Goal: Transaction & Acquisition: Purchase product/service

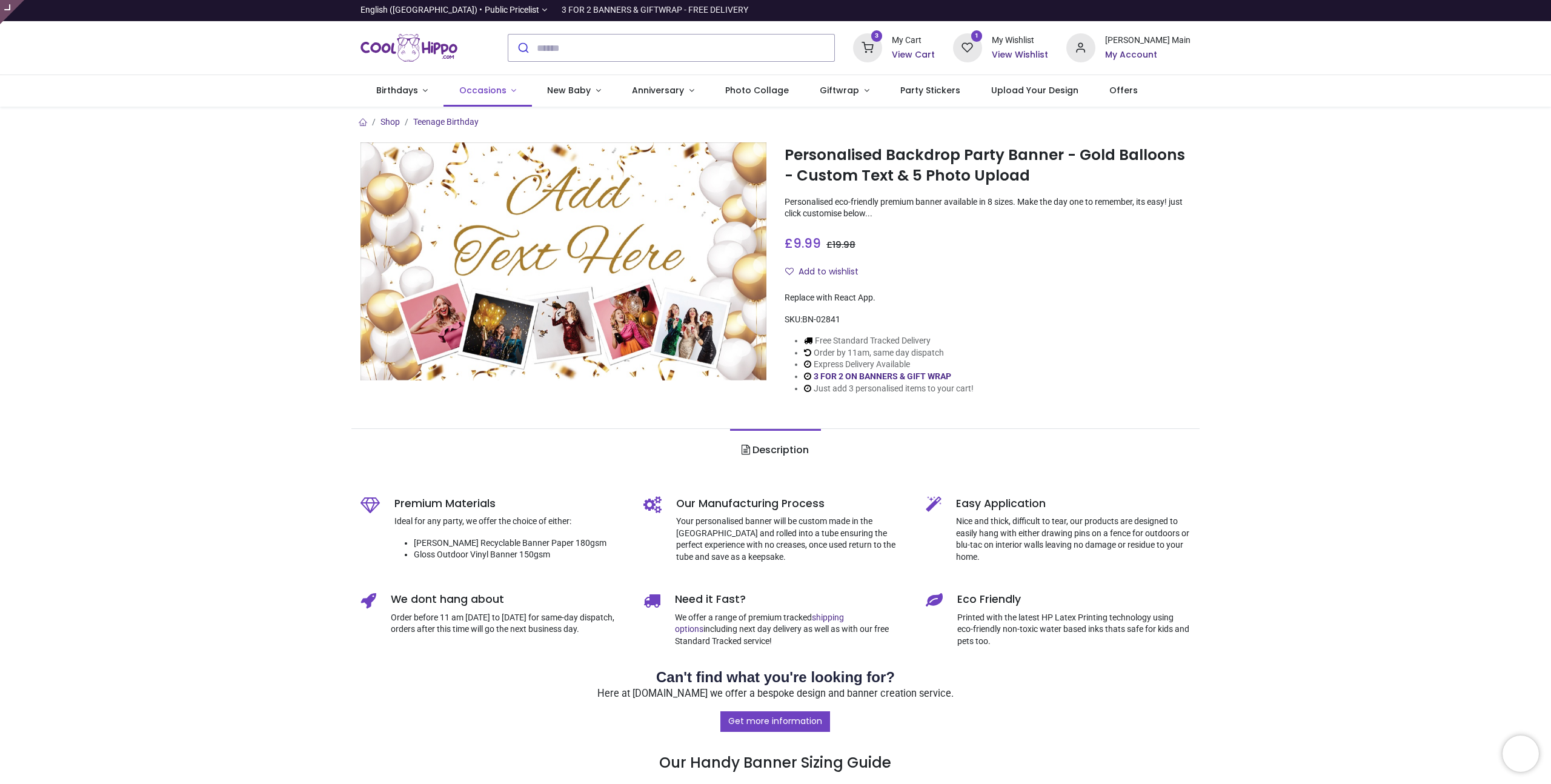
type input "**********"
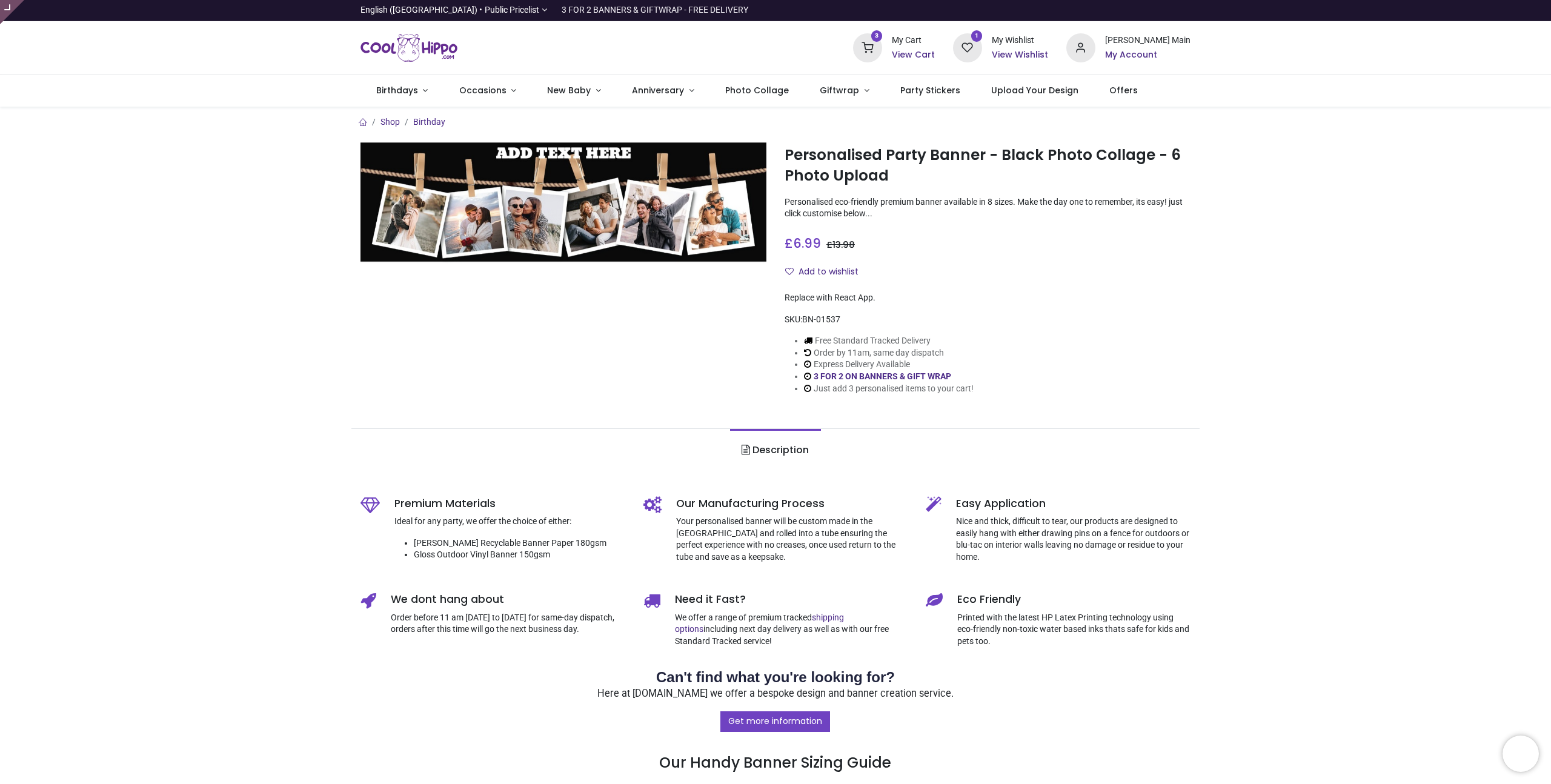
type input "**********"
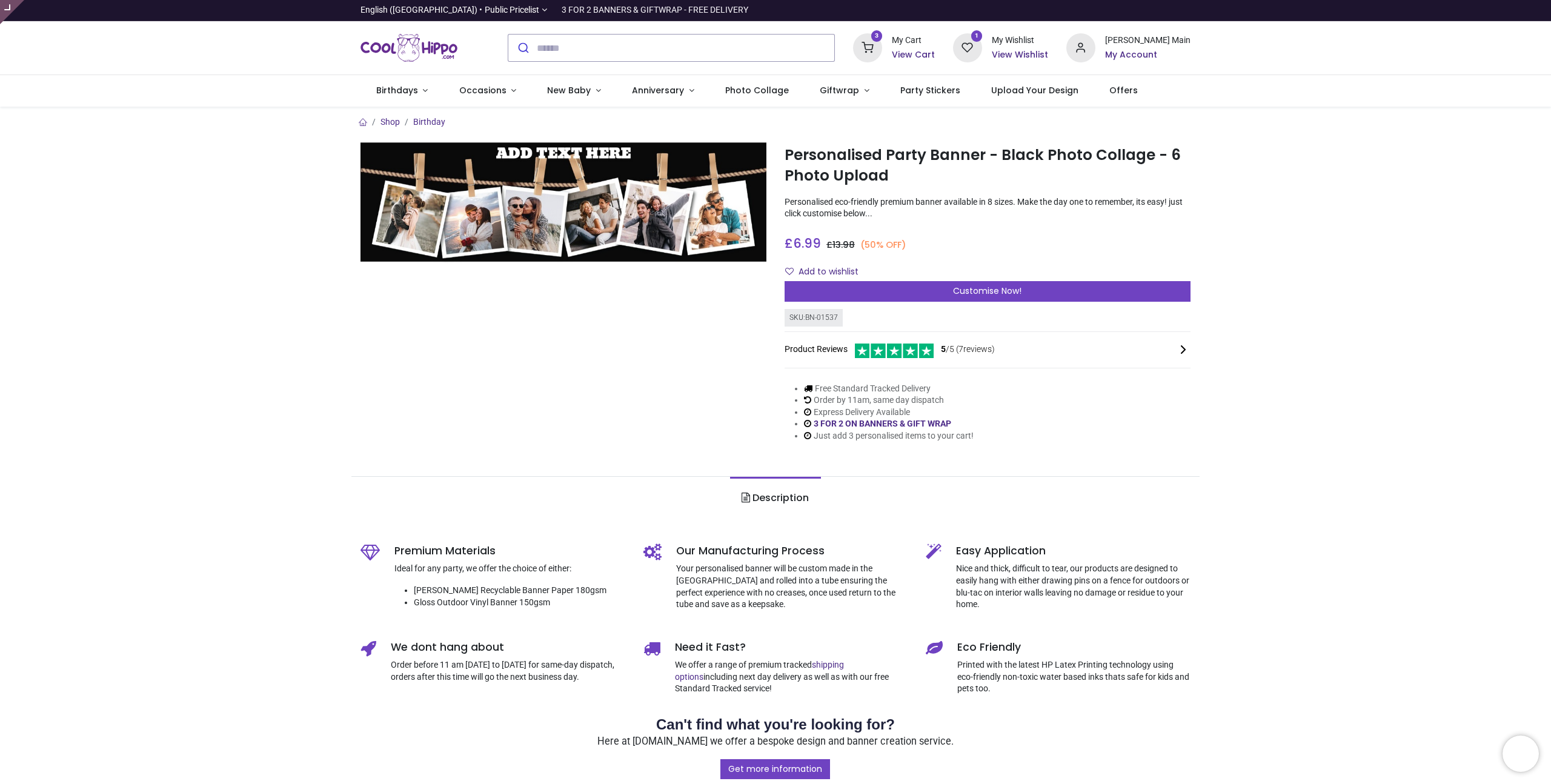
click at [1363, 109] on div "Shop Birthday Personalised Party Banner - Black Photo Collage - 6 Photo Upload …" at bounding box center [775, 704] width 1551 height 1194
drag, startPoint x: 1354, startPoint y: 154, endPoint x: 1341, endPoint y: 154, distance: 13.0
click at [1353, 154] on div "Shop Birthday Personalised Party Banner - Black Photo Collage - 6 Photo Upload …" at bounding box center [775, 704] width 1551 height 1194
click at [1285, 172] on div "Shop Birthday Personalised Party Banner - Black Photo Collage - 6 Photo Upload …" at bounding box center [775, 704] width 1551 height 1194
click at [1134, 209] on p "Personalised eco-friendly premium banner available in 8 sizes. Make the day one…" at bounding box center [987, 208] width 406 height 23
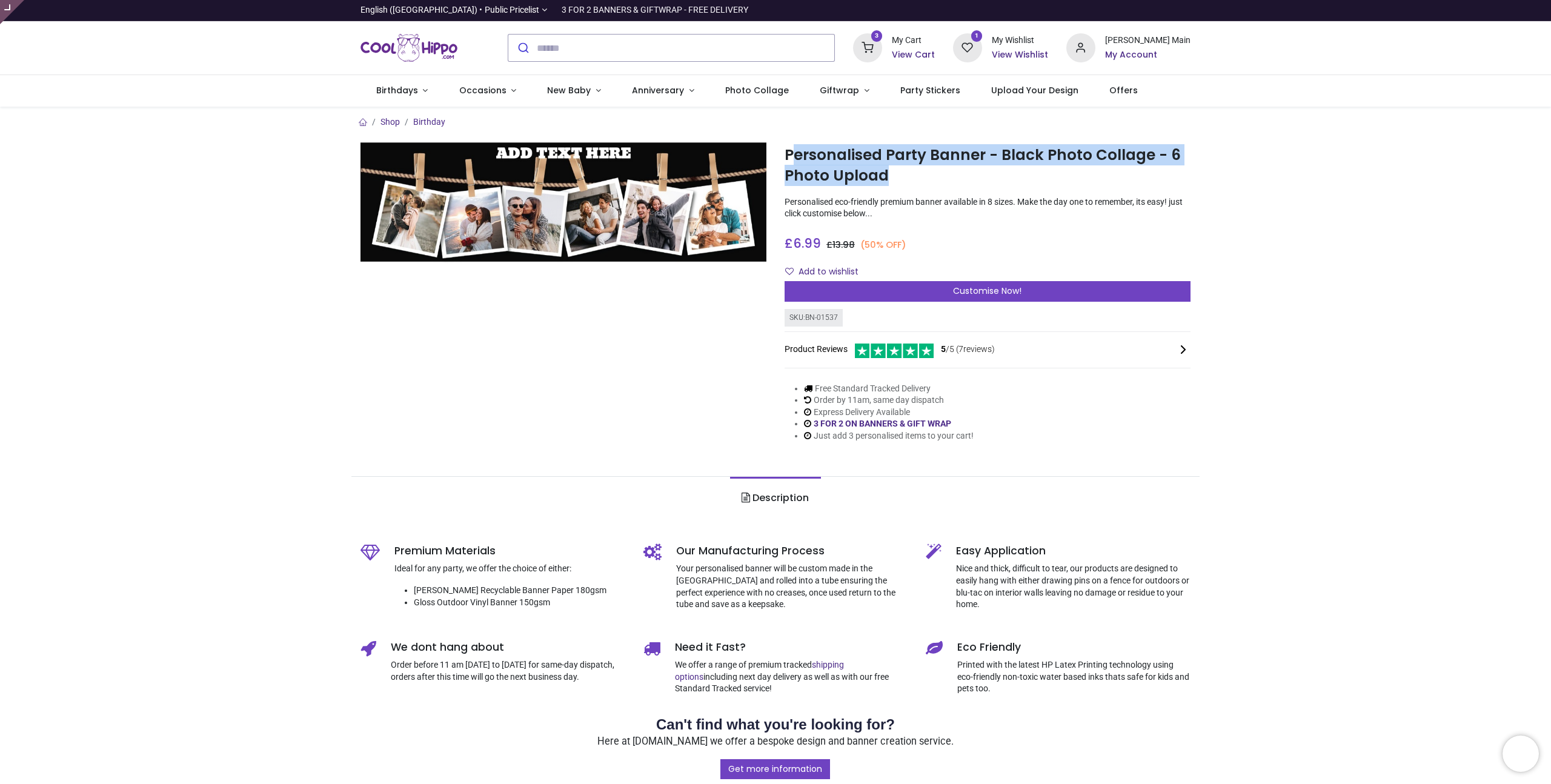
drag, startPoint x: 790, startPoint y: 154, endPoint x: 884, endPoint y: 181, distance: 97.8
click at [884, 181] on h1 "Personalised Party Banner - Black Photo Collage - 6 Photo Upload" at bounding box center [987, 165] width 406 height 42
drag, startPoint x: 896, startPoint y: 178, endPoint x: 782, endPoint y: 151, distance: 117.2
click at [782, 151] on div "Personalised Party Banner - Black Photo Collage - 6 Photo Upload https://www.co…" at bounding box center [987, 301] width 424 height 319
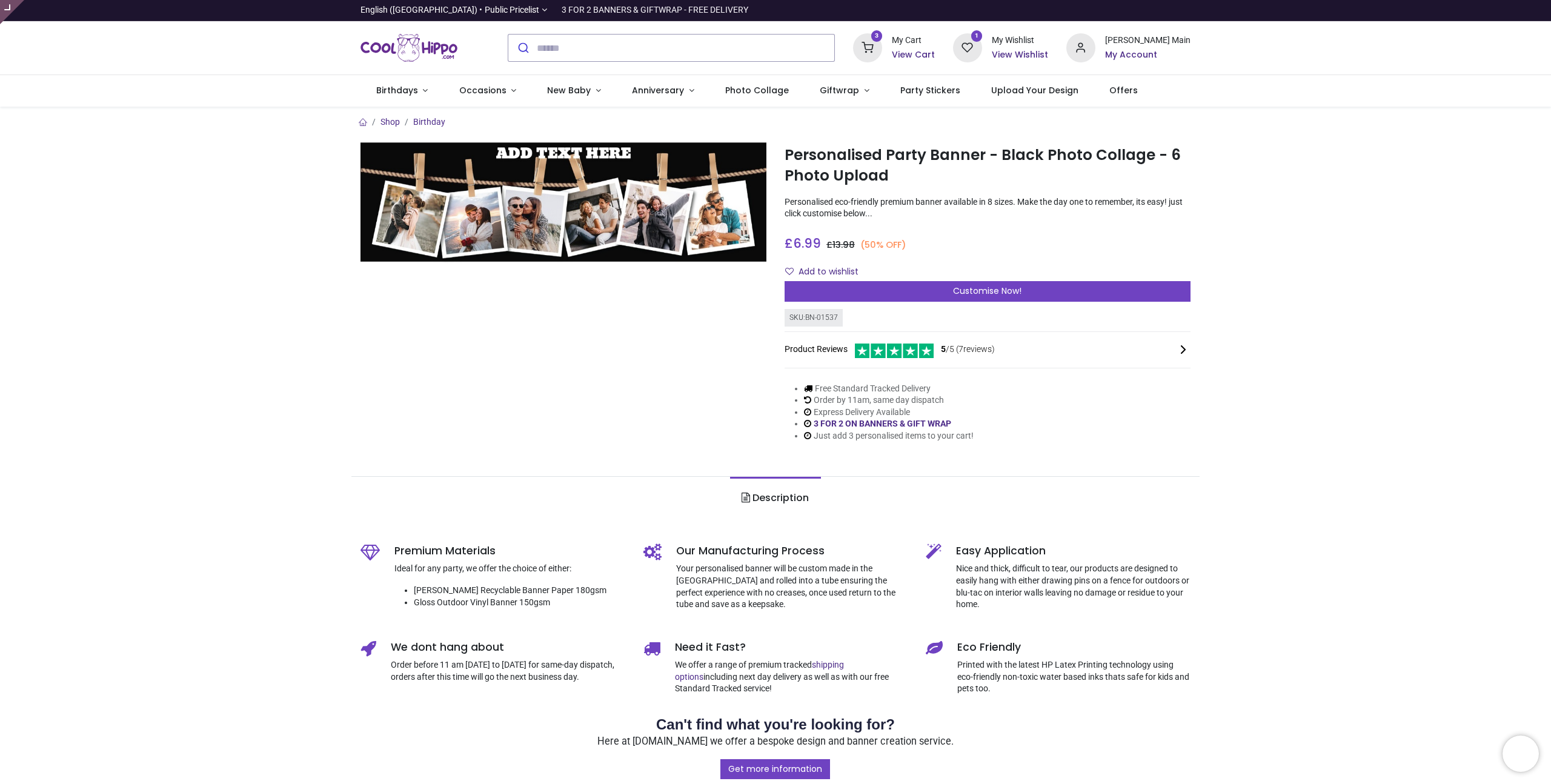
click at [798, 154] on h1 "Personalised Party Banner - Black Photo Collage - 6 Photo Upload" at bounding box center [987, 165] width 406 height 42
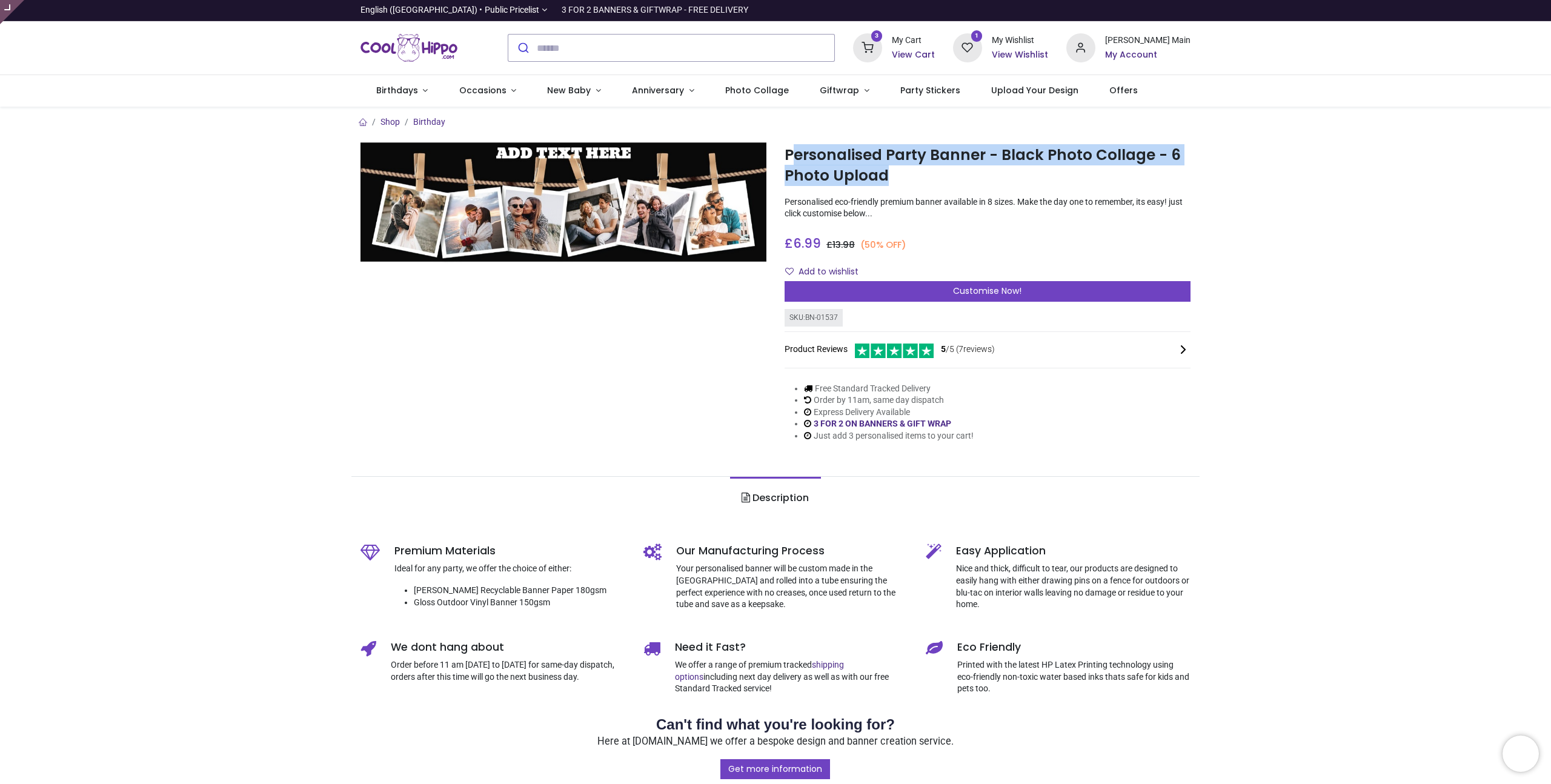
drag, startPoint x: 884, startPoint y: 180, endPoint x: 792, endPoint y: 152, distance: 96.2
click at [792, 152] on h1 "Personalised Party Banner - Black Photo Collage - 6 Photo Upload" at bounding box center [987, 165] width 406 height 42
drag, startPoint x: 786, startPoint y: 153, endPoint x: 886, endPoint y: 181, distance: 103.8
click at [886, 181] on h1 "Personalised Party Banner - Black Photo Collage - 6 Photo Upload" at bounding box center [987, 165] width 406 height 42
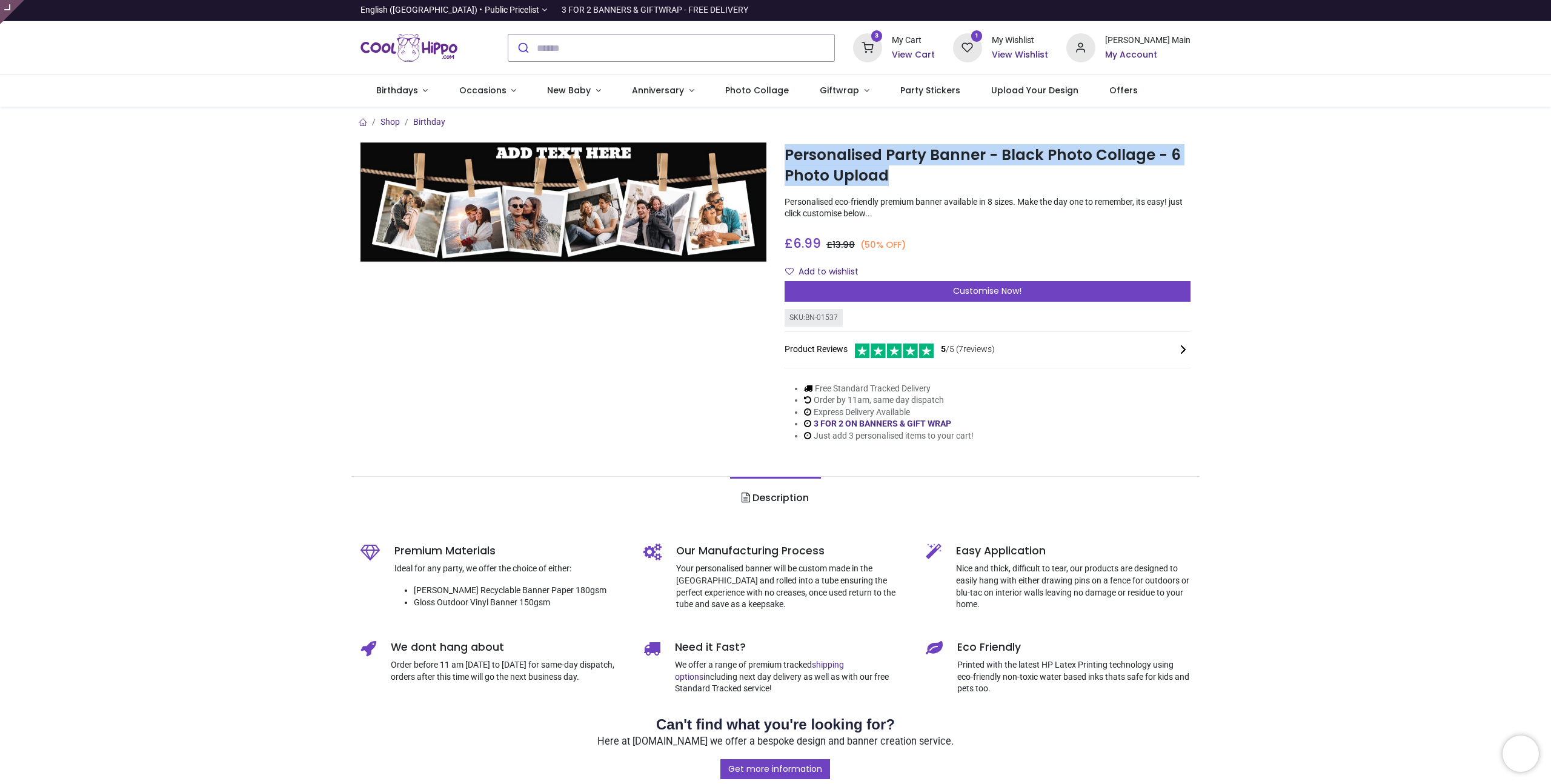
click at [934, 159] on h1 "Personalised Party Banner - Black Photo Collage - 6 Photo Upload" at bounding box center [987, 165] width 406 height 42
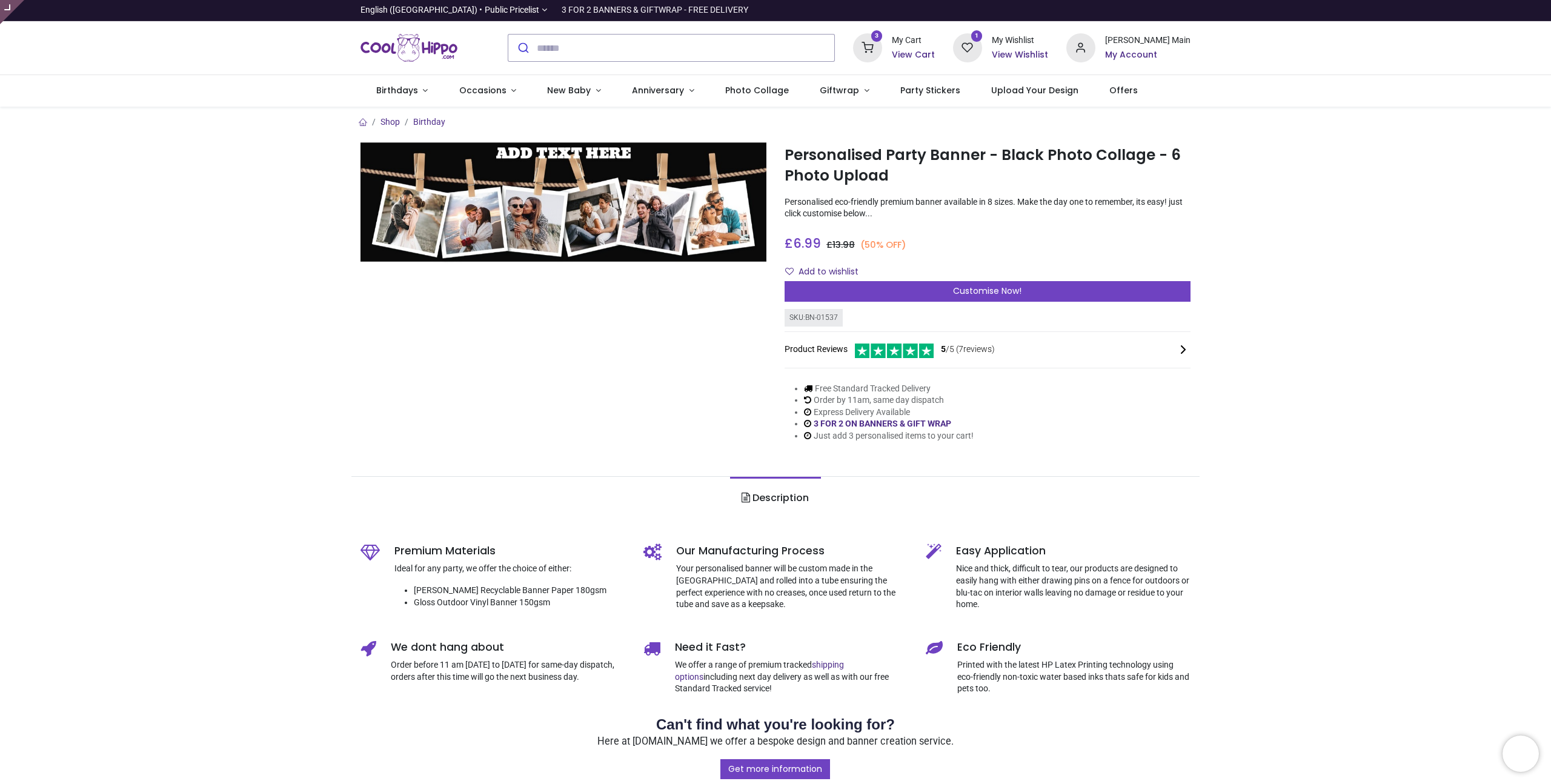
click at [814, 158] on h1 "Personalised Party Banner - Black Photo Collage - 6 Photo Upload" at bounding box center [987, 165] width 406 height 42
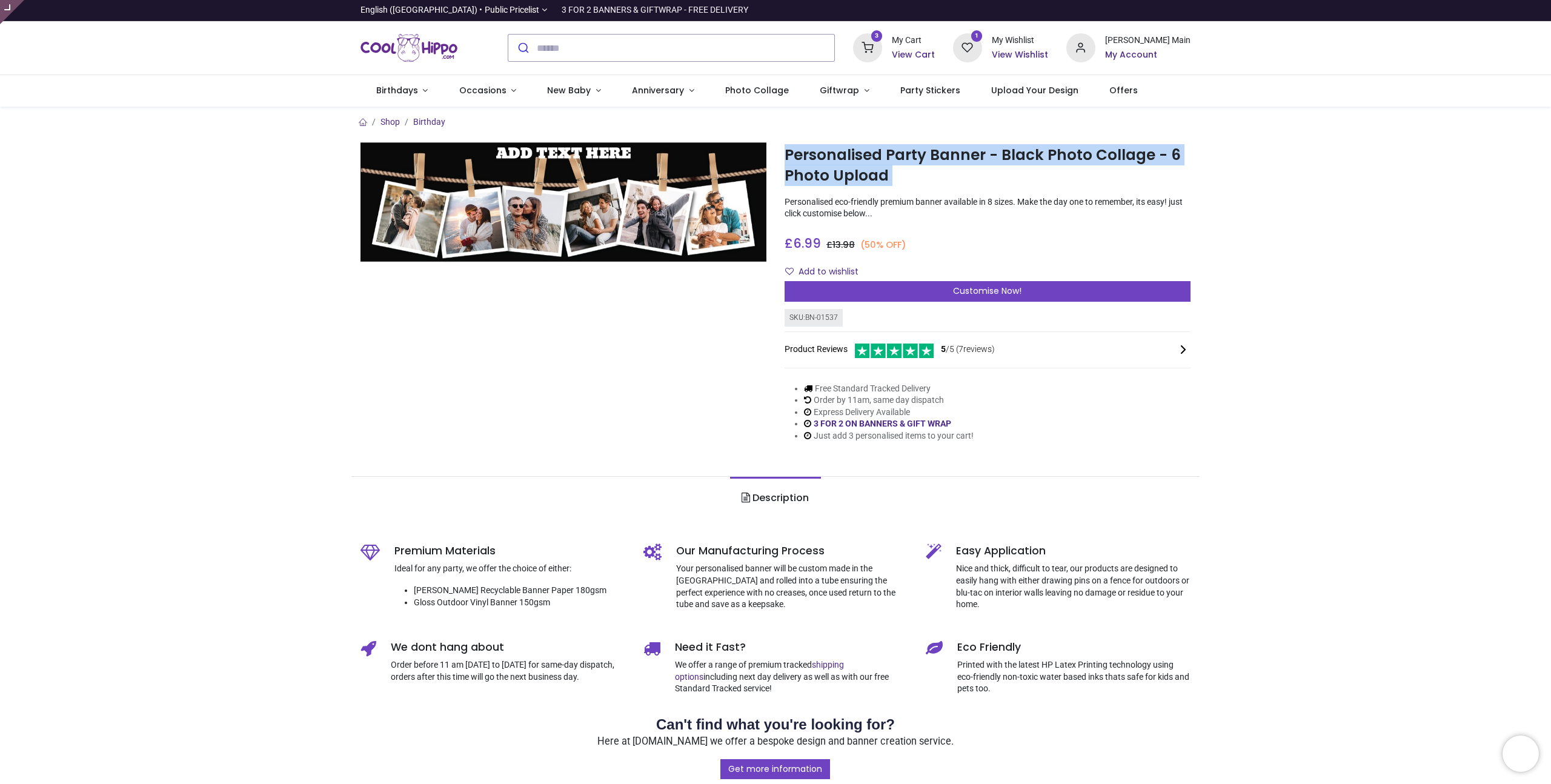
drag, startPoint x: 786, startPoint y: 154, endPoint x: 879, endPoint y: 188, distance: 99.0
click at [879, 188] on div "Personalised Party Banner - Black Photo Collage - 6 Photo Upload https://www.co…" at bounding box center [987, 301] width 424 height 319
click at [889, 178] on h1 "Personalised Party Banner - Black Photo Collage - 6 Photo Upload" at bounding box center [987, 165] width 406 height 42
drag, startPoint x: 884, startPoint y: 177, endPoint x: 789, endPoint y: 156, distance: 97.3
click at [789, 158] on h1 "Personalised Party Banner - Black Photo Collage - 6 Photo Upload" at bounding box center [987, 165] width 406 height 42
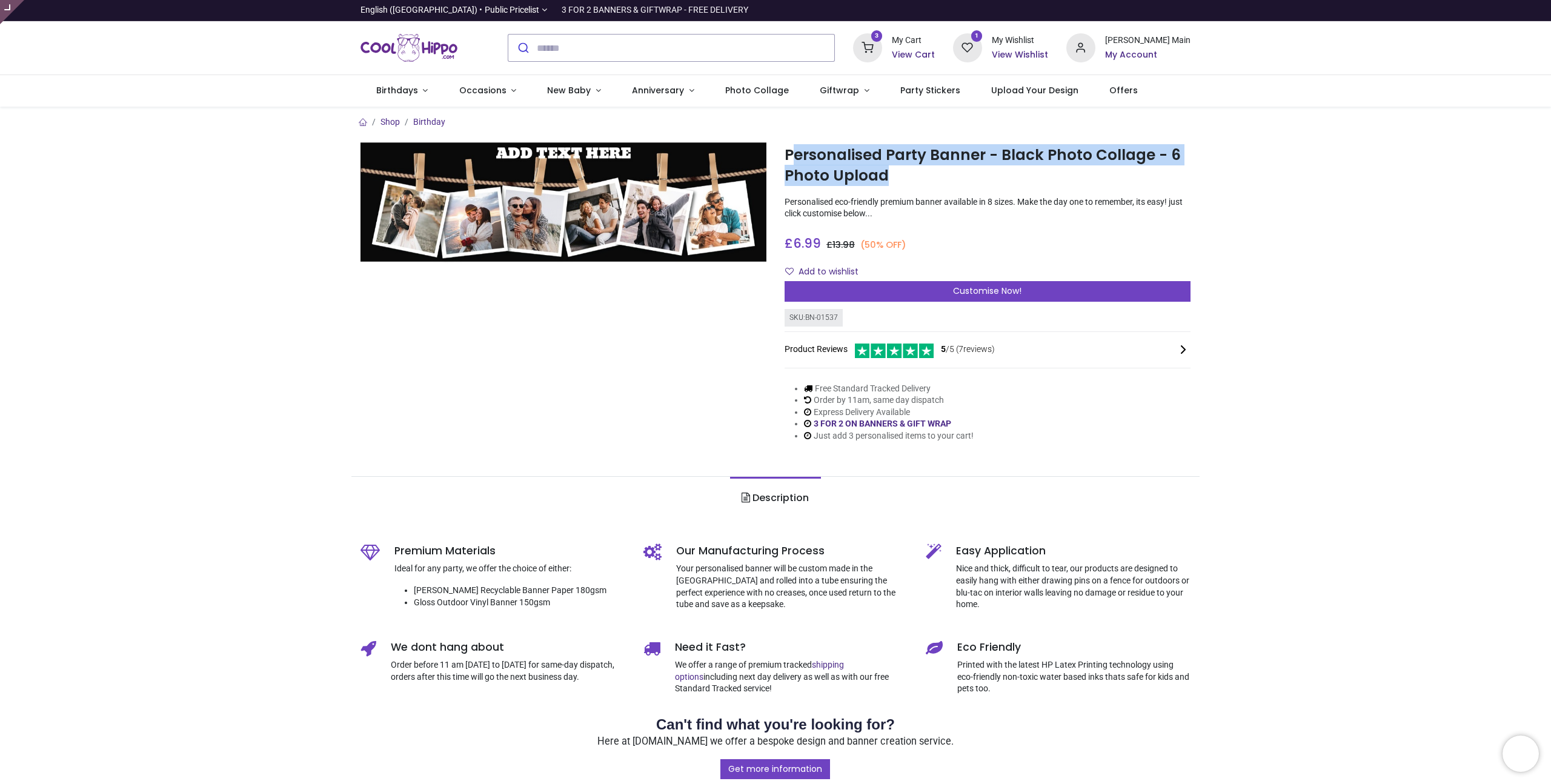
click at [789, 156] on h1 "Personalised Party Banner - Black Photo Collage - 6 Photo Upload" at bounding box center [987, 165] width 406 height 42
drag, startPoint x: 785, startPoint y: 153, endPoint x: 895, endPoint y: 178, distance: 112.8
click at [895, 178] on h1 "Personalised Party Banner - Black Photo Collage - 6 Photo Upload" at bounding box center [987, 165] width 406 height 42
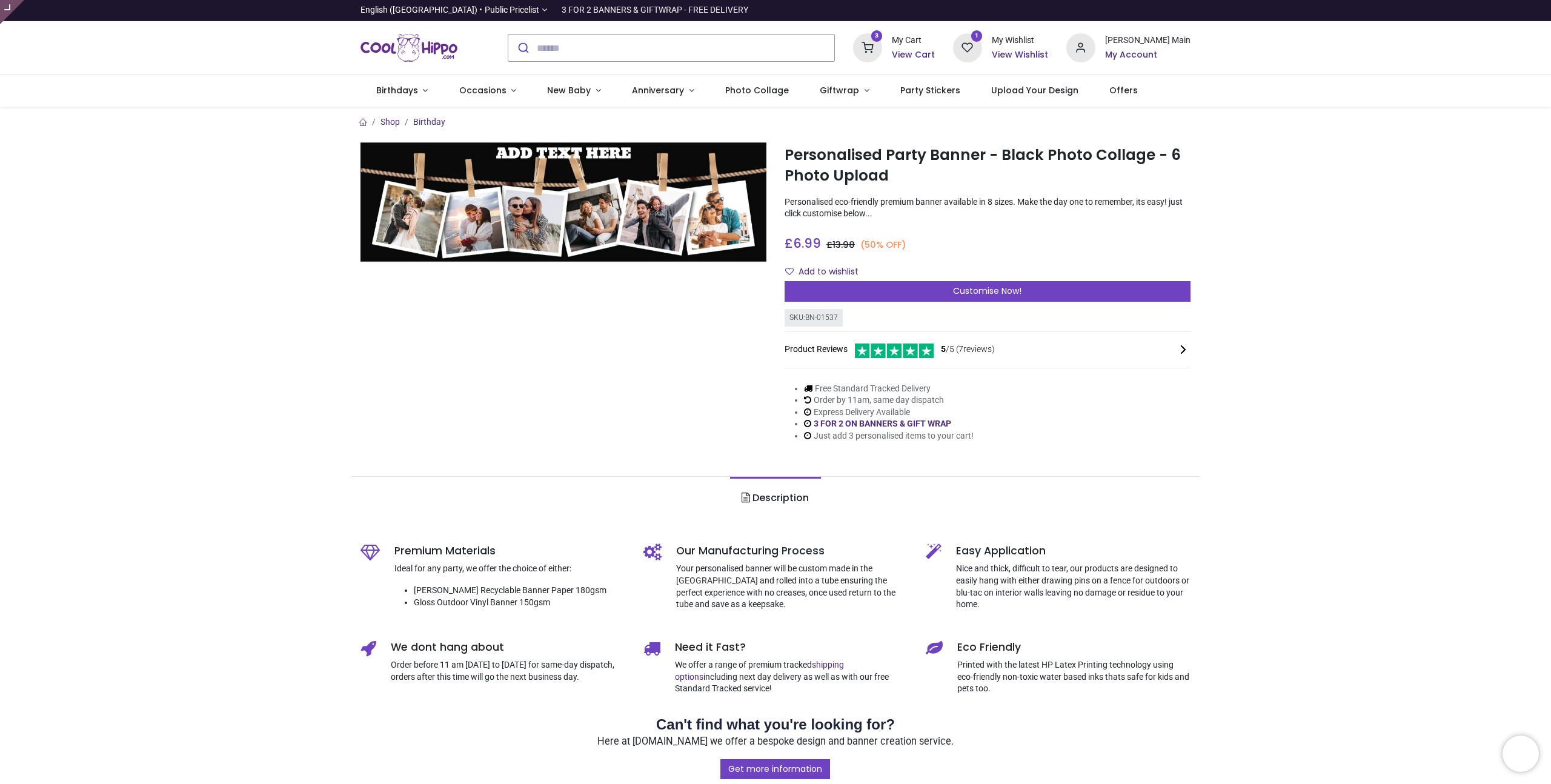
click at [1203, 140] on div "Shop Birthday Personalised Party Banner - Black Photo Collage - 6 Photo Upload …" at bounding box center [775, 704] width 1551 height 1194
click at [395, 49] on img "Logo of Cool Hippo" at bounding box center [408, 48] width 97 height 34
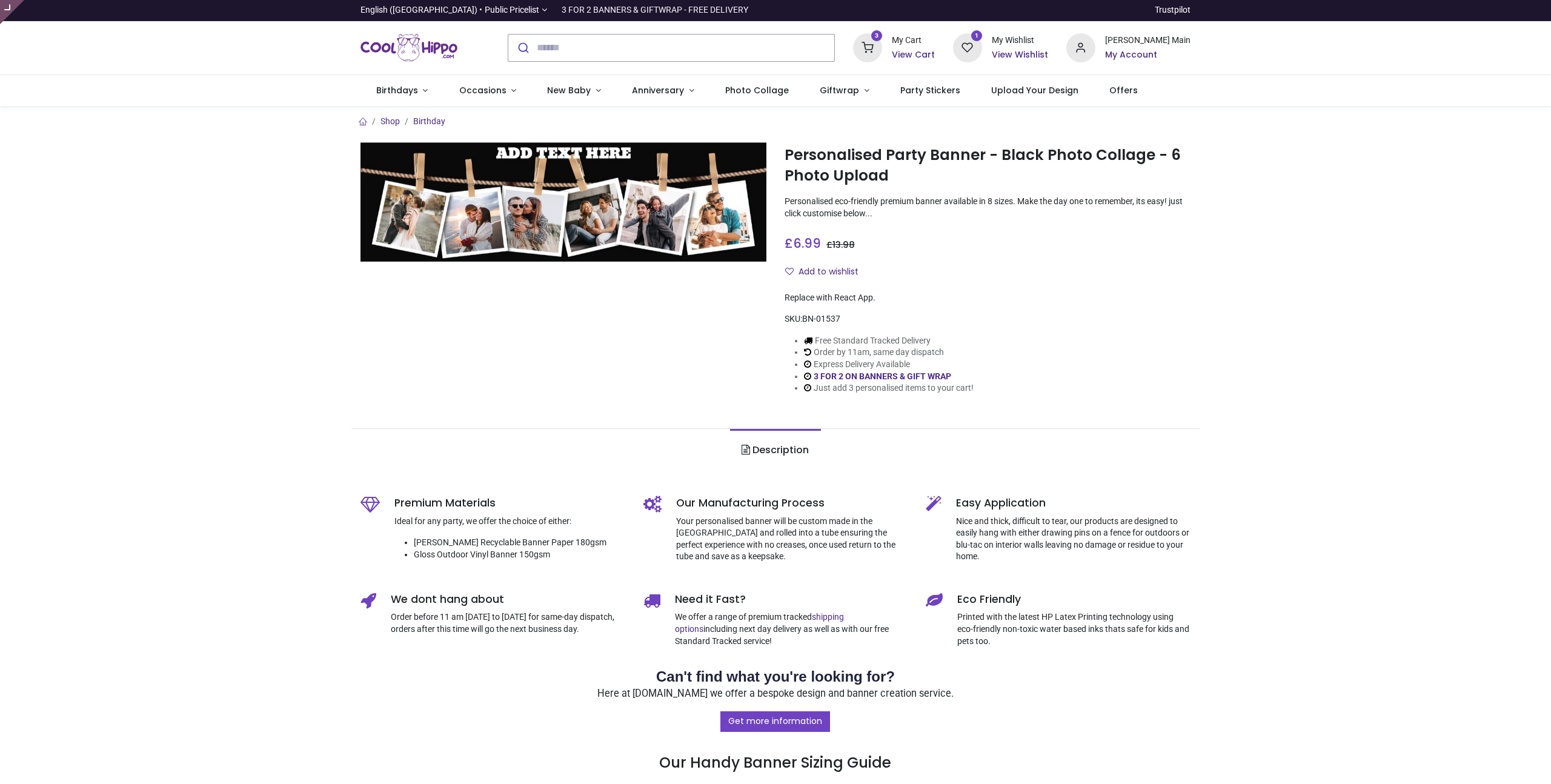
click at [1158, 230] on div "£ 6.99 6.99 GBP £ 13.98 £ 13.98 Not Available For Sale" at bounding box center [987, 241] width 406 height 23
type input "**********"
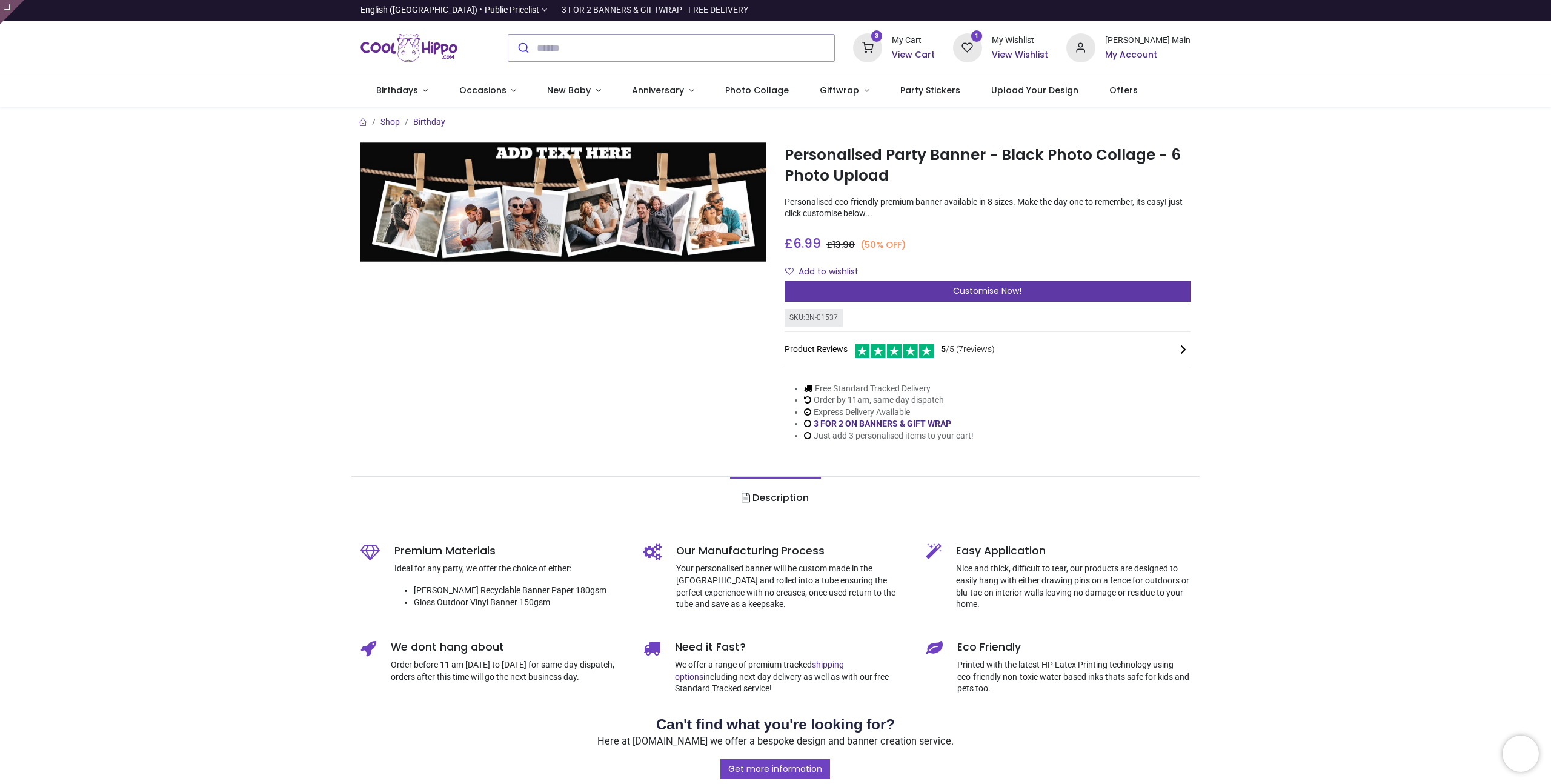
click at [963, 287] on span "Customise Now!" at bounding box center [987, 291] width 68 height 12
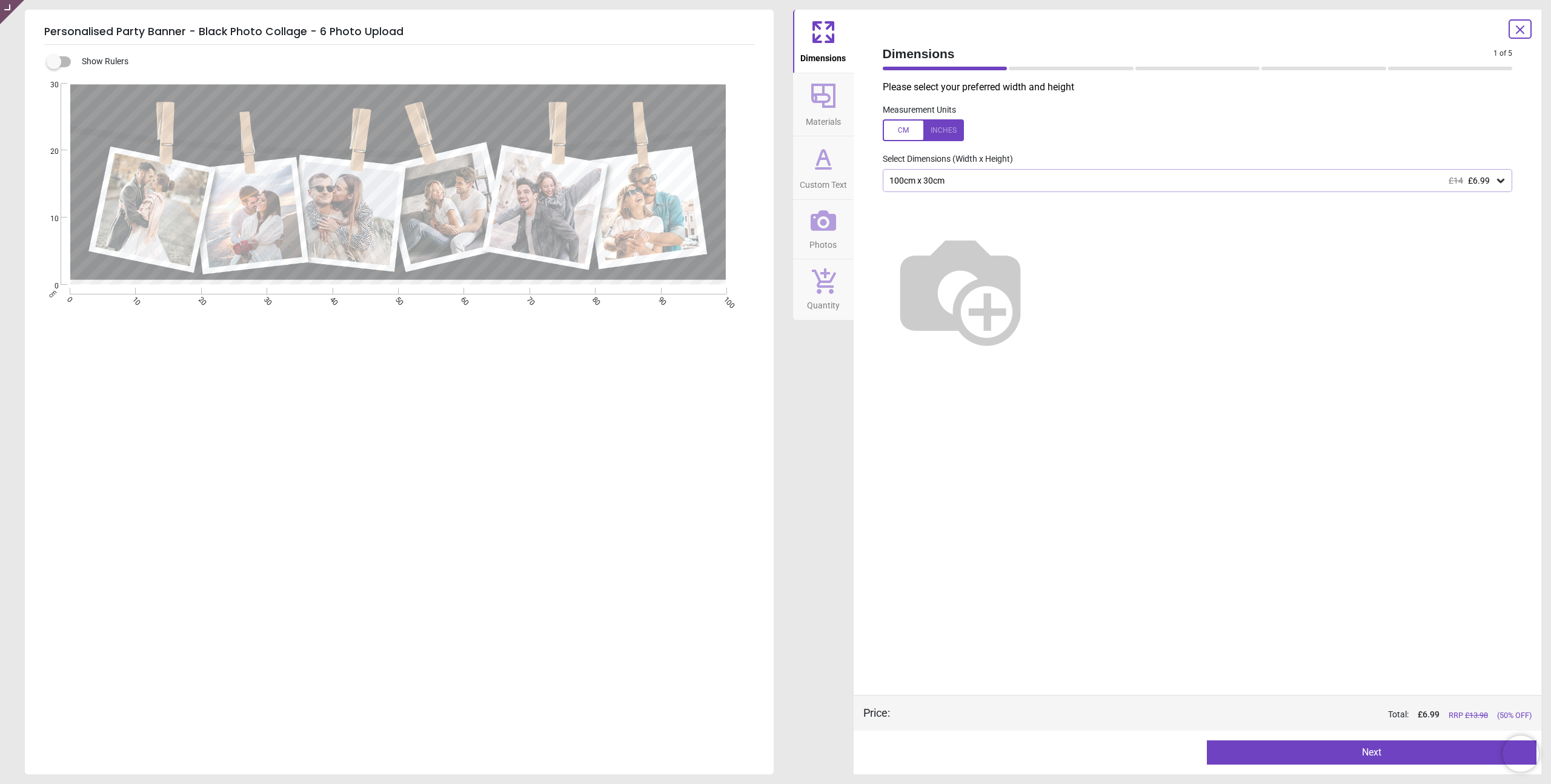
click at [983, 180] on div "100cm x 30cm £14 £6.99" at bounding box center [1191, 181] width 607 height 10
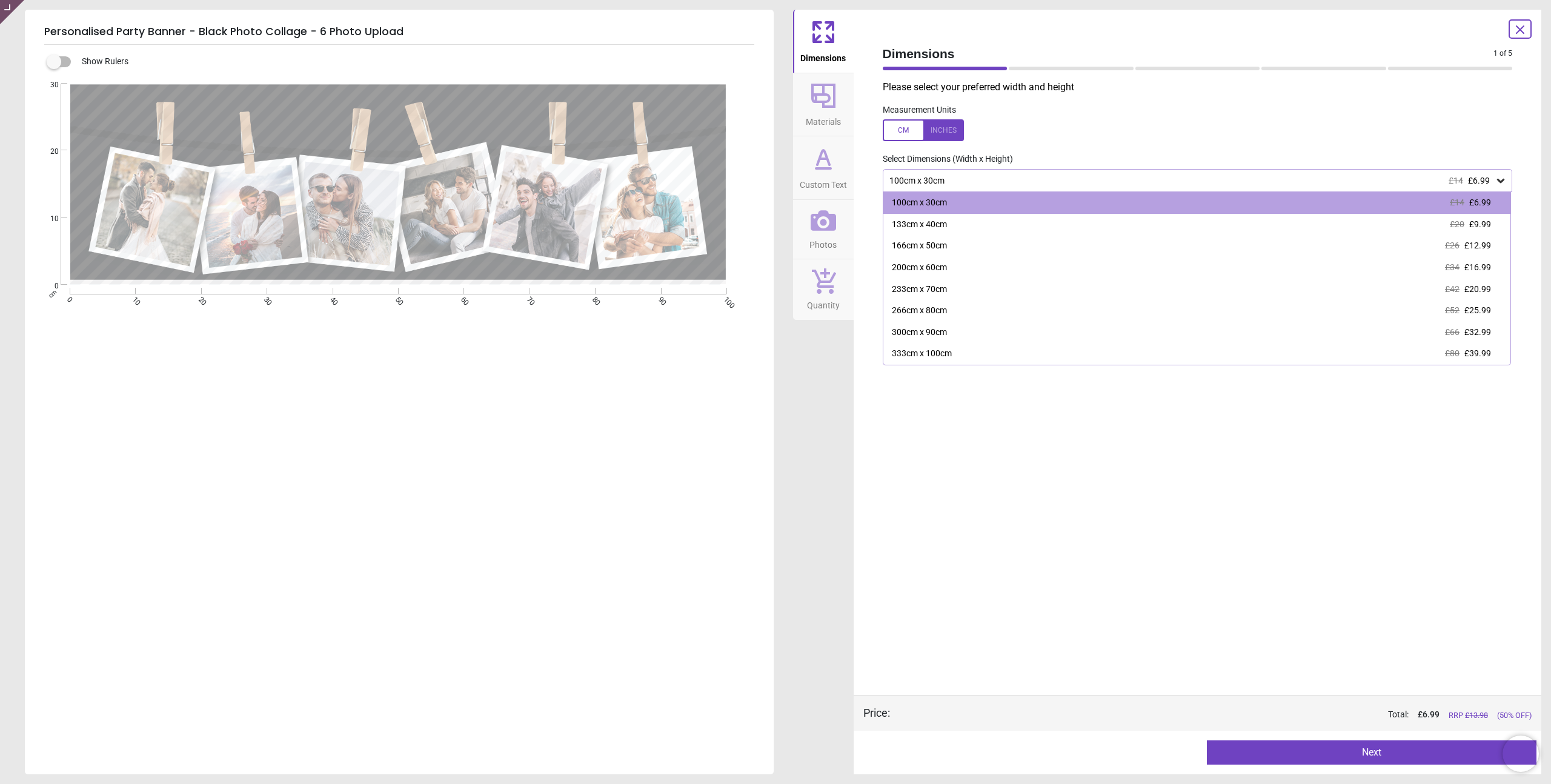
click at [1147, 89] on p "Please select your preferred width and height" at bounding box center [1203, 87] width 640 height 14
click at [1520, 27] on icon at bounding box center [1520, 30] width 14 height 14
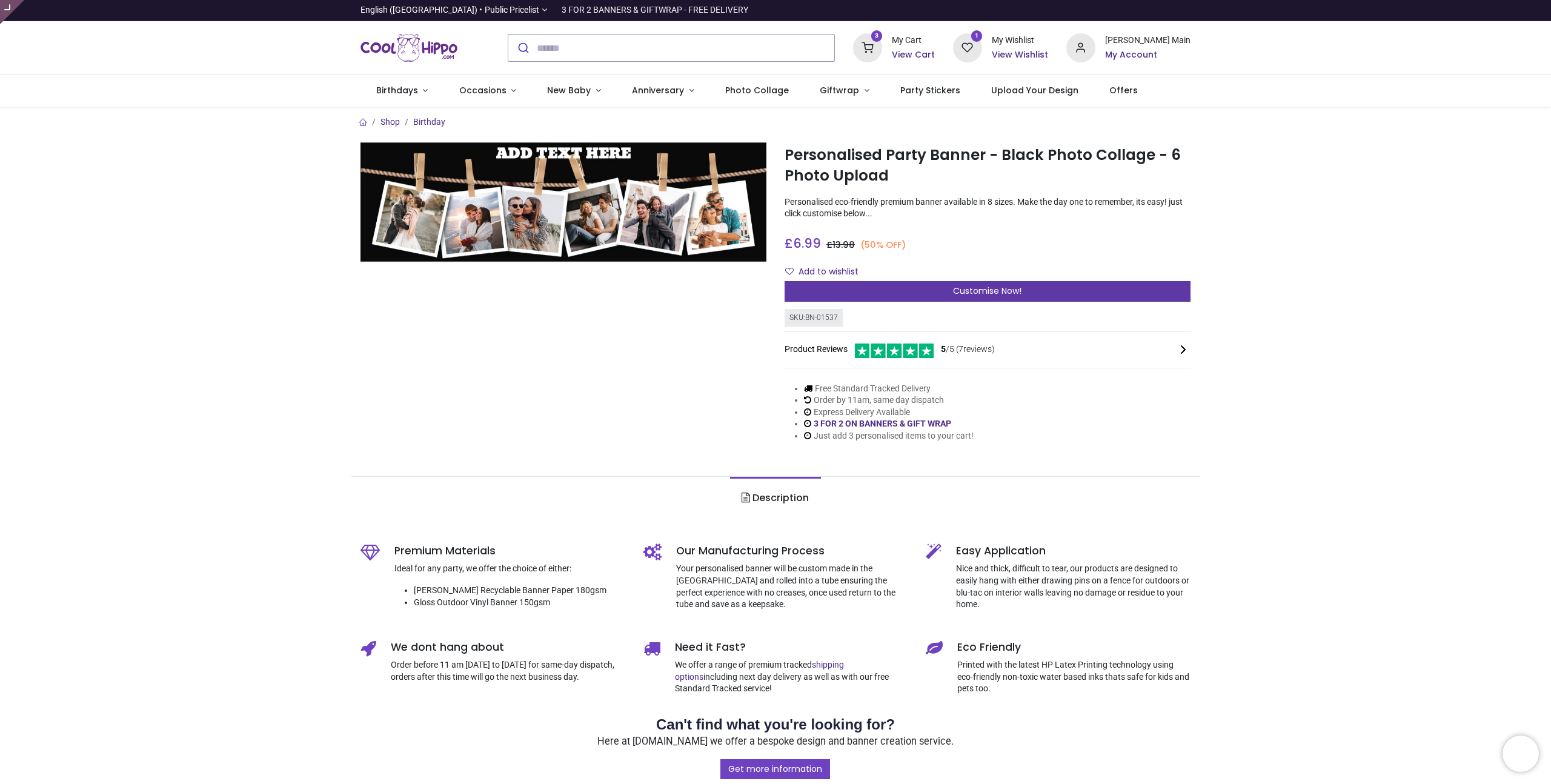
click at [938, 295] on div "Customise Now!" at bounding box center [987, 291] width 406 height 21
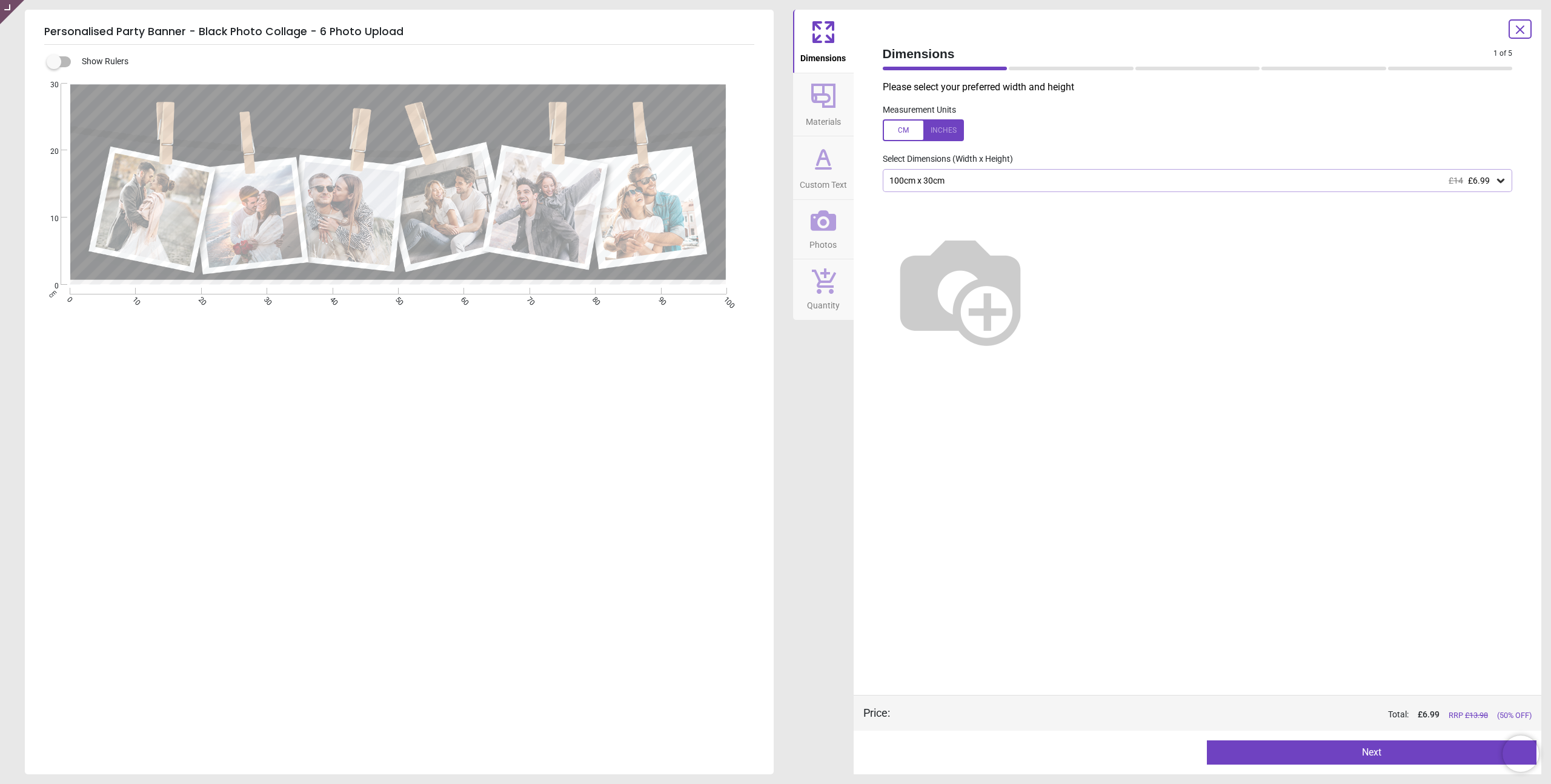
click at [1036, 180] on div "100cm x 30cm £14 £6.99" at bounding box center [1191, 181] width 607 height 10
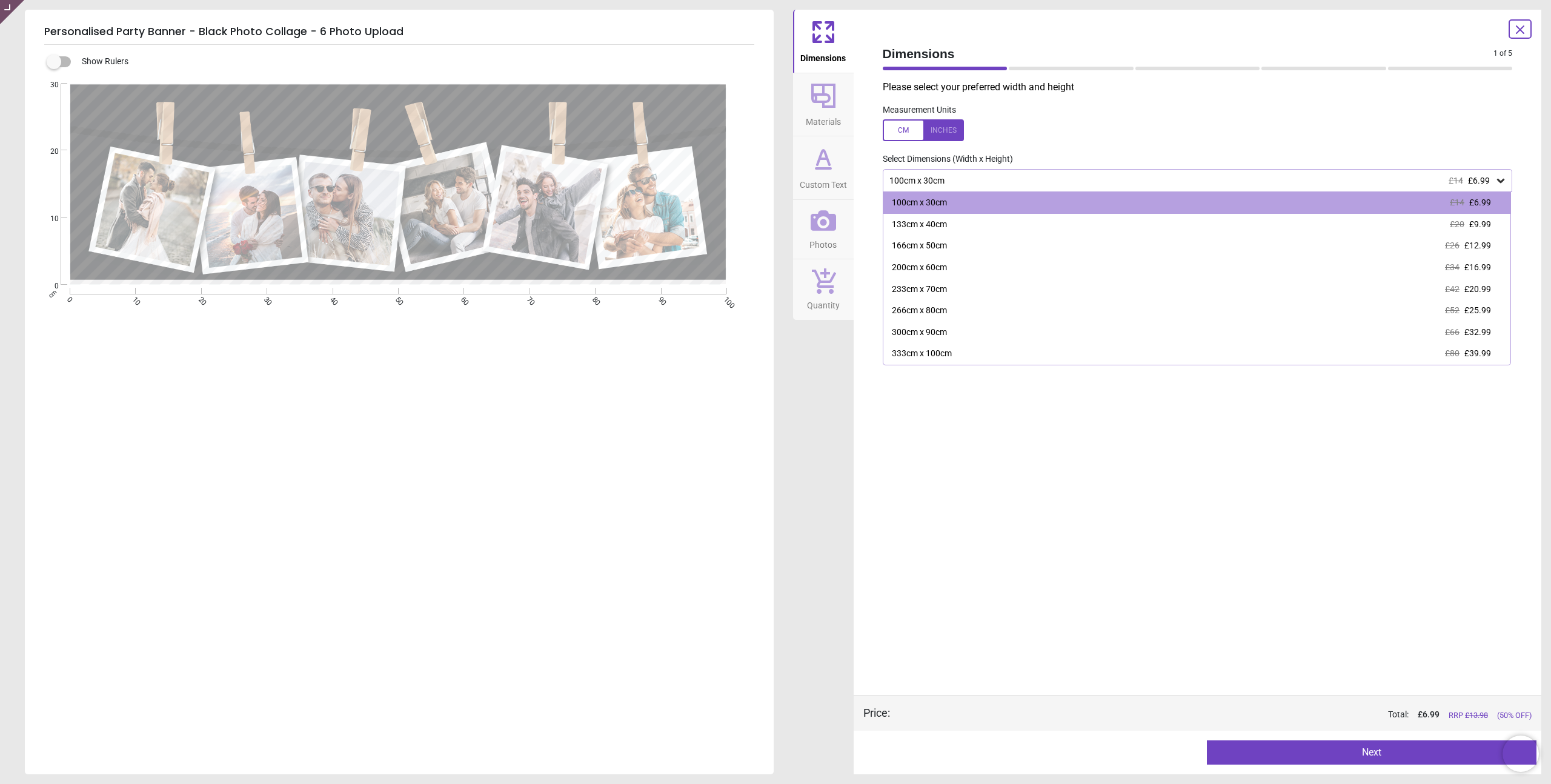
click at [1035, 180] on div "100cm x 30cm £14 £6.99" at bounding box center [1191, 181] width 607 height 10
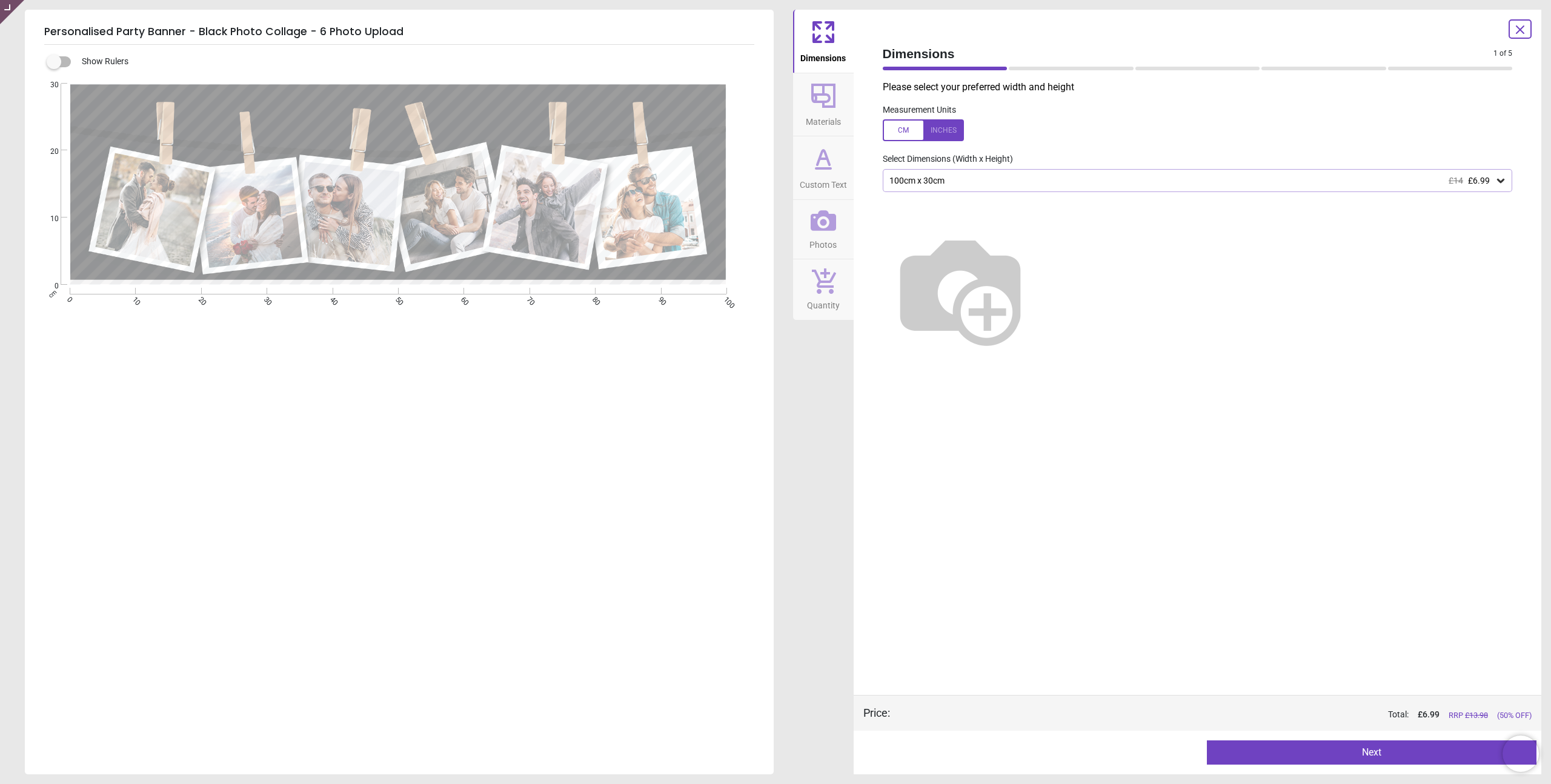
click at [995, 181] on div "100cm x 30cm £14 £6.99" at bounding box center [1191, 181] width 607 height 10
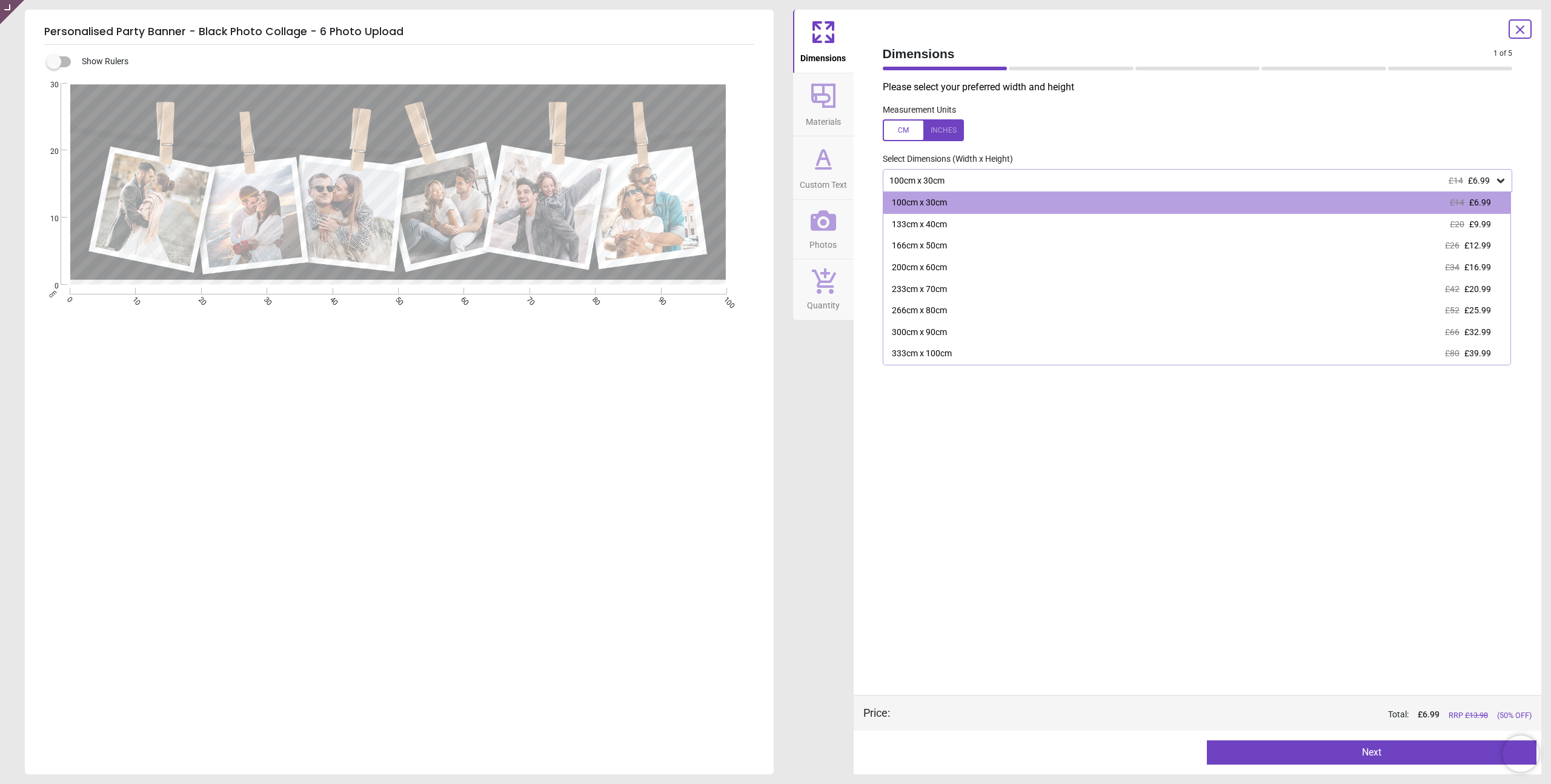
click at [995, 180] on div "100cm x 30cm £14 £6.99" at bounding box center [1191, 181] width 607 height 10
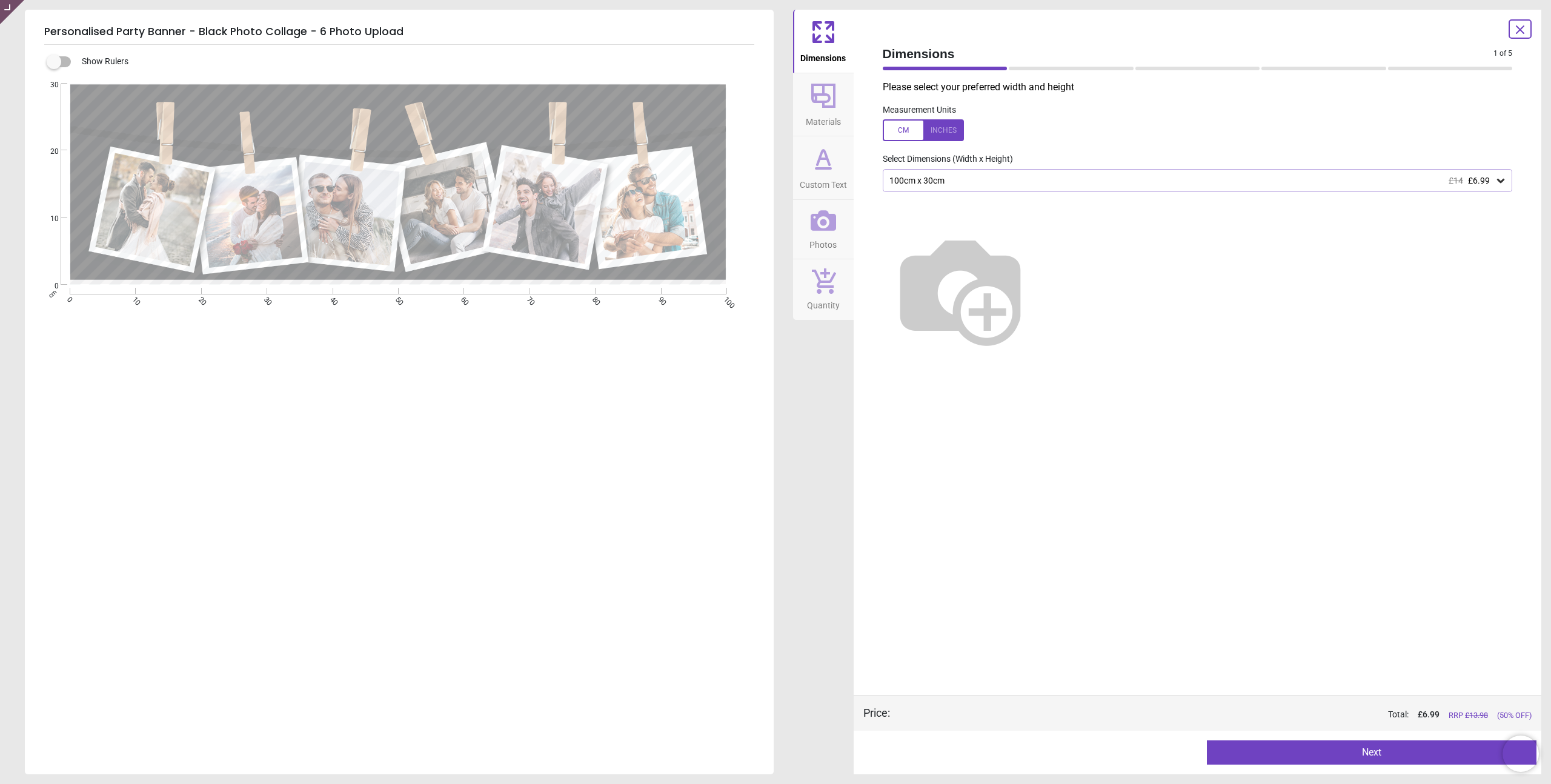
click at [1062, 127] on label at bounding box center [1198, 130] width 630 height 22
click at [926, 128] on div at bounding box center [923, 130] width 81 height 22
click at [993, 121] on label at bounding box center [1198, 130] width 630 height 22
click at [936, 132] on div at bounding box center [923, 130] width 81 height 22
click at [1039, 108] on div "Measurement Units" at bounding box center [1198, 123] width 649 height 47
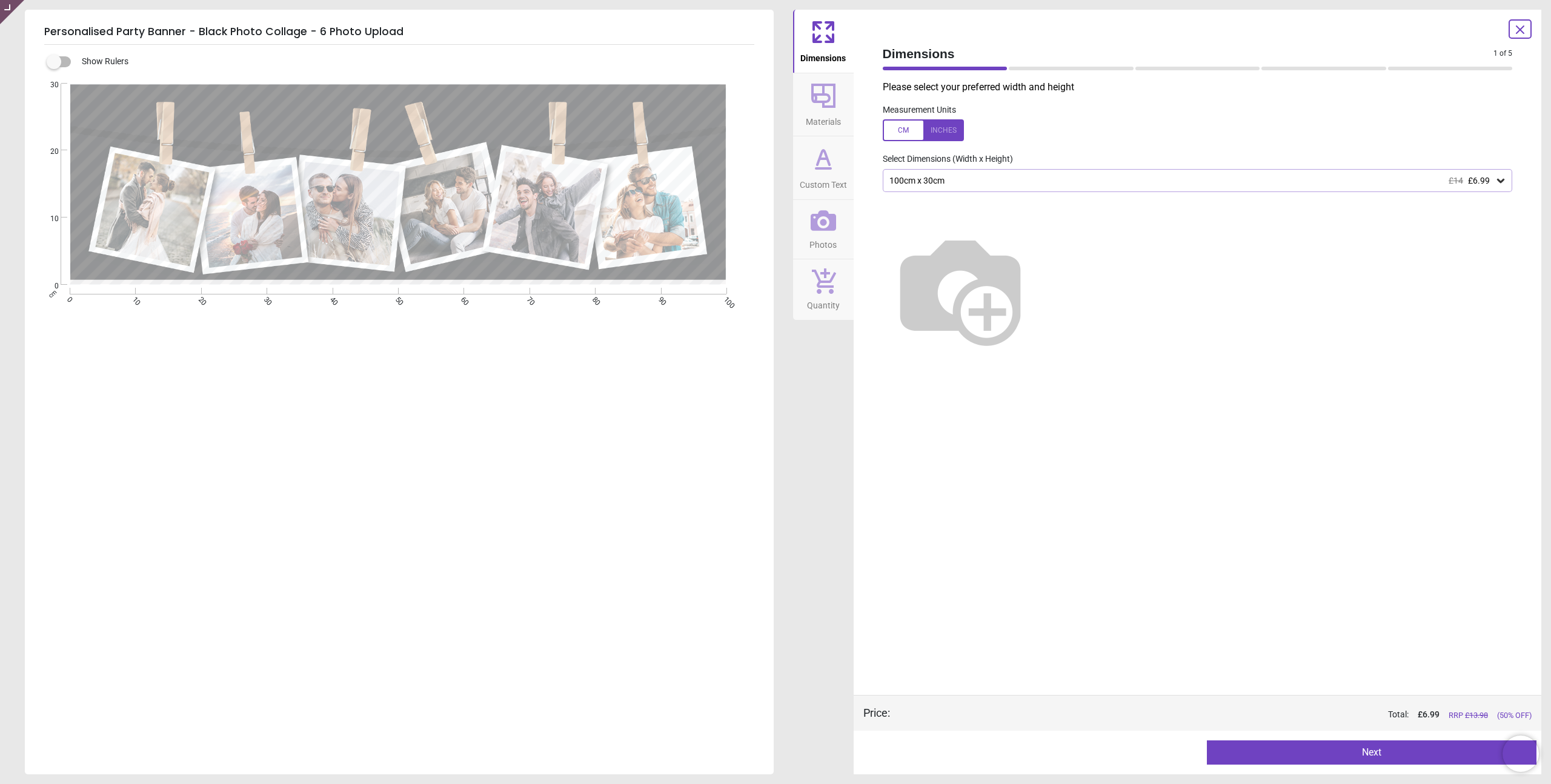
click at [1522, 28] on icon at bounding box center [1520, 30] width 14 height 14
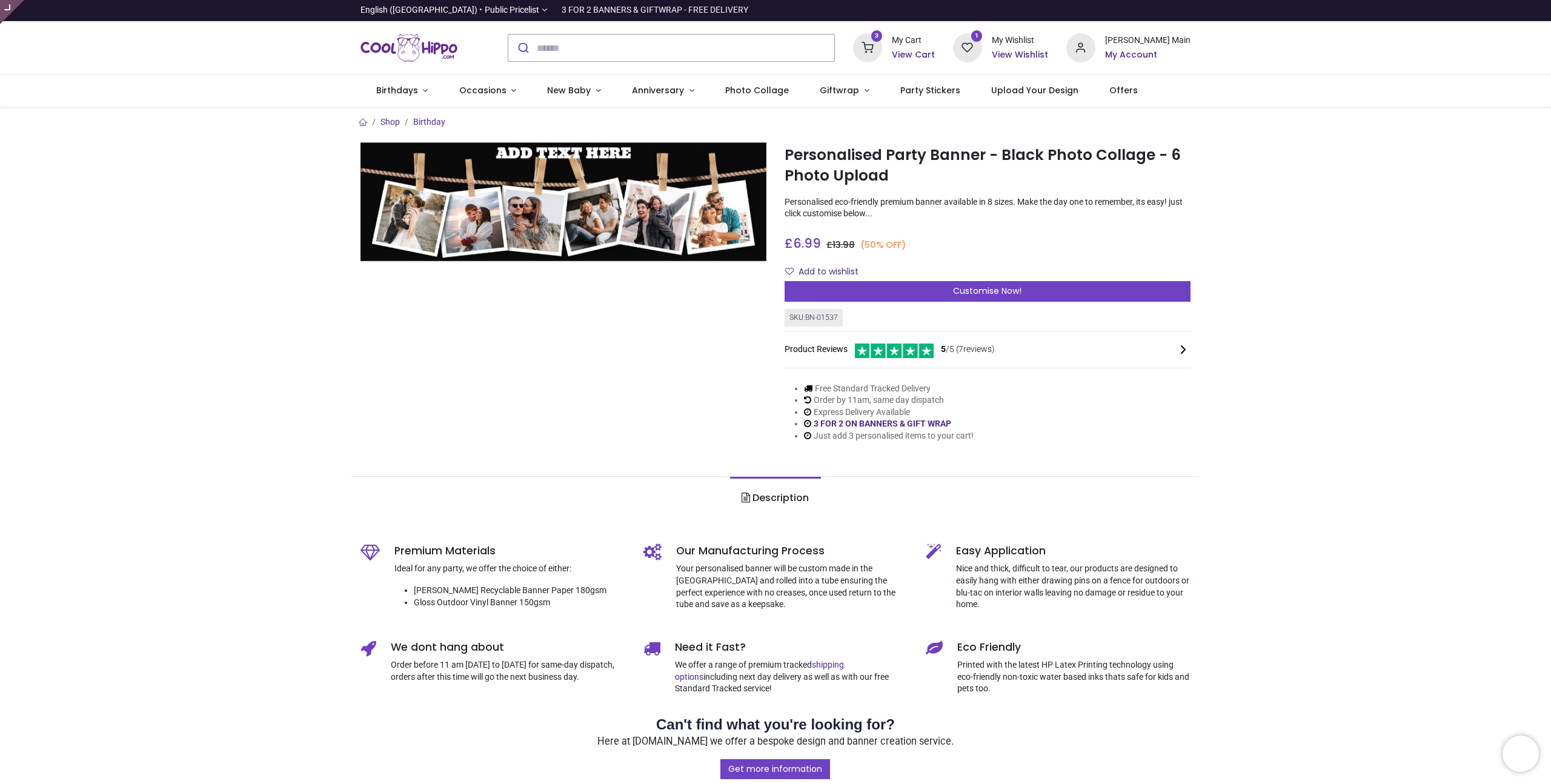
click at [1249, 182] on div "Shop Birthday Personalised Party Banner - Black Photo Collage - 6 Photo Upload …" at bounding box center [775, 704] width 1551 height 1194
click at [852, 93] on link "Giftwrap" at bounding box center [844, 91] width 81 height 32
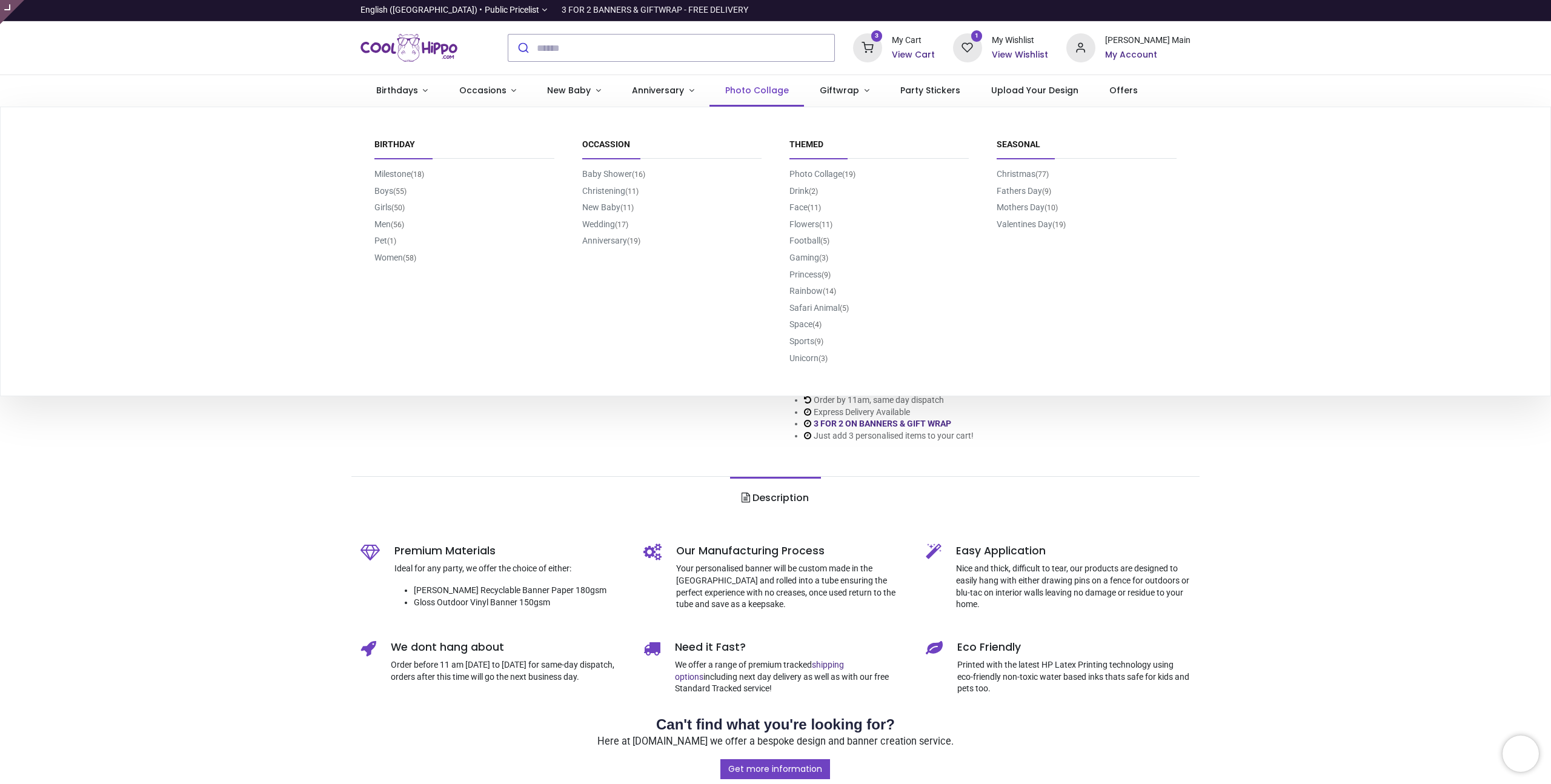
click at [757, 90] on span "Photo Collage" at bounding box center [757, 90] width 64 height 12
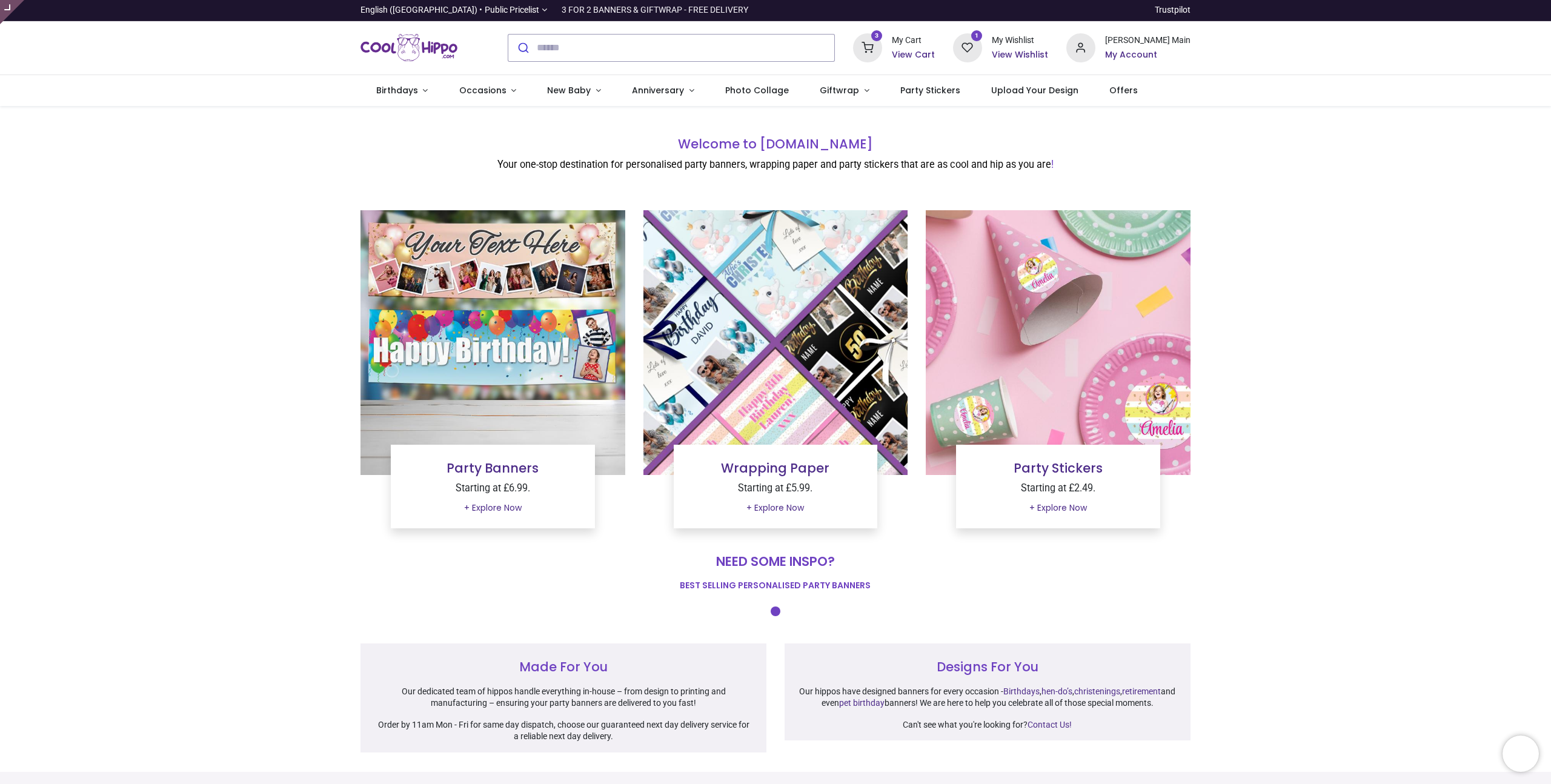
click at [1234, 131] on div "Welcome to CoolHippo.com Your one-stop destination for personalised party banne…" at bounding box center [776, 153] width 1034 height 75
type input "**********"
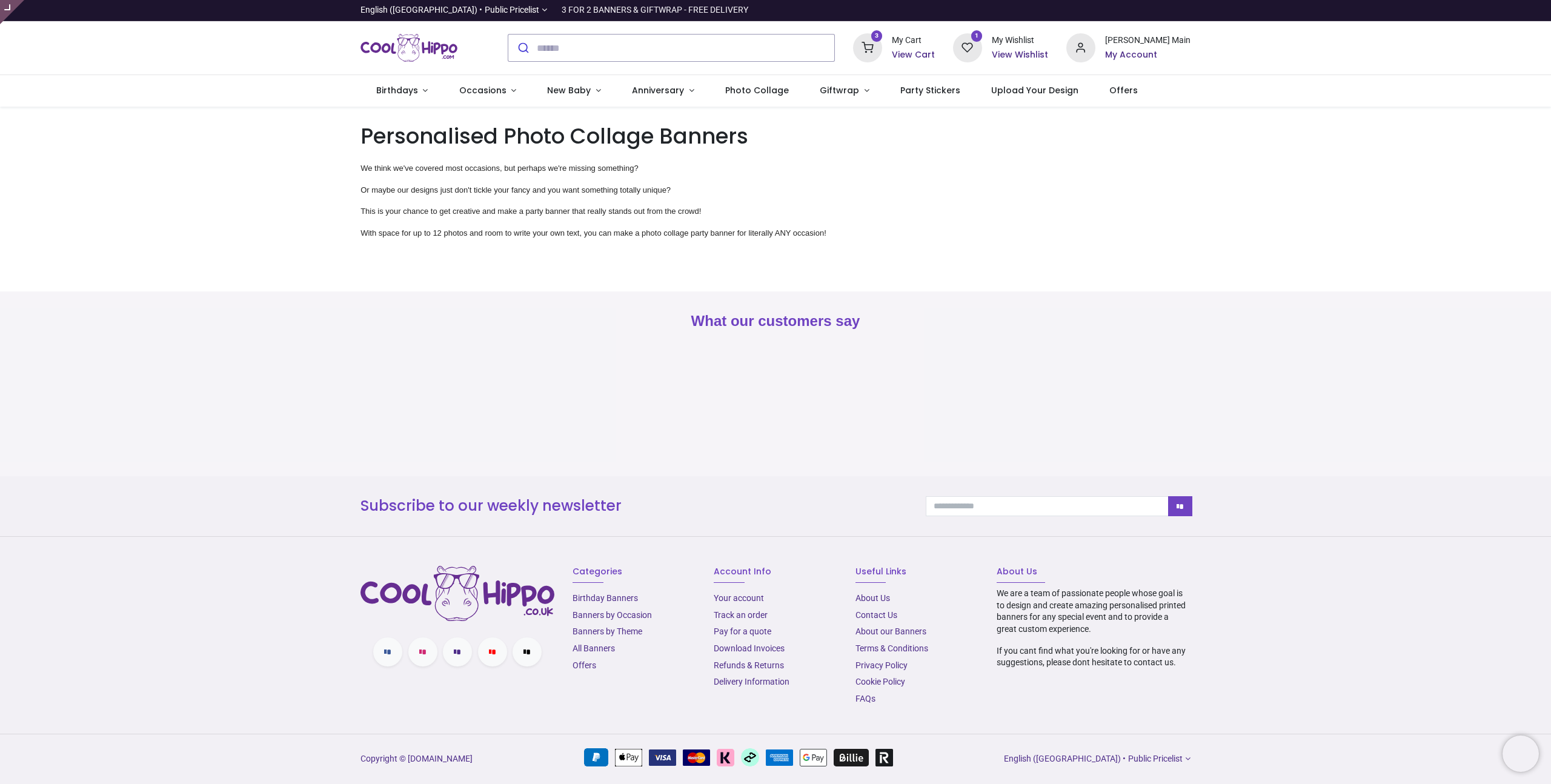
type input "**********"
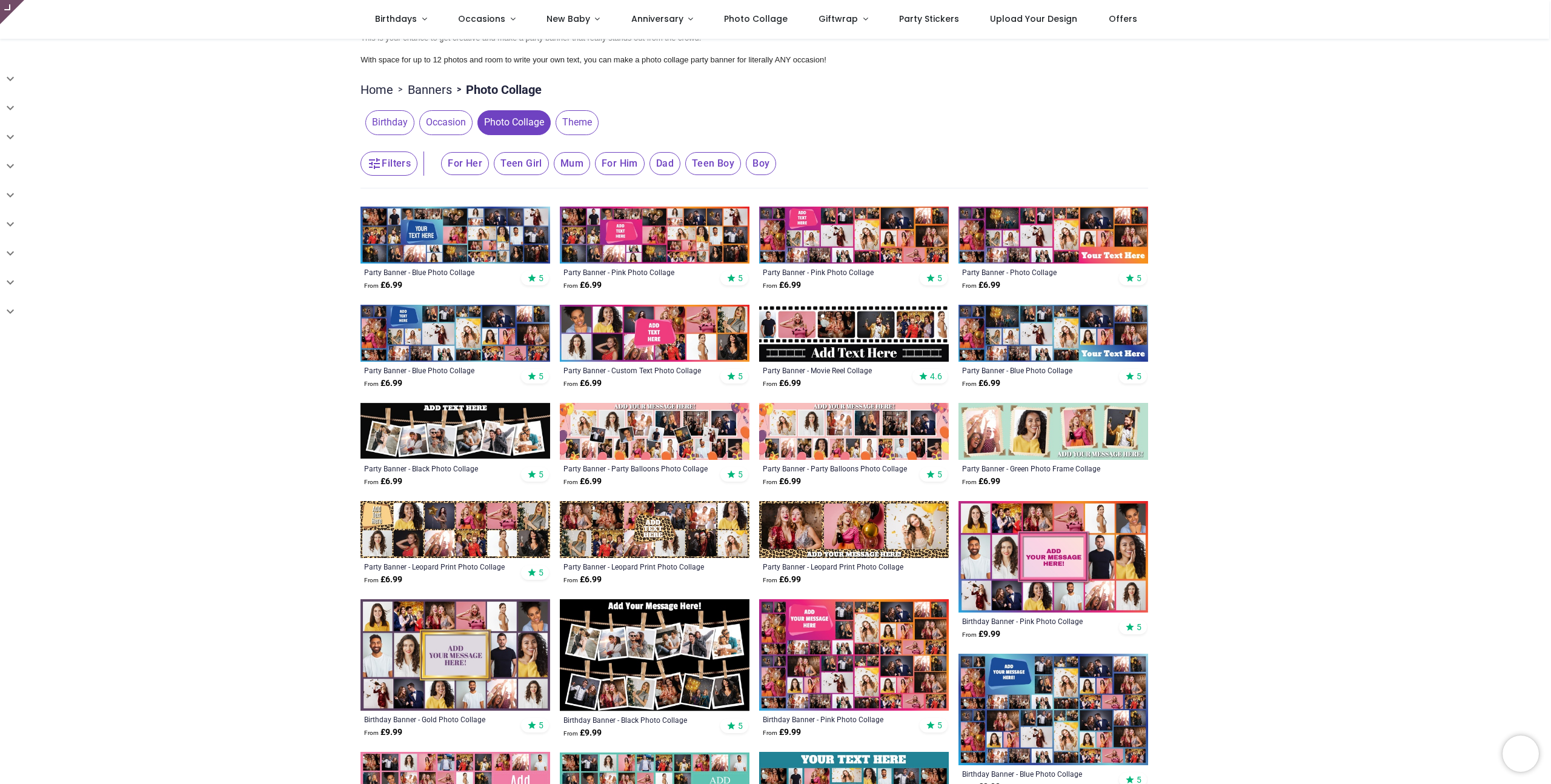
scroll to position [121, 0]
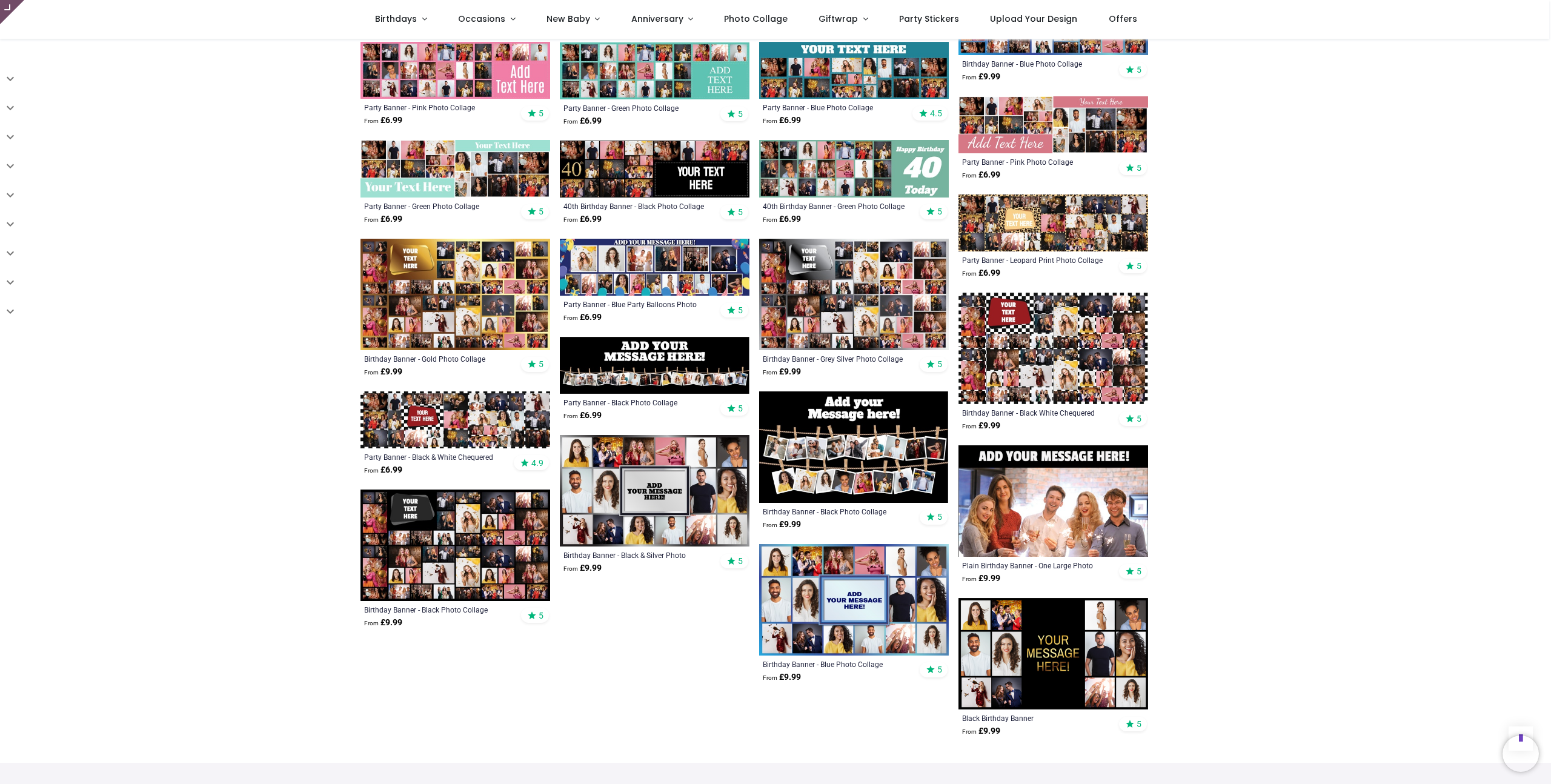
scroll to position [892, 0]
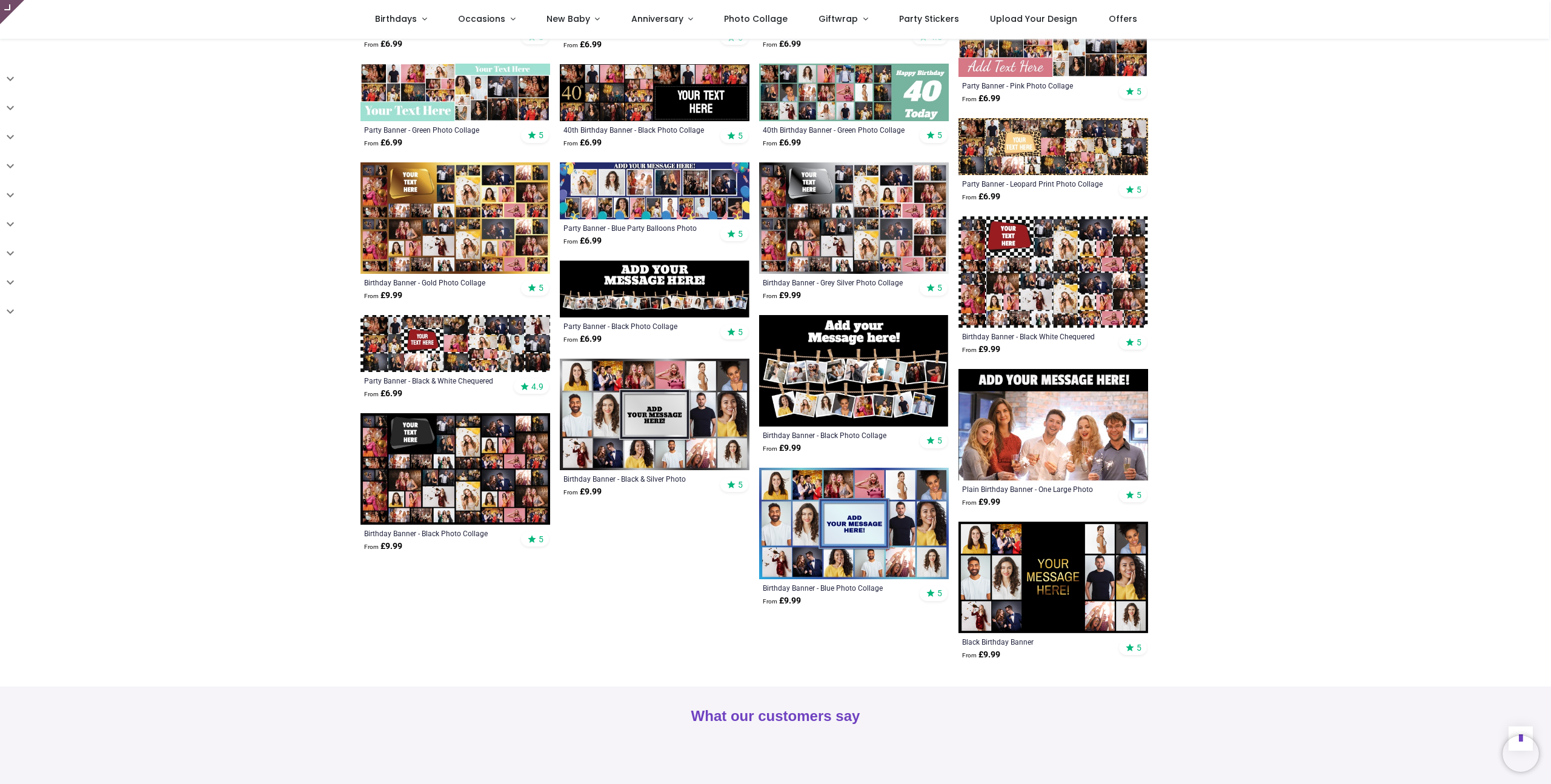
click at [1073, 552] on img at bounding box center [1053, 578] width 190 height 112
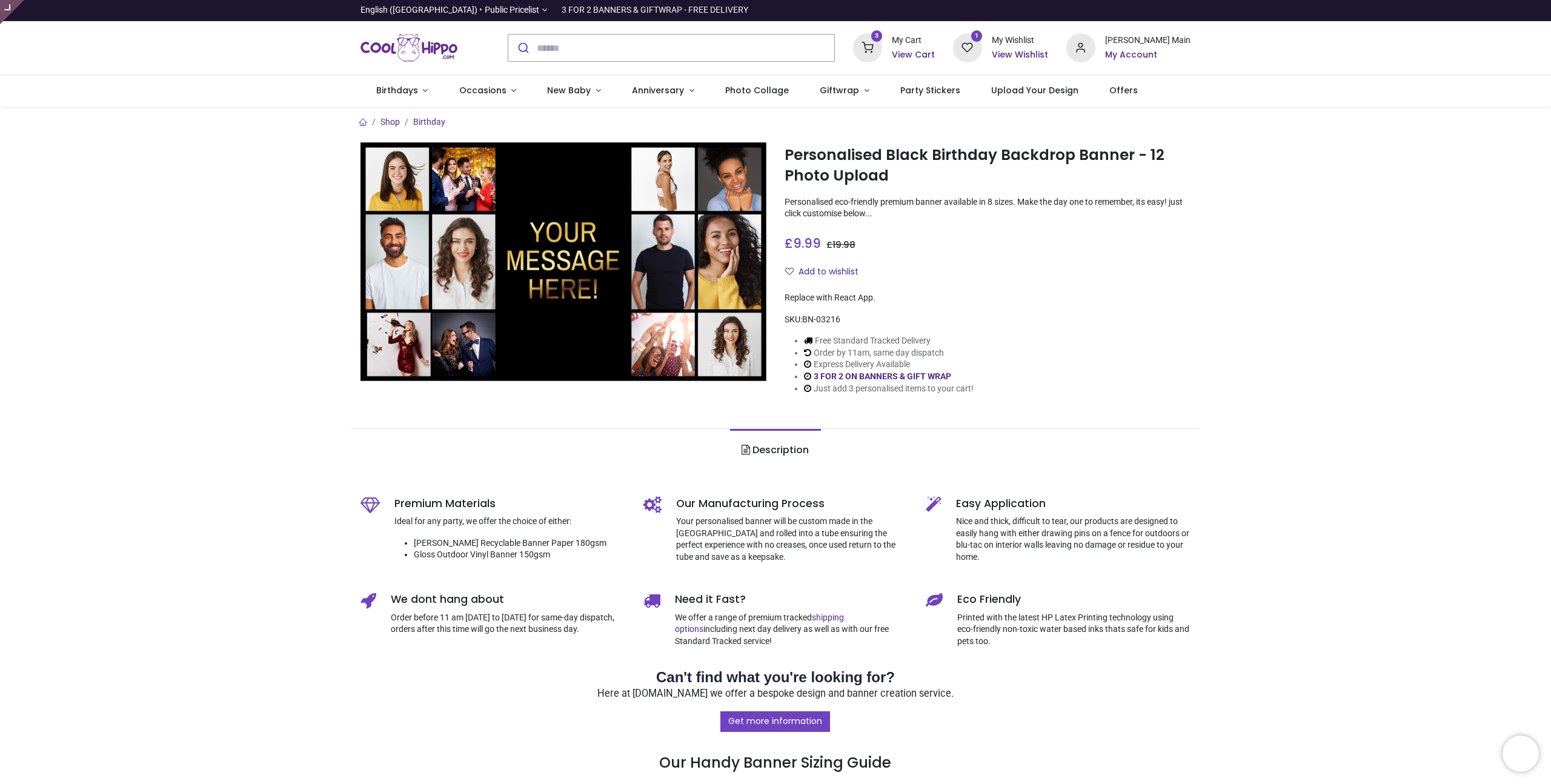
type input "**********"
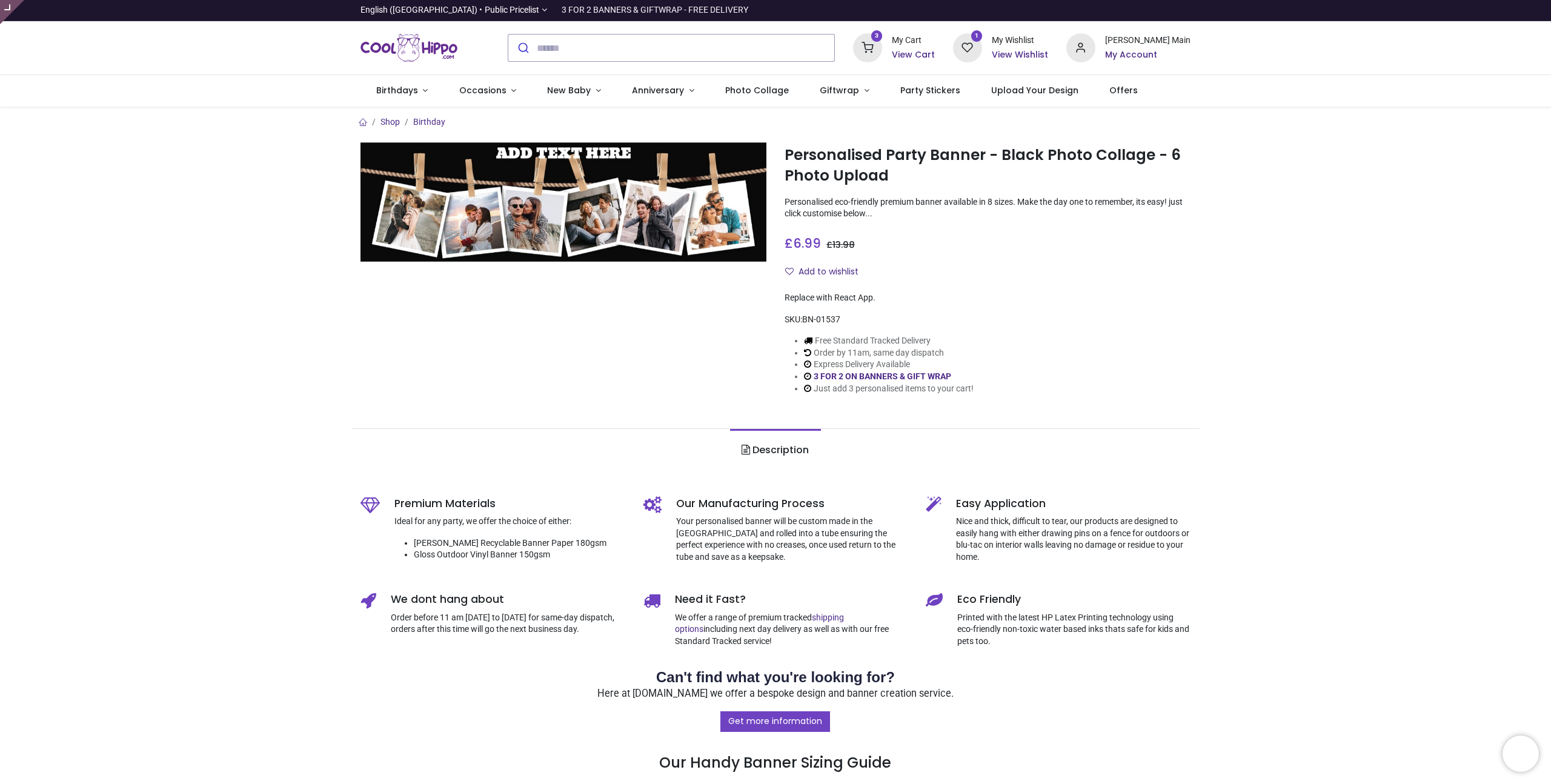
type input "**********"
click at [1090, 267] on div "Add to wishlist" at bounding box center [987, 272] width 406 height 21
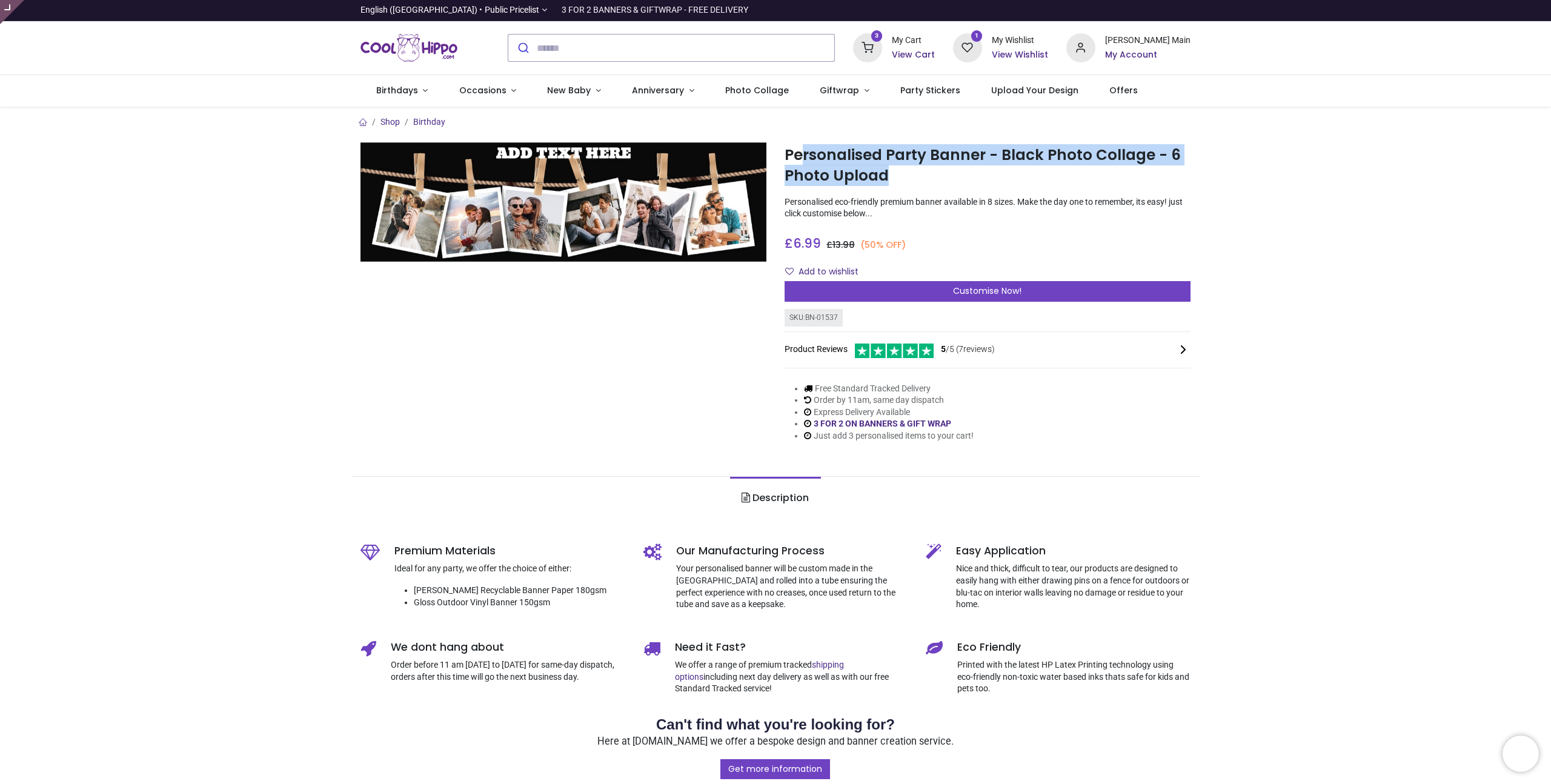
drag, startPoint x: 800, startPoint y: 156, endPoint x: 882, endPoint y: 184, distance: 86.6
click at [882, 184] on h1 "Personalised Party Banner - Black Photo Collage - 6 Photo Upload" at bounding box center [987, 165] width 406 height 42
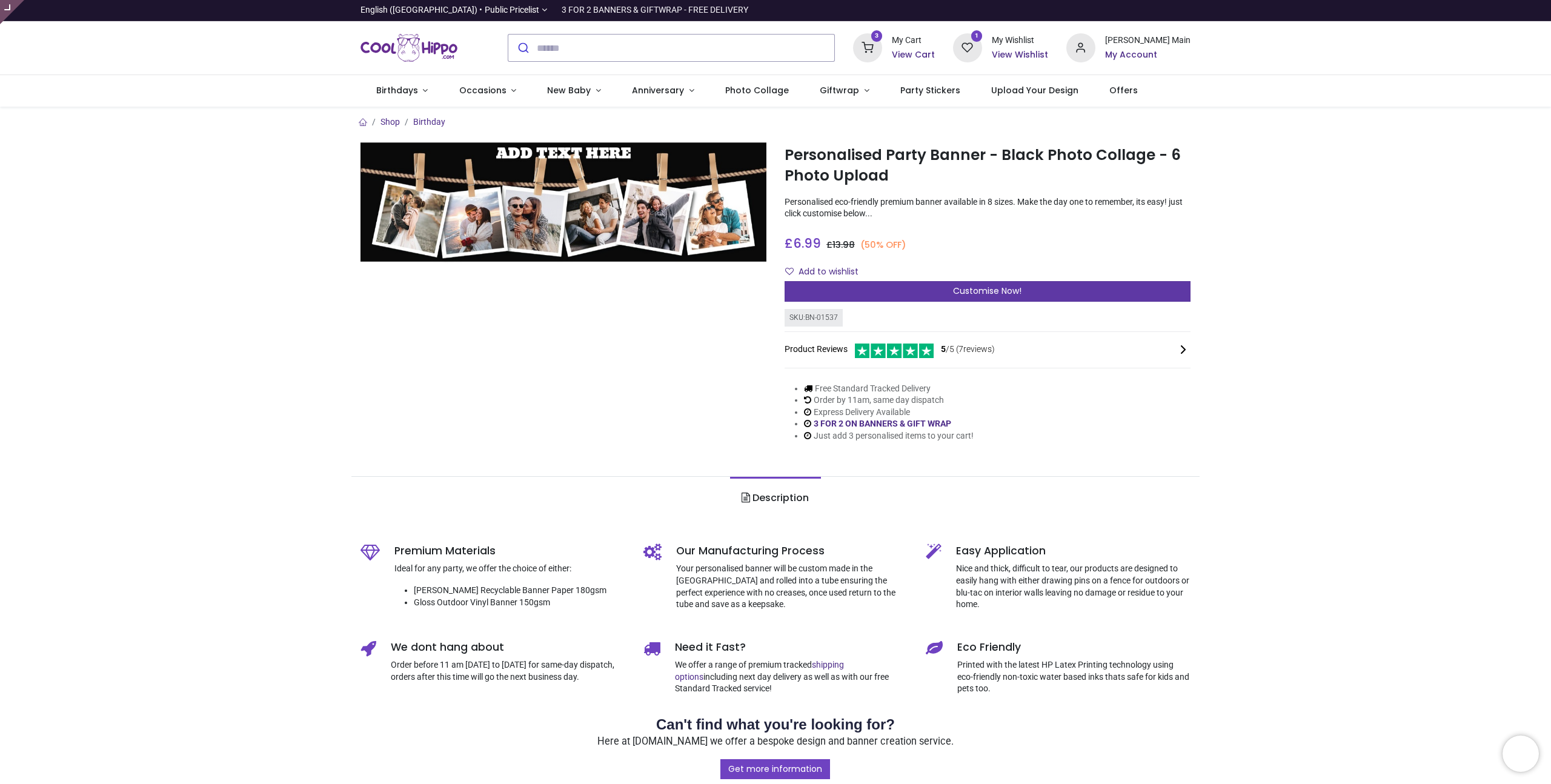
click at [998, 289] on span "Customise Now!" at bounding box center [987, 291] width 68 height 12
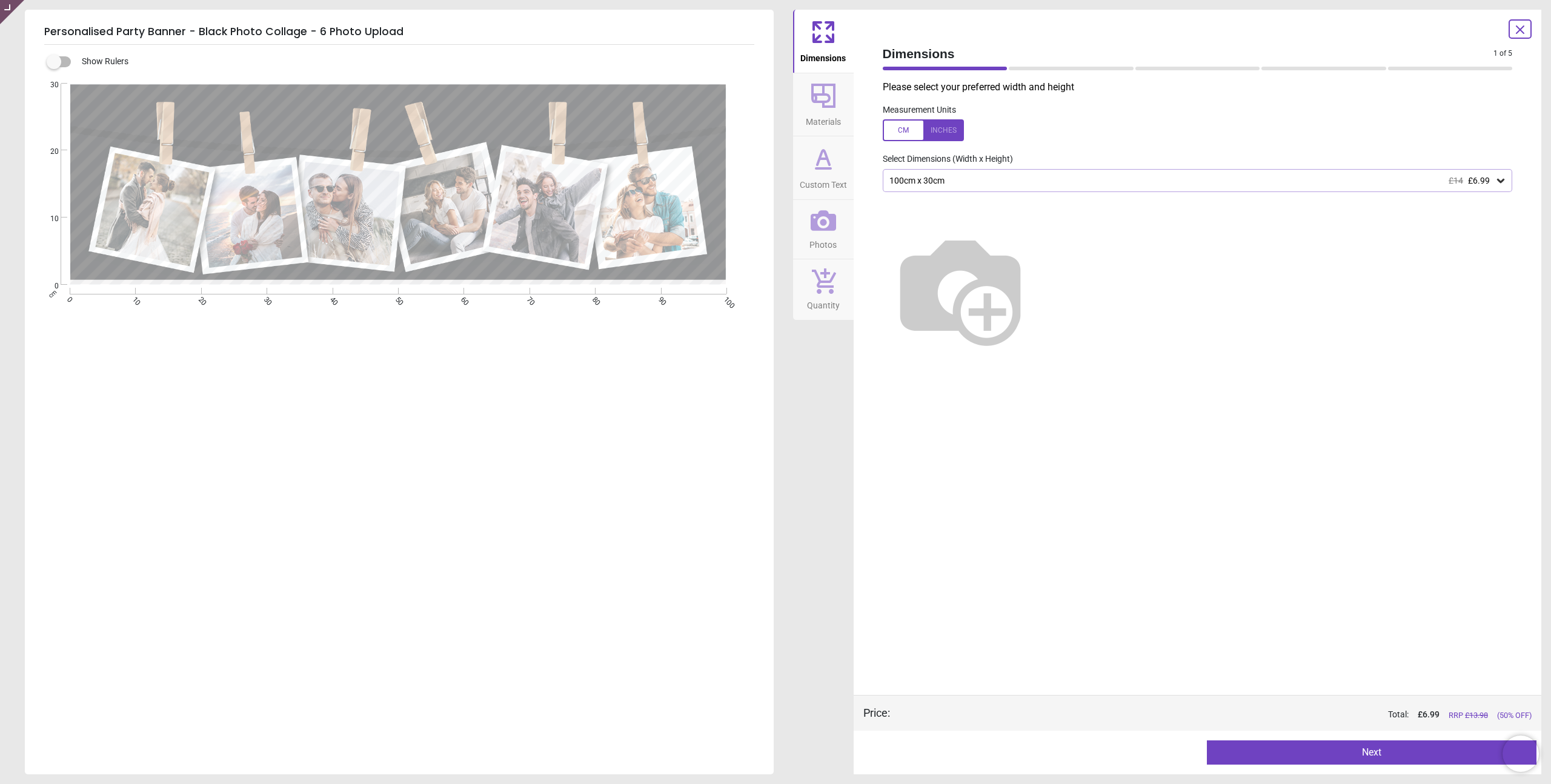
click at [1189, 146] on div "Please select your preferred width and height Measurement Units Select Dimensio…" at bounding box center [1198, 387] width 649 height 614
click at [833, 106] on icon at bounding box center [823, 95] width 24 height 24
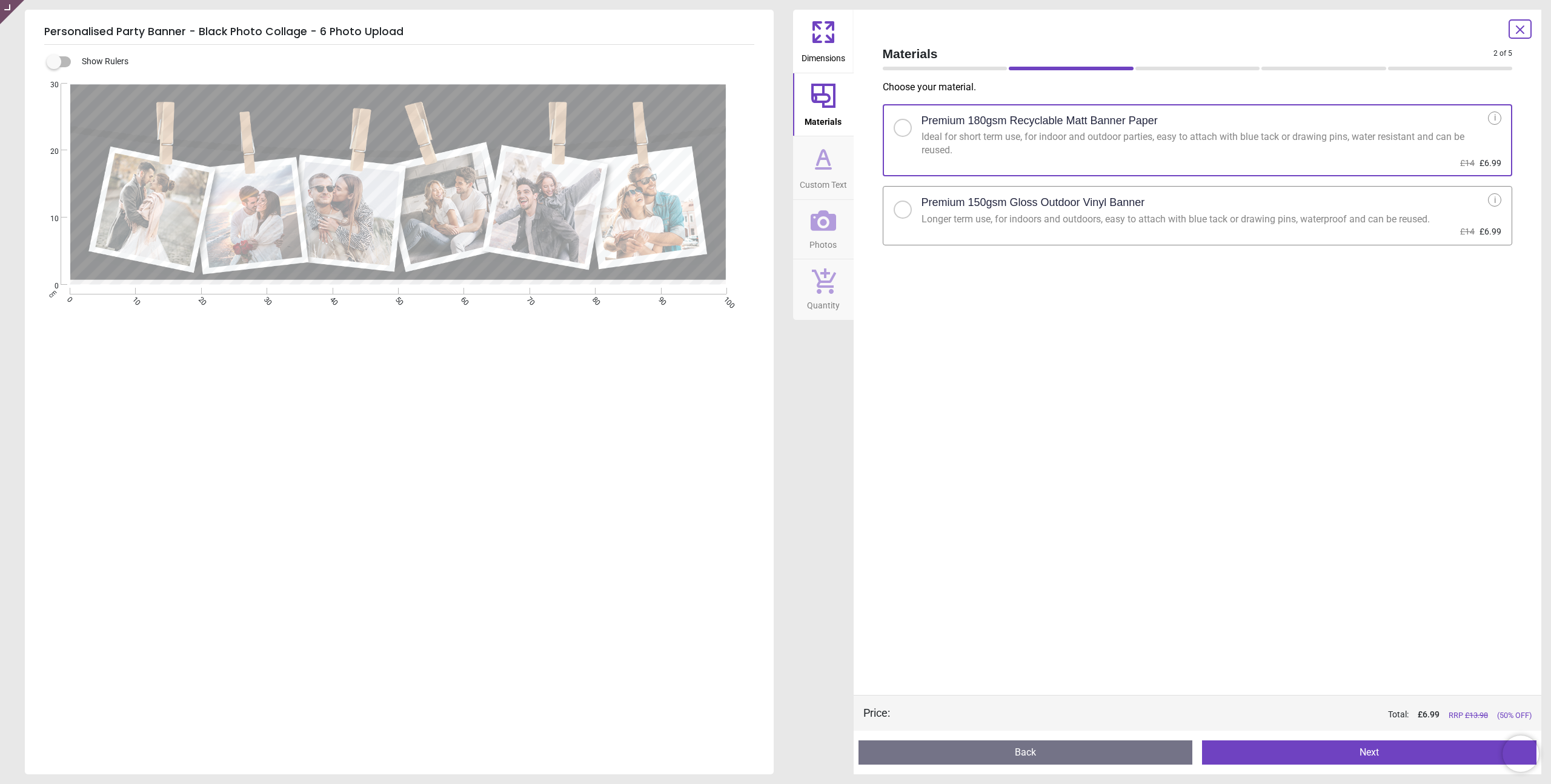
click at [820, 42] on icon at bounding box center [817, 38] width 7 height 7
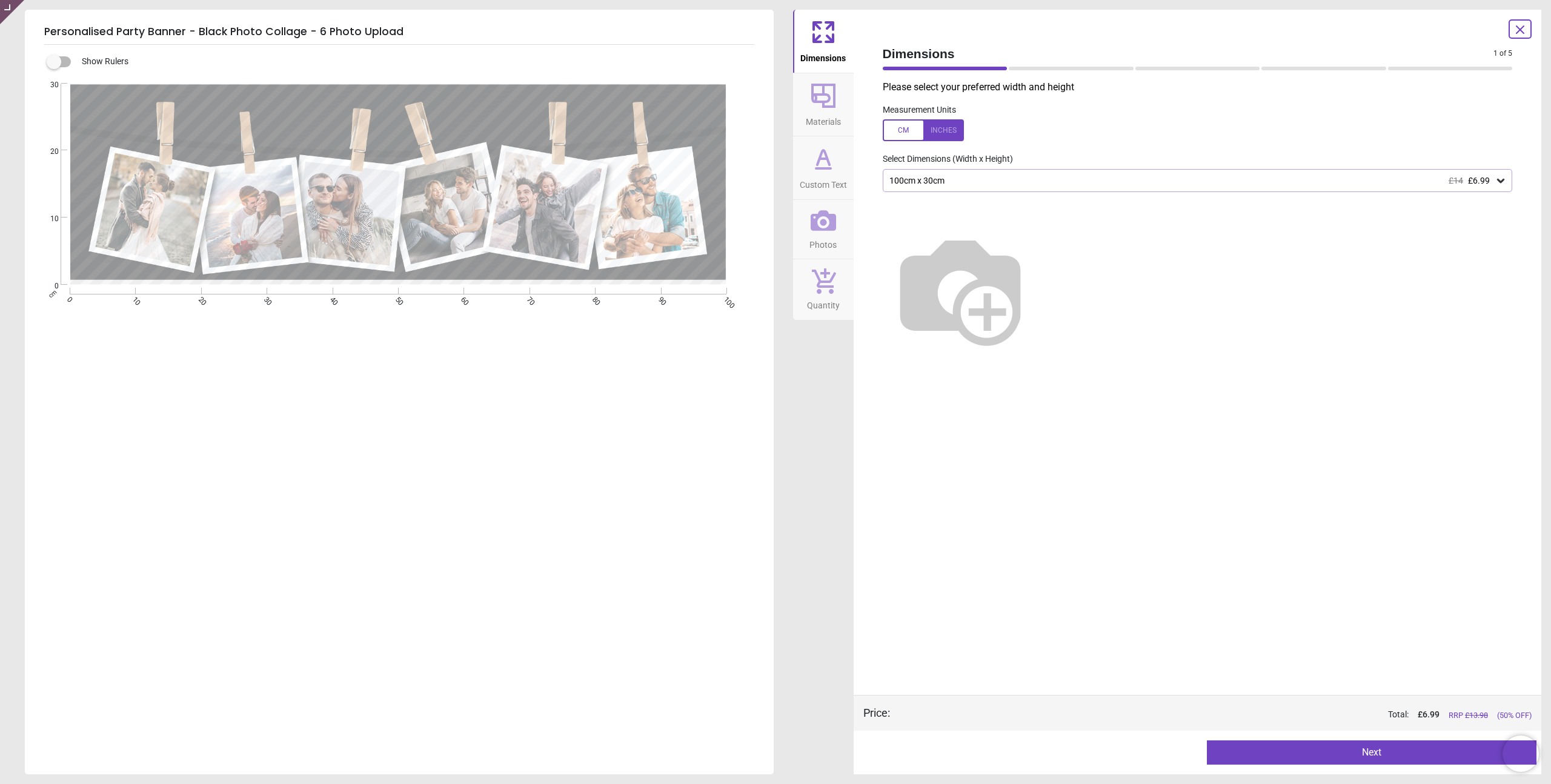
click at [823, 114] on span "Materials" at bounding box center [823, 119] width 35 height 18
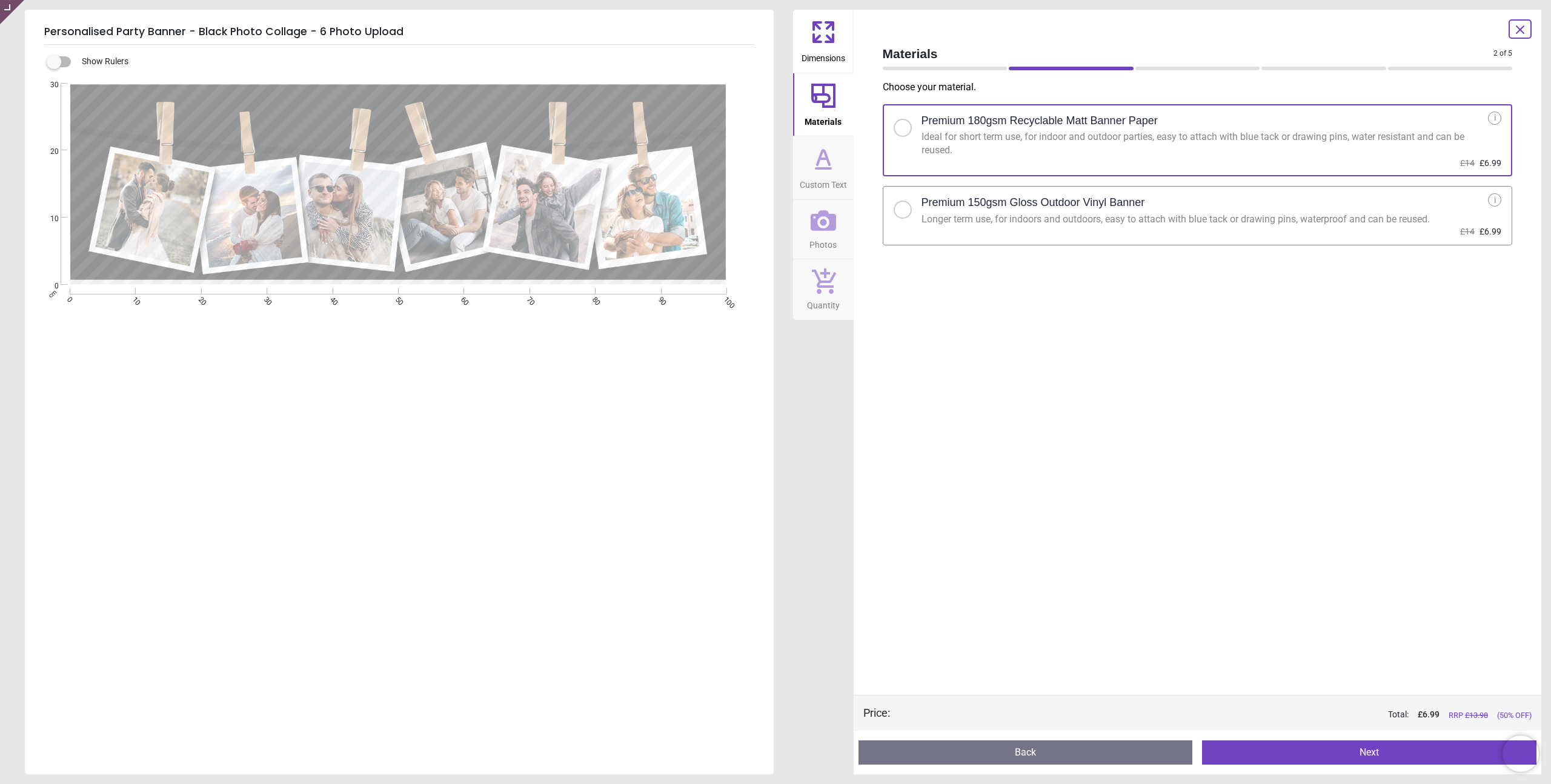
click at [834, 173] on span "Custom Text" at bounding box center [823, 182] width 47 height 18
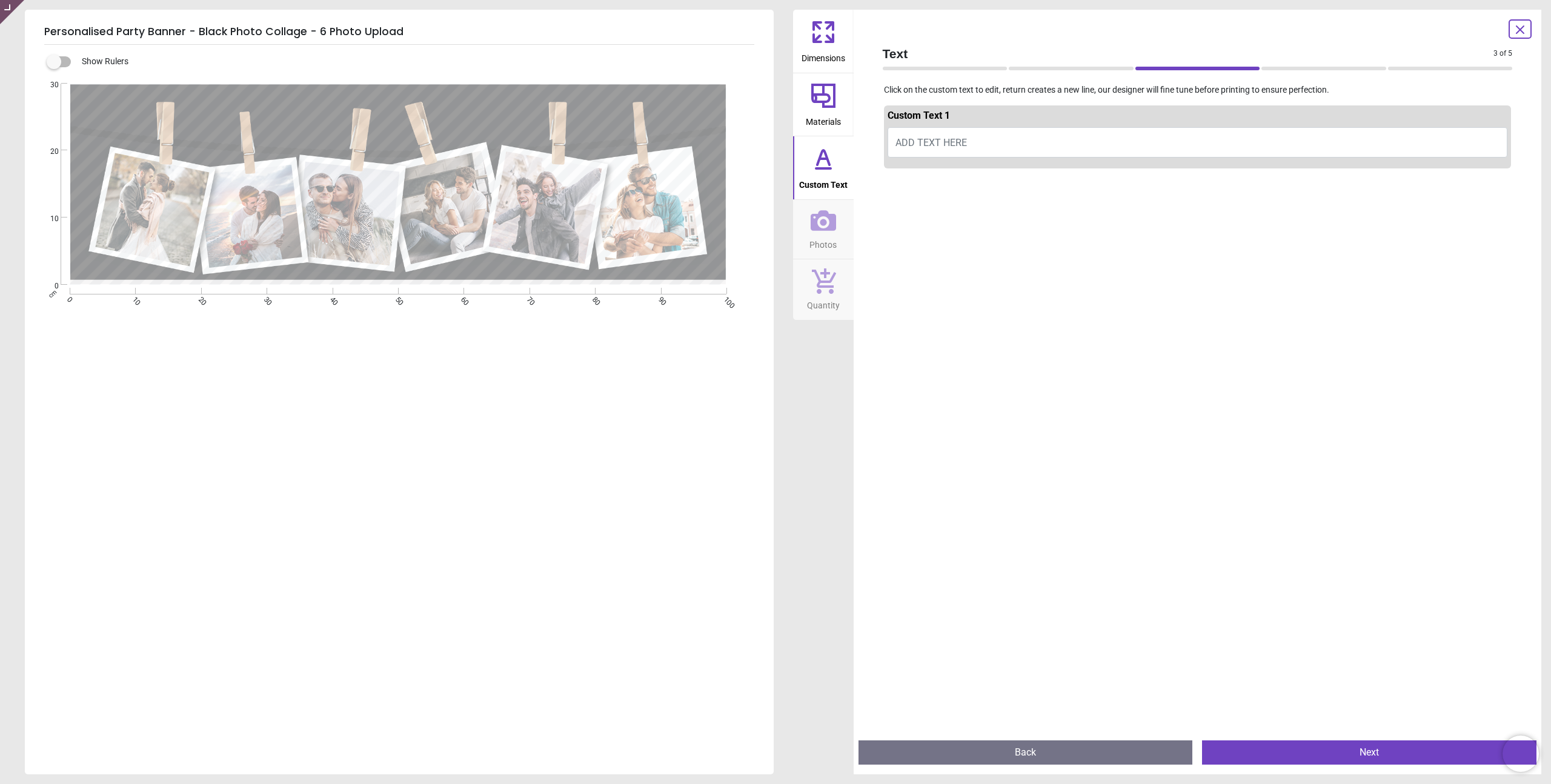
click at [826, 104] on icon at bounding box center [823, 95] width 29 height 29
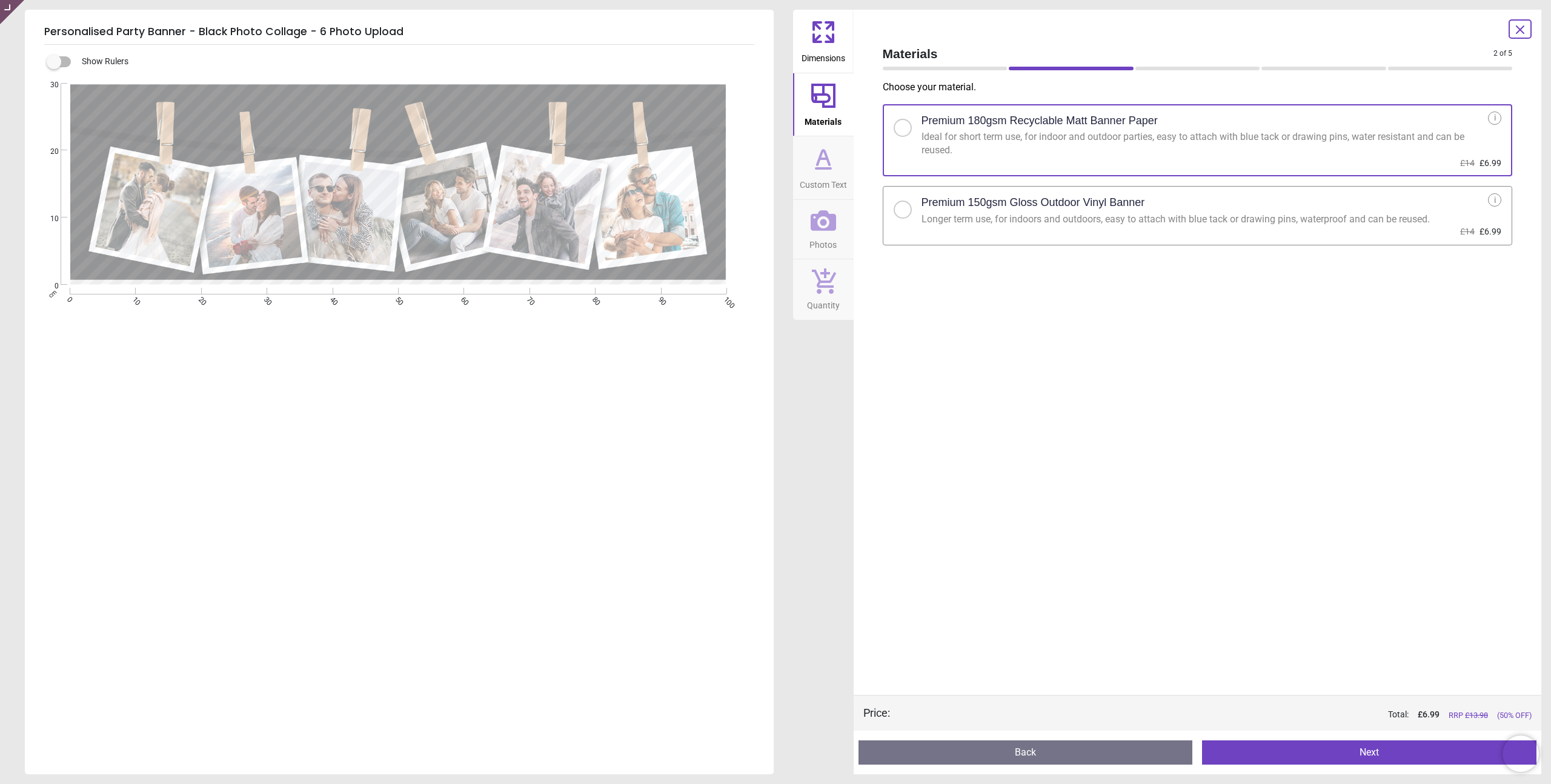
click at [830, 34] on icon at bounding box center [823, 32] width 29 height 29
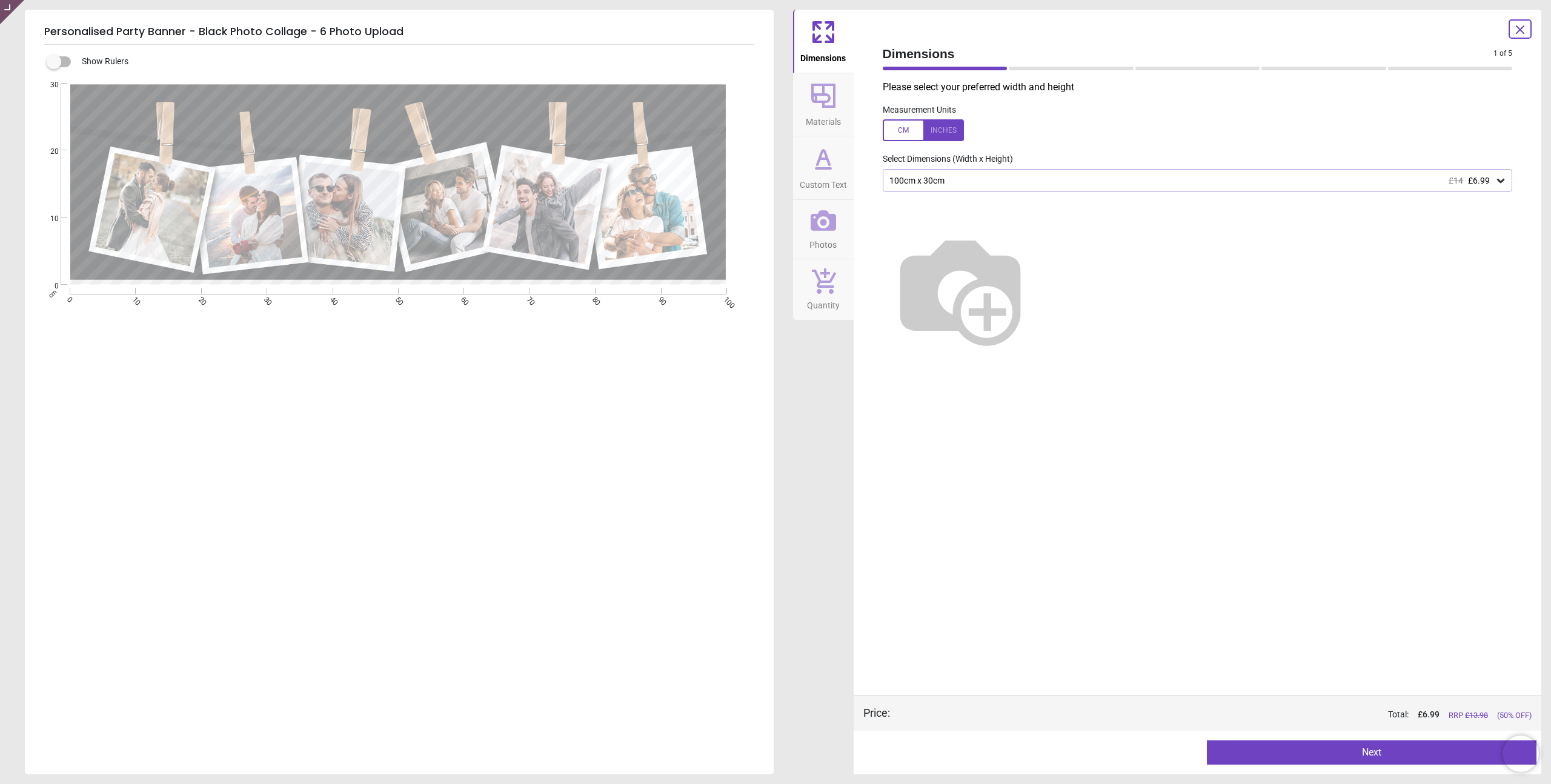
click at [828, 104] on icon at bounding box center [823, 95] width 29 height 29
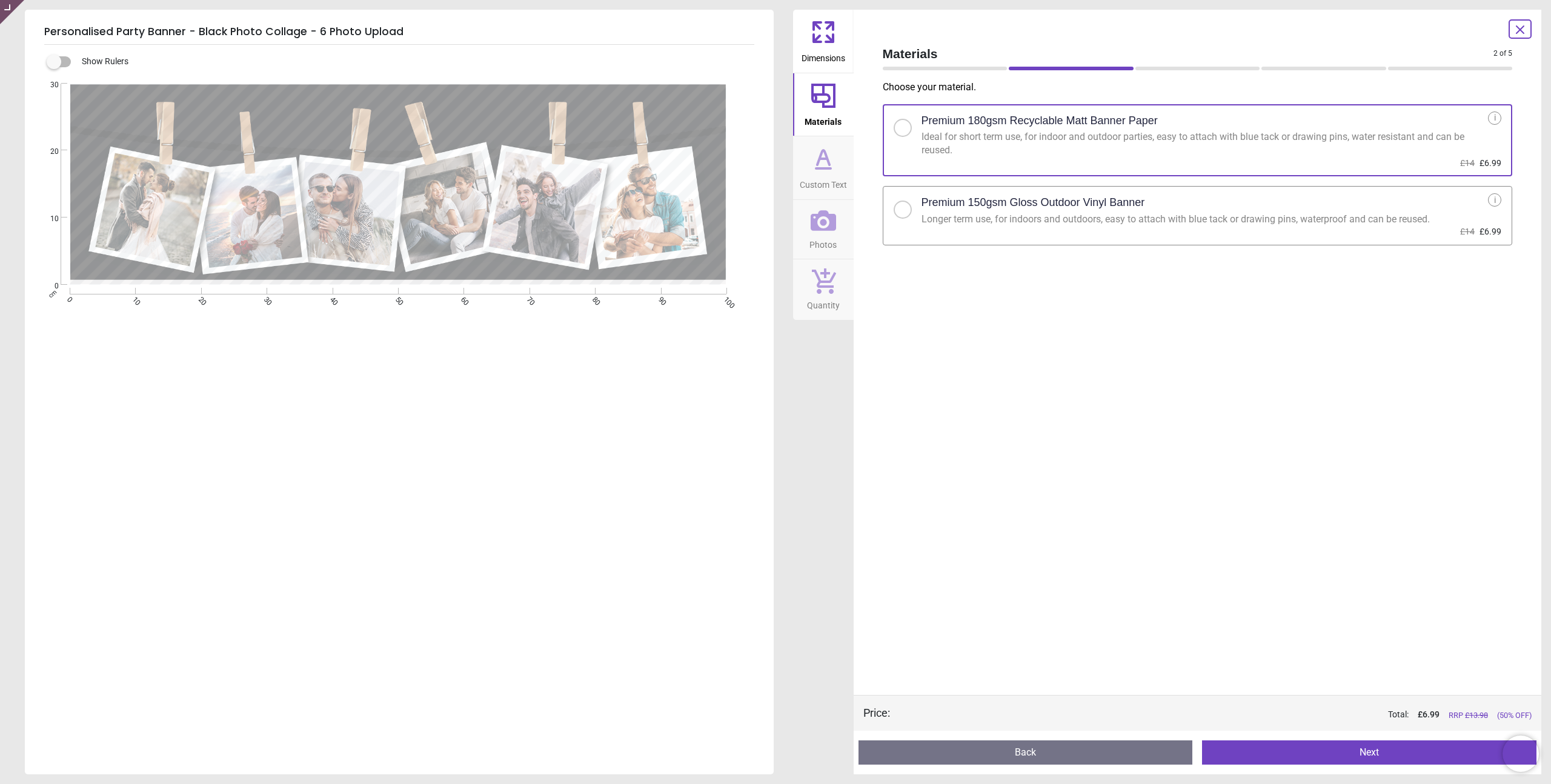
click at [823, 168] on icon at bounding box center [823, 168] width 14 height 0
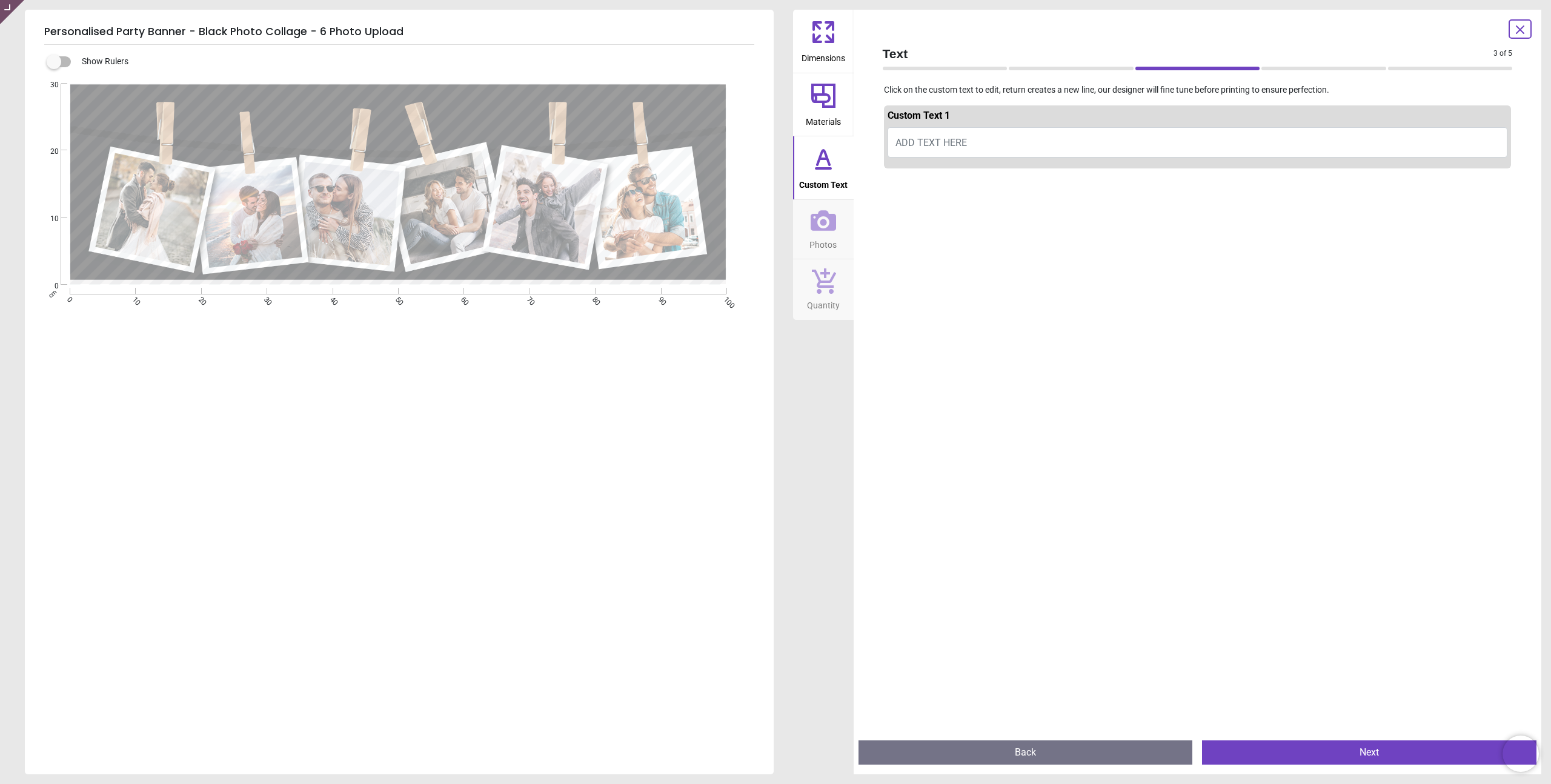
click at [816, 109] on icon at bounding box center [823, 95] width 29 height 29
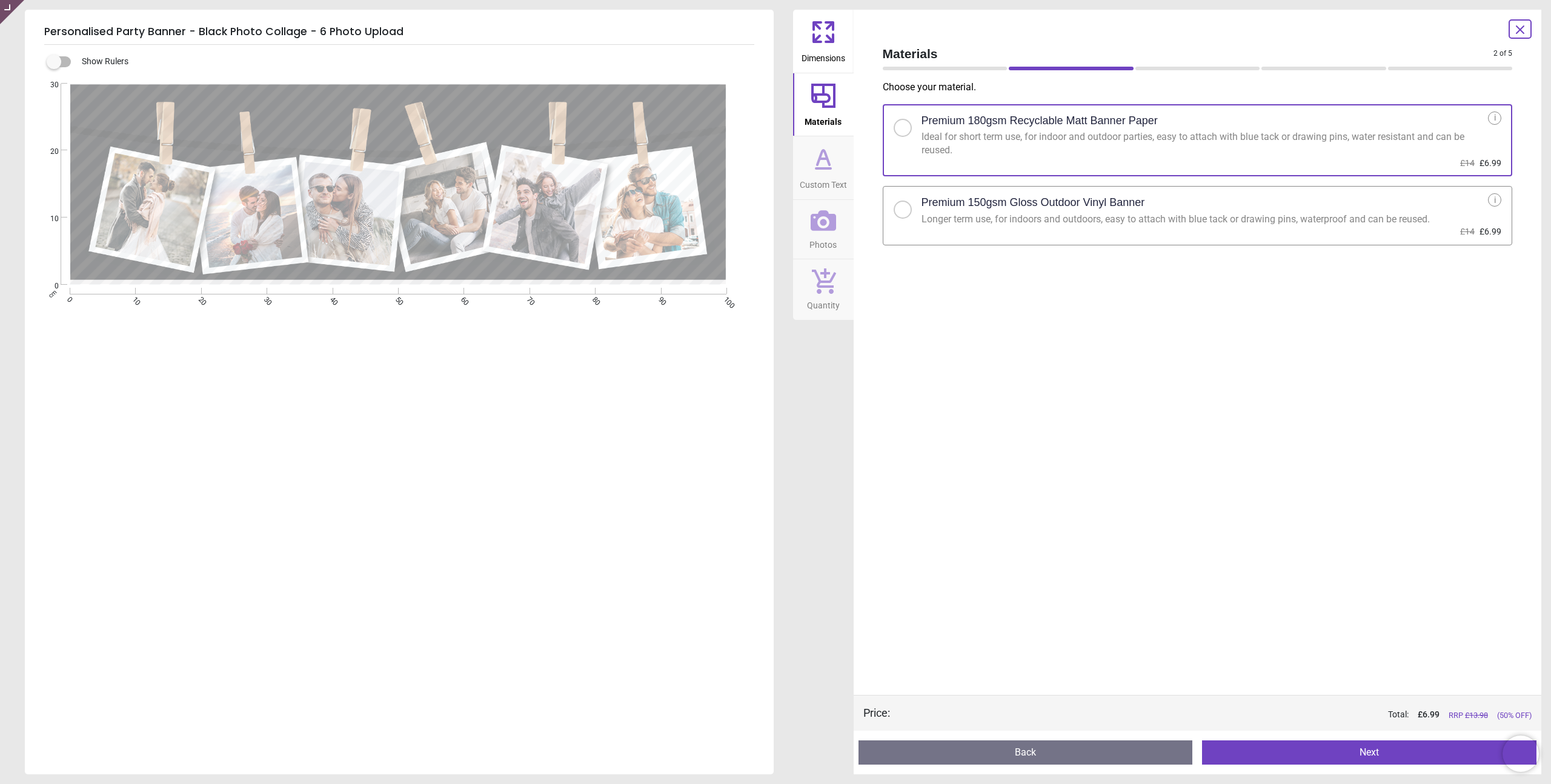
click at [821, 35] on icon at bounding box center [817, 38] width 7 height 7
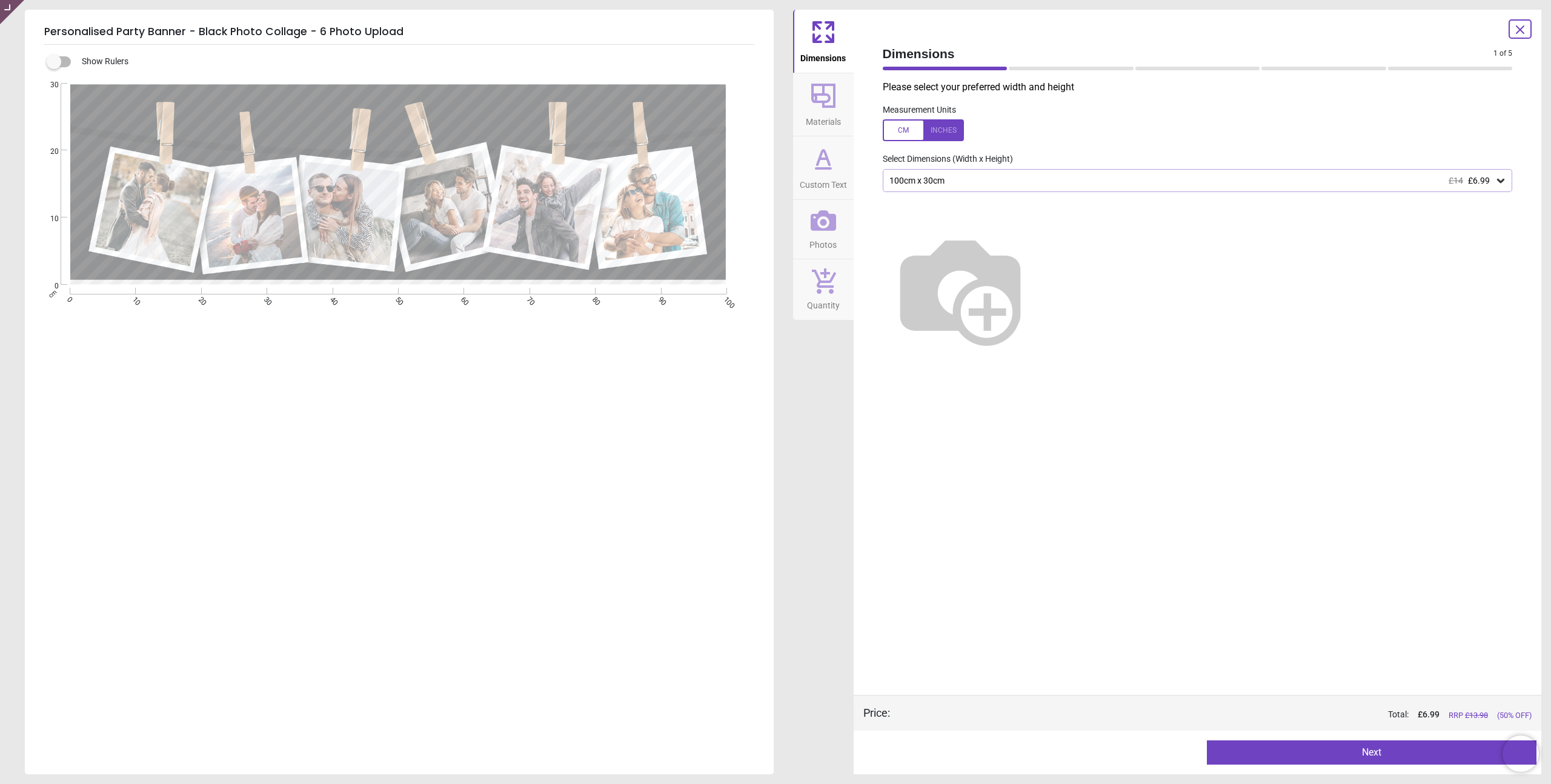
click at [827, 104] on icon at bounding box center [823, 95] width 24 height 24
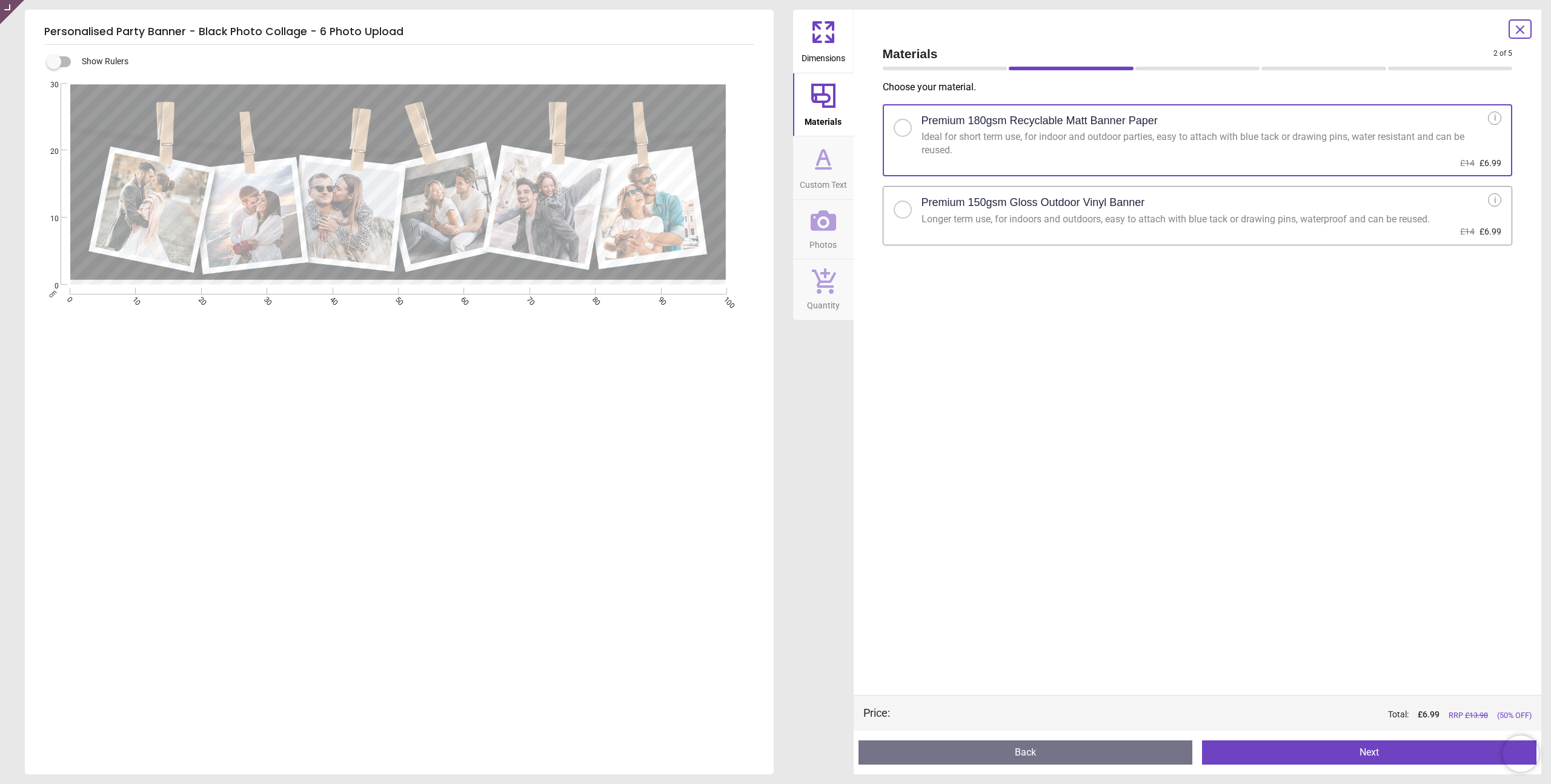
click at [832, 164] on icon at bounding box center [823, 158] width 29 height 29
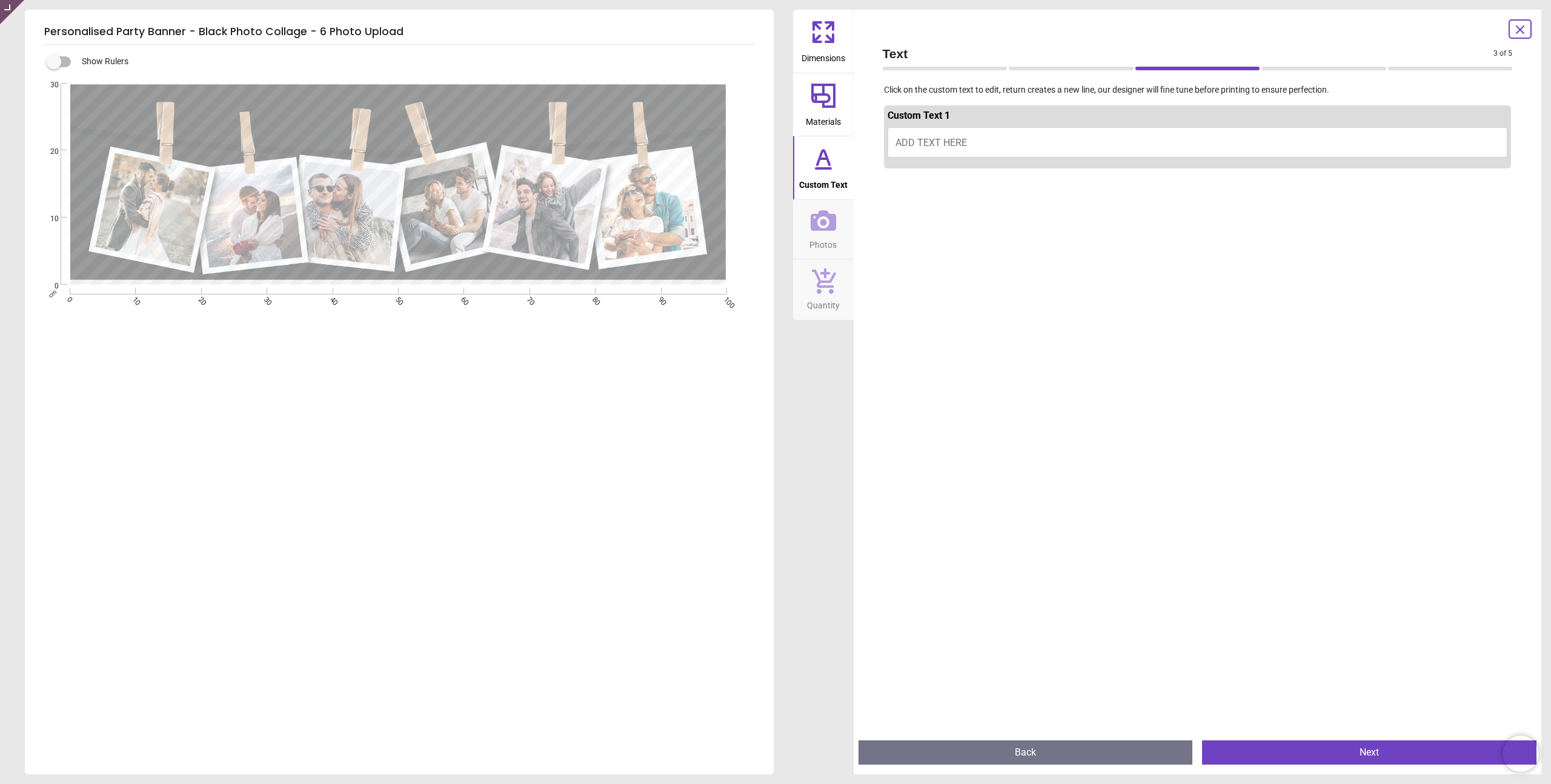
click at [960, 138] on span "ADD TEXT HERE" at bounding box center [931, 143] width 71 height 12
click at [825, 101] on icon at bounding box center [823, 95] width 24 height 24
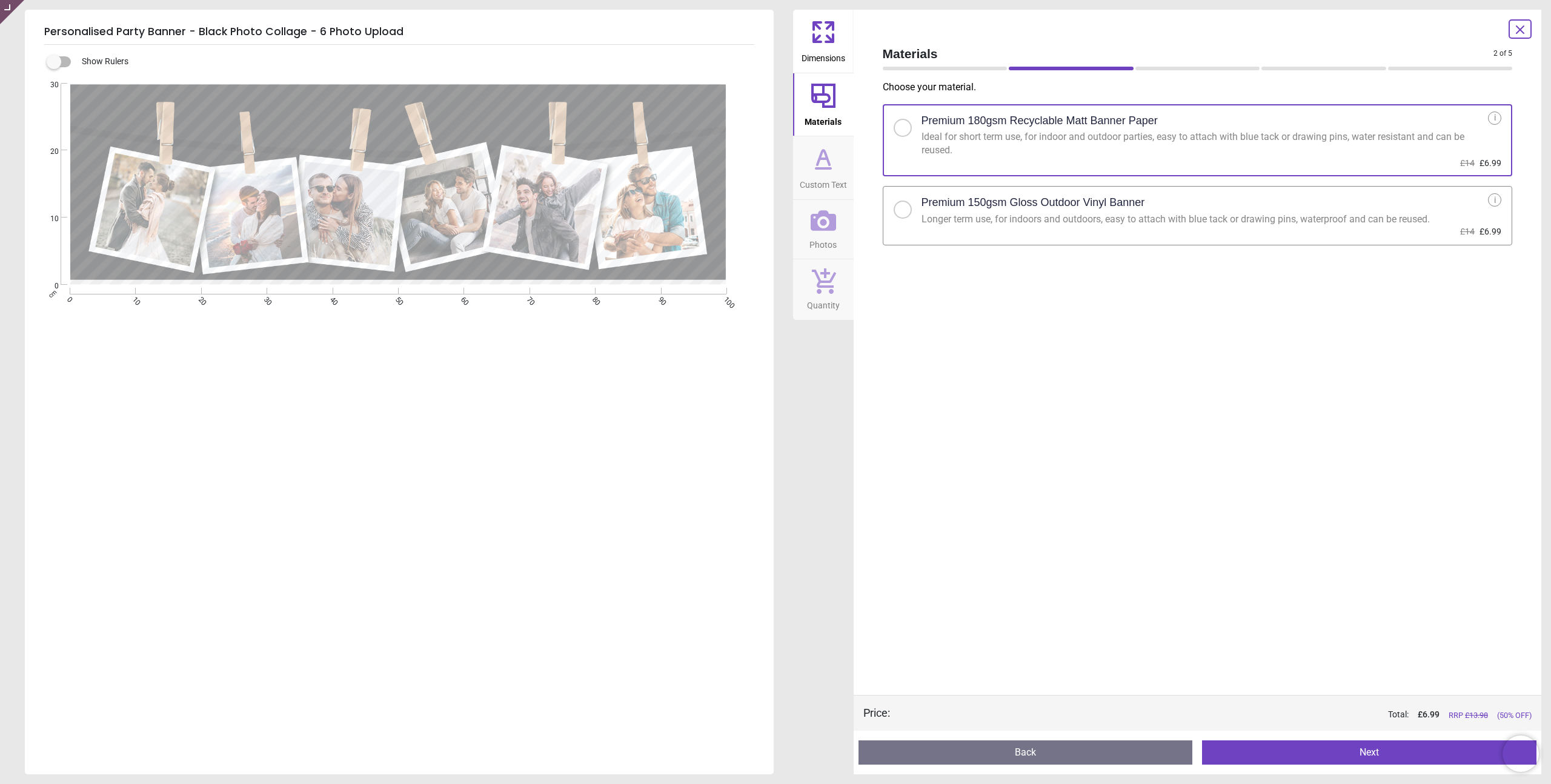
click at [825, 159] on icon at bounding box center [823, 159] width 7 height 0
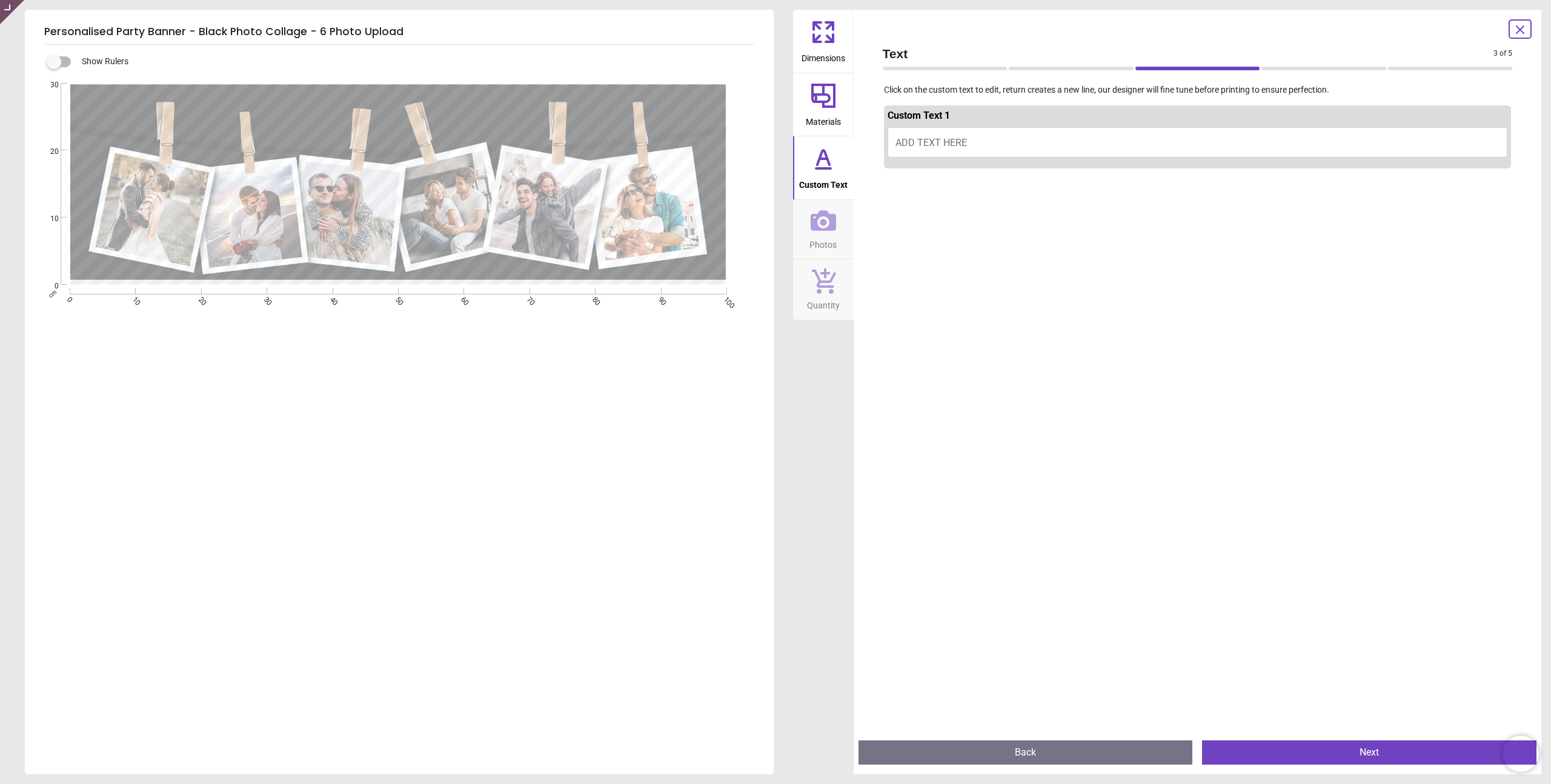
click at [831, 104] on icon at bounding box center [823, 95] width 29 height 29
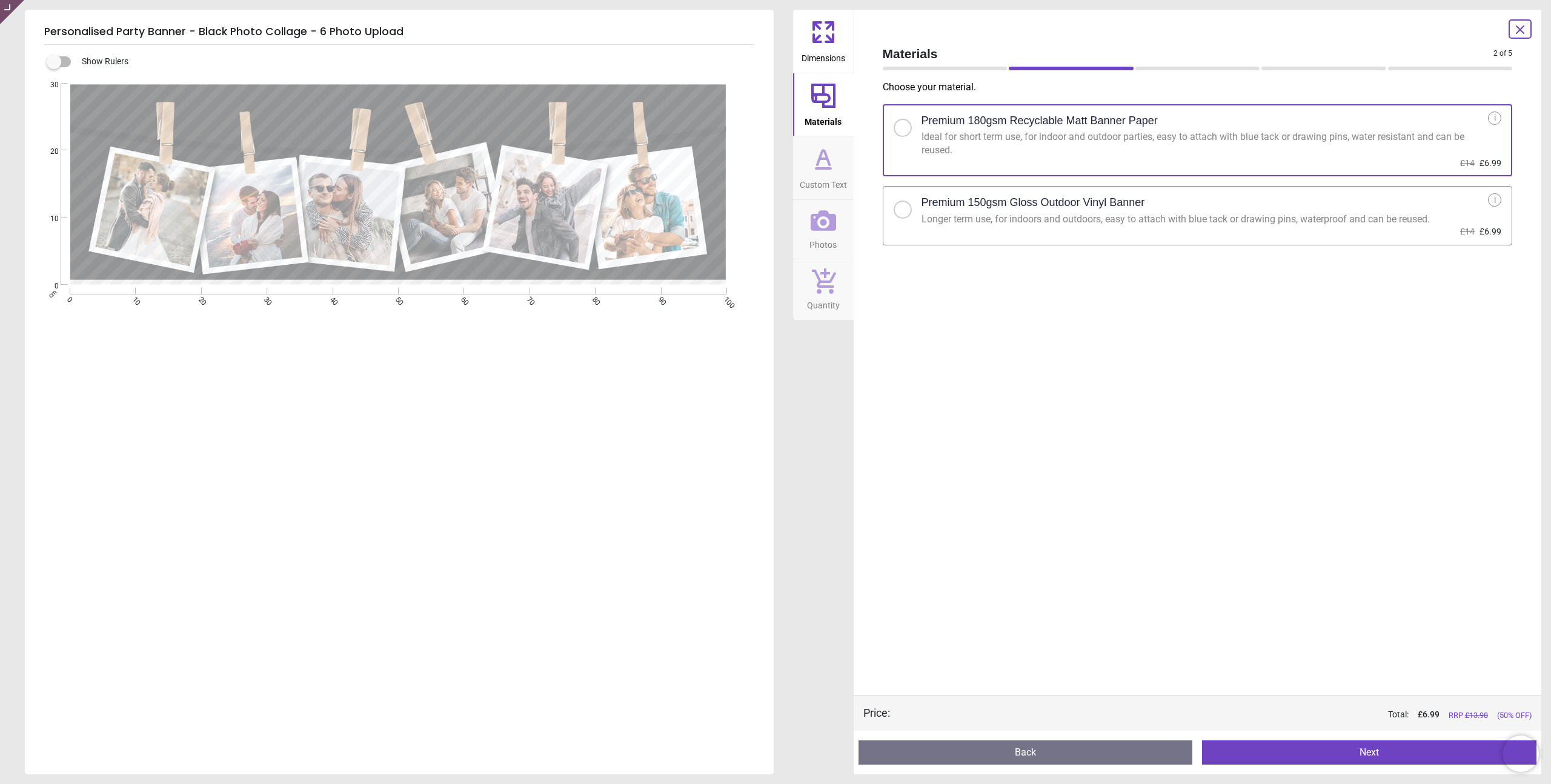
click at [832, 169] on icon at bounding box center [823, 158] width 29 height 29
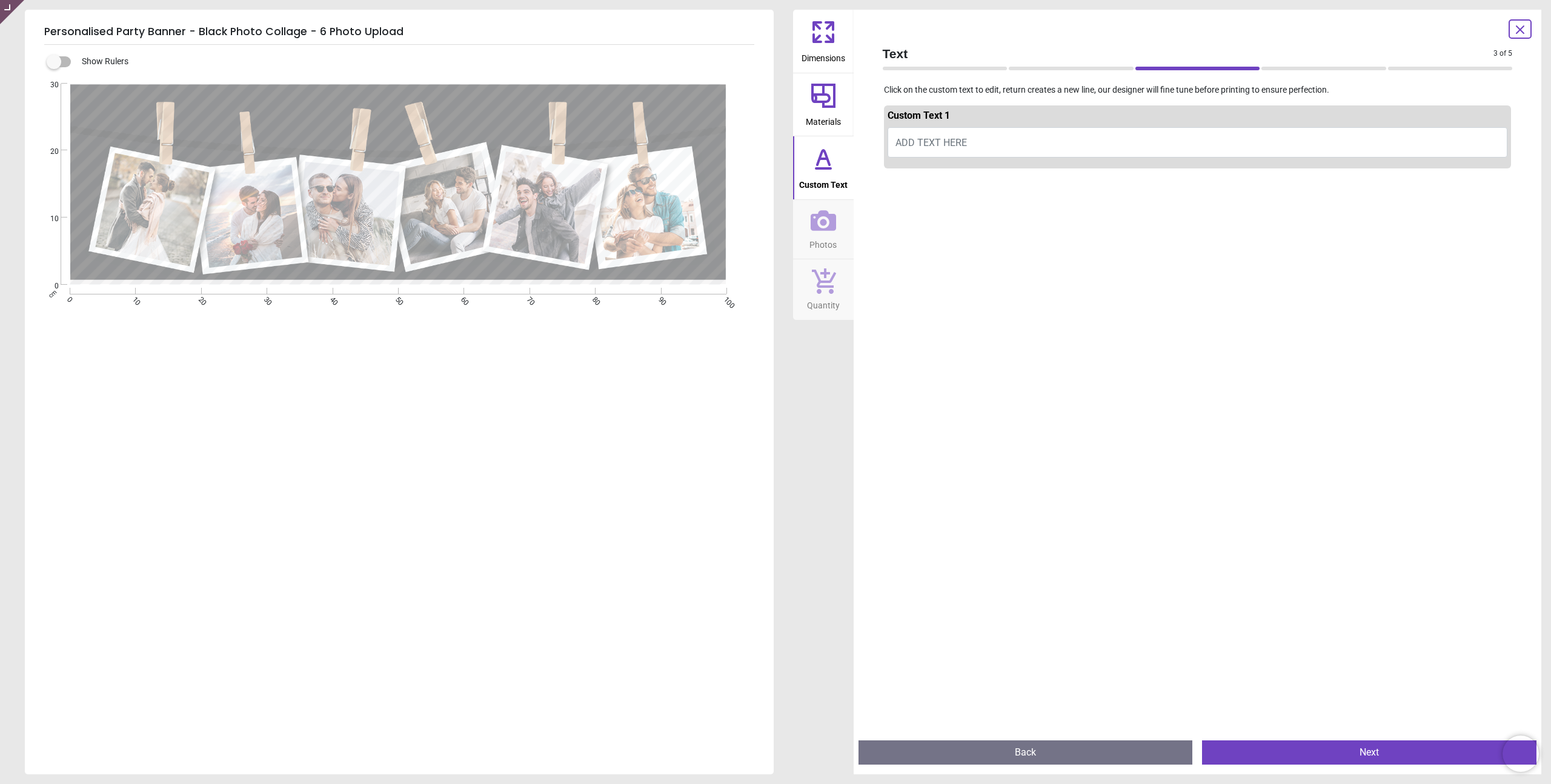
click at [1013, 141] on button "ADD TEXT HERE" at bounding box center [1198, 142] width 621 height 31
click at [1087, 413] on div at bounding box center [1198, 565] width 628 height 784
click at [1268, 754] on button "Next" at bounding box center [1369, 752] width 334 height 24
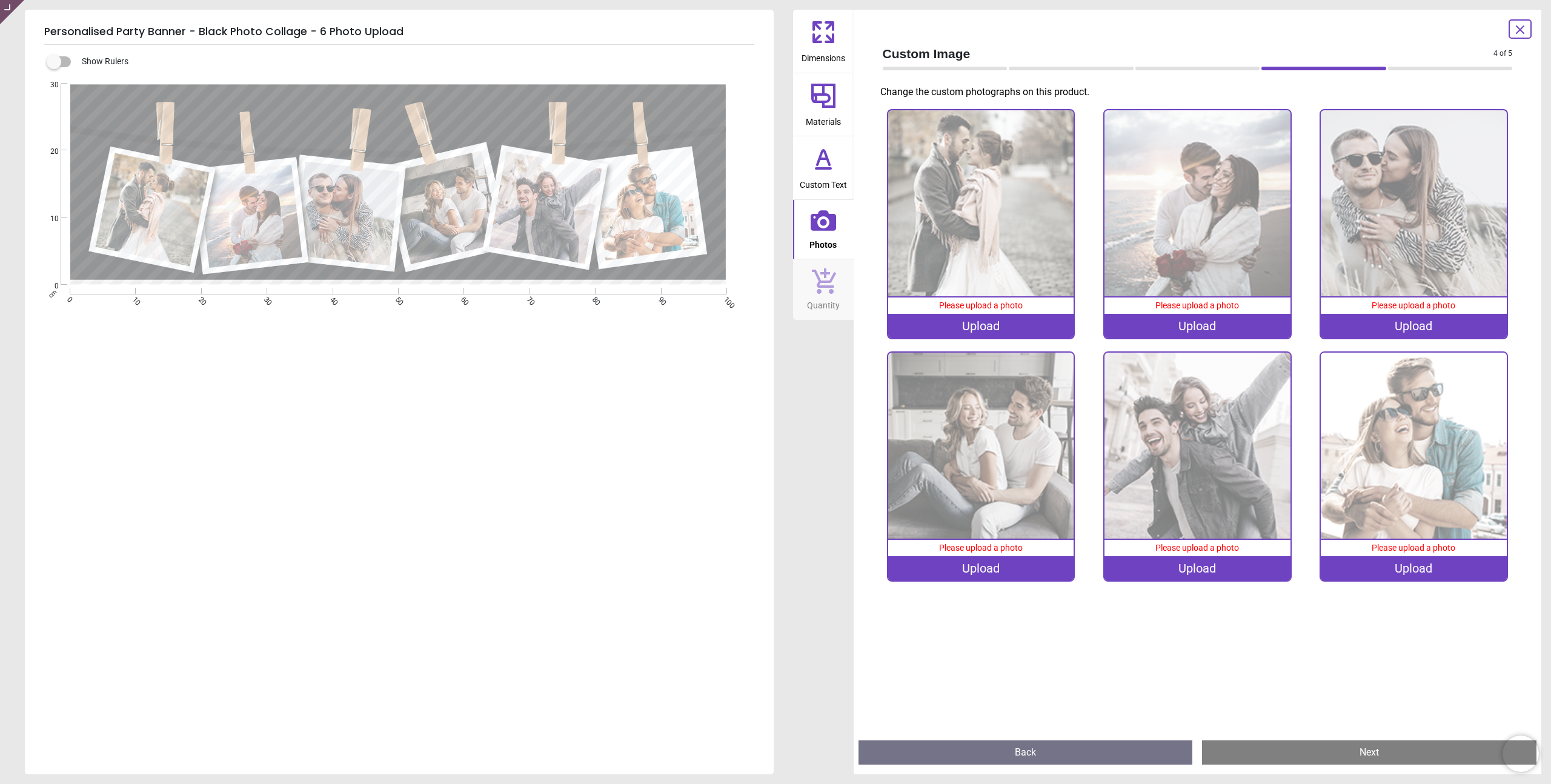
click at [815, 93] on icon at bounding box center [823, 95] width 29 height 29
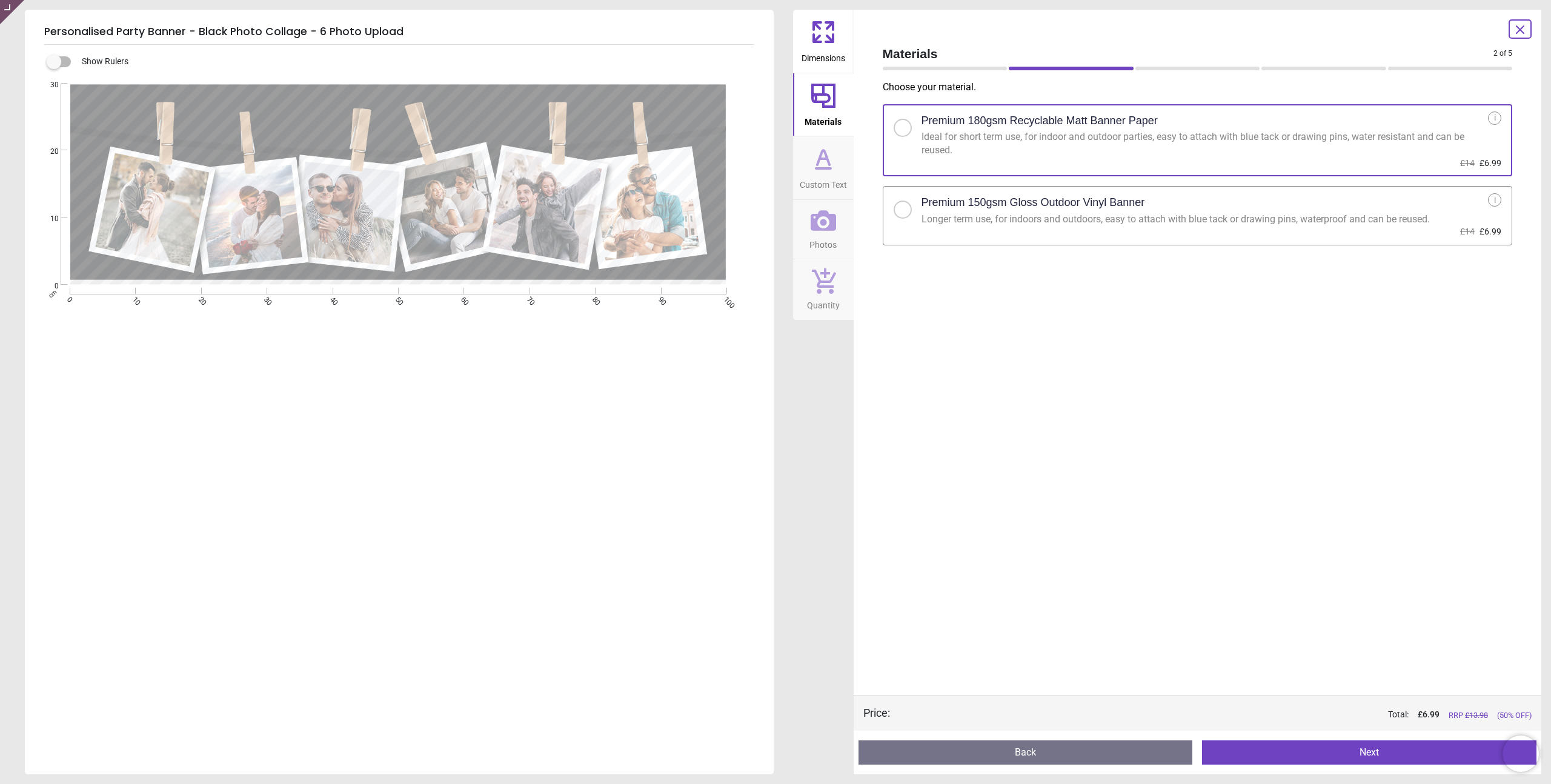
click at [824, 32] on icon at bounding box center [823, 32] width 29 height 29
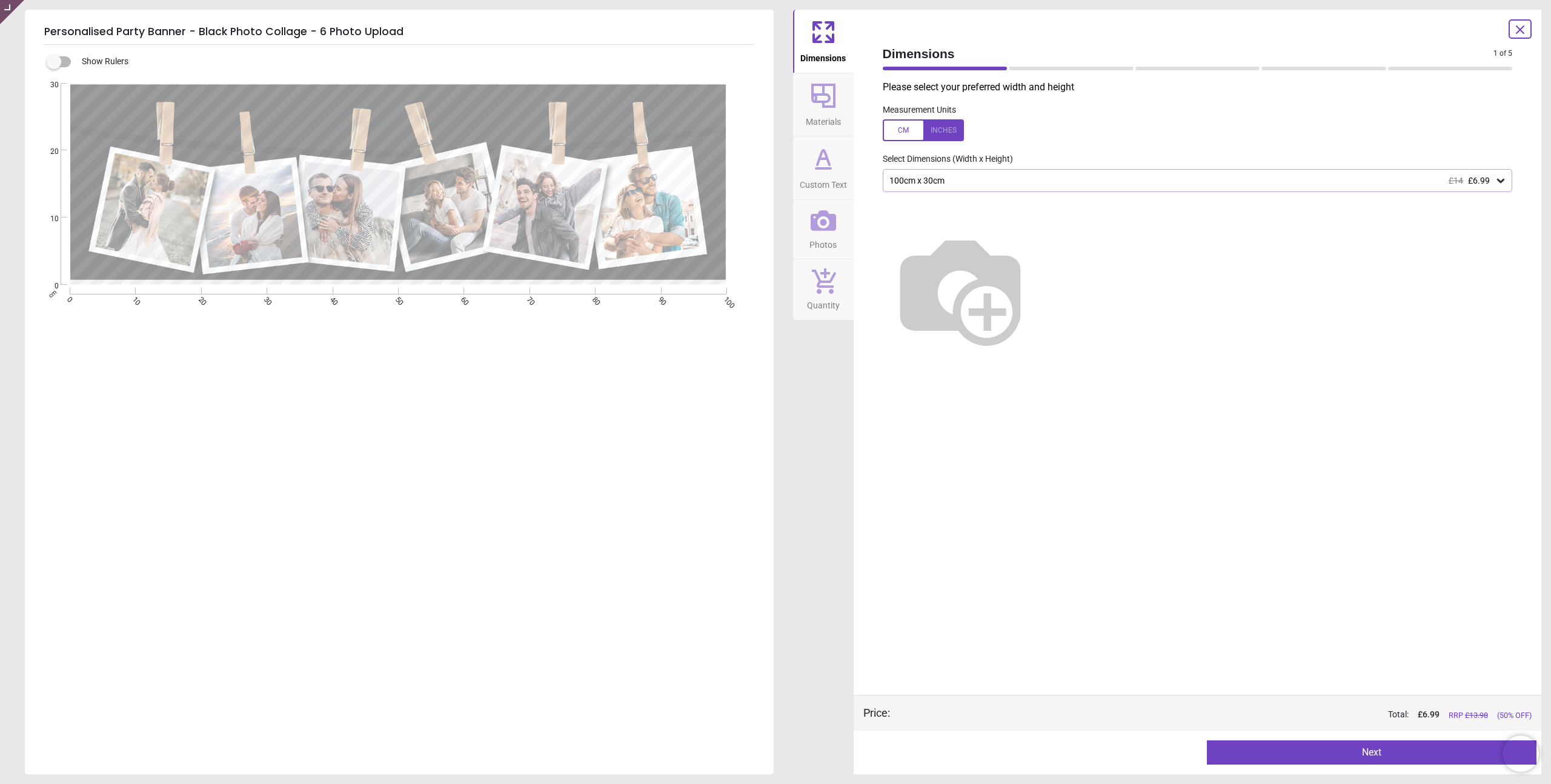
click at [820, 117] on span "Materials" at bounding box center [823, 119] width 35 height 18
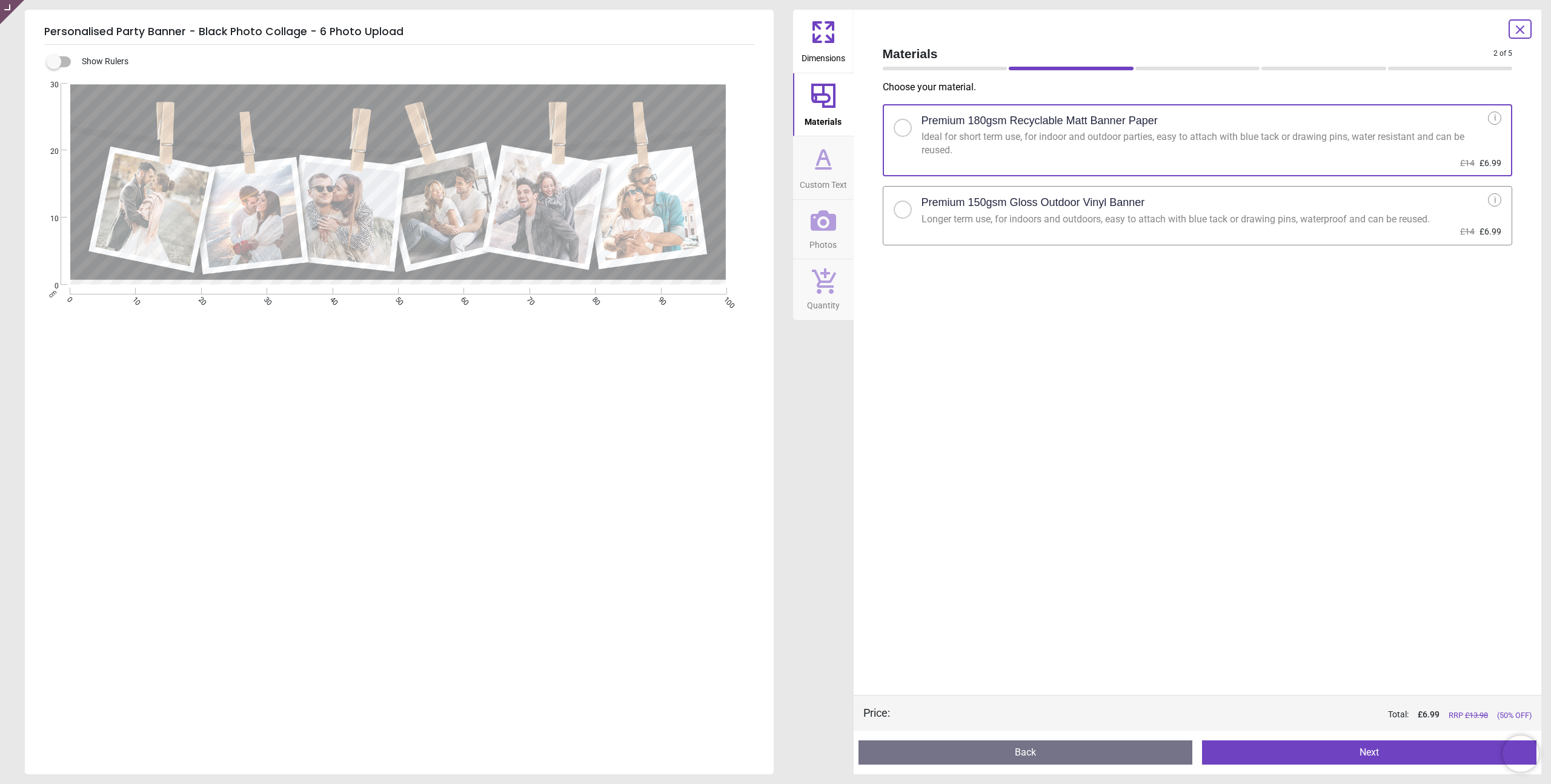
click at [800, 161] on button "Custom Text" at bounding box center [823, 167] width 60 height 63
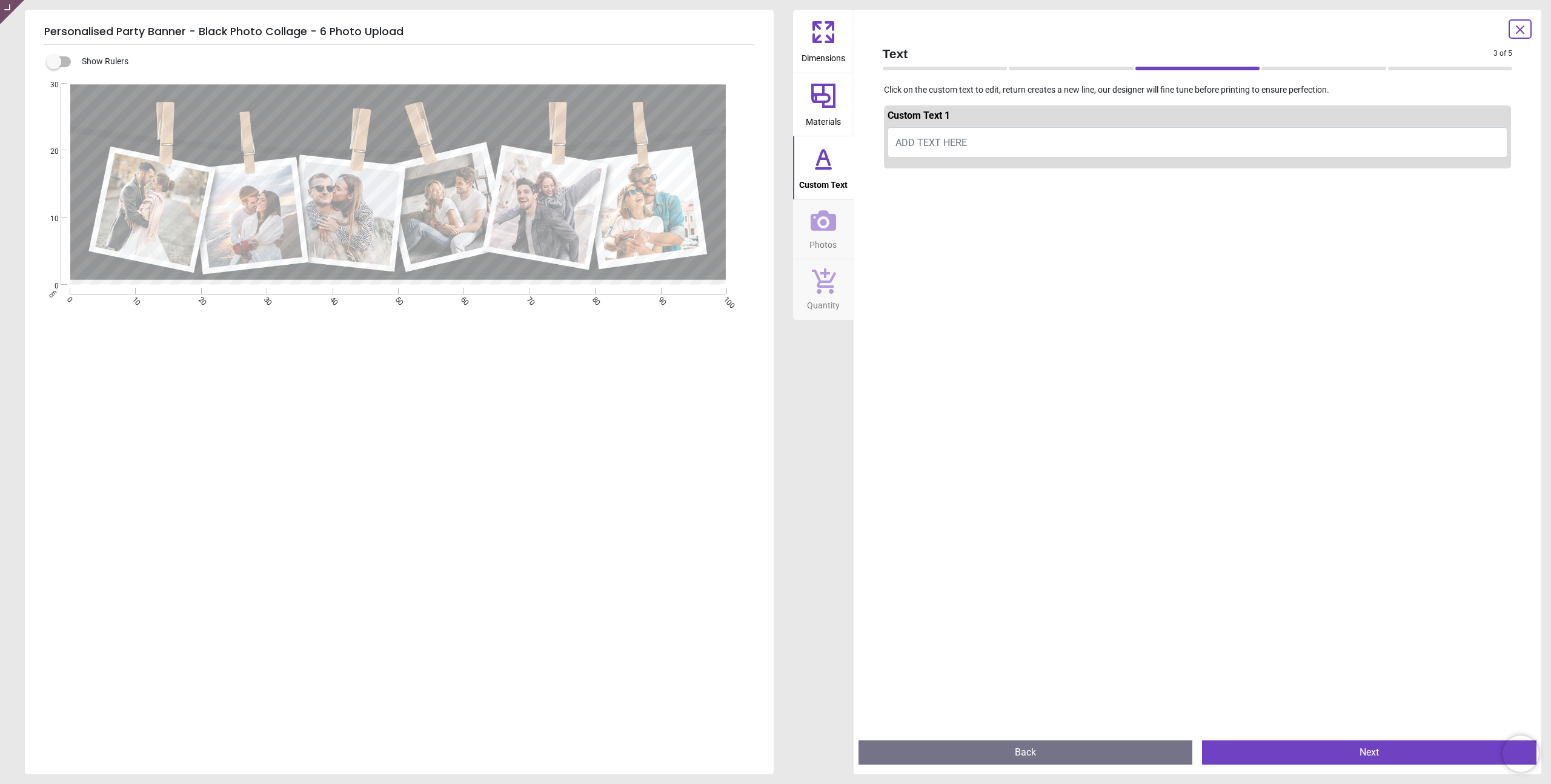
click at [908, 152] on button "ADD TEXT HERE" at bounding box center [1198, 142] width 621 height 31
click at [932, 145] on span "ADD TEXT HERE" at bounding box center [931, 143] width 71 height 12
click at [938, 245] on div at bounding box center [1198, 565] width 628 height 784
click at [969, 134] on button "ADD TEXT HERE" at bounding box center [1198, 142] width 621 height 31
click at [978, 145] on button "ADD TEXT HERE" at bounding box center [1198, 142] width 621 height 31
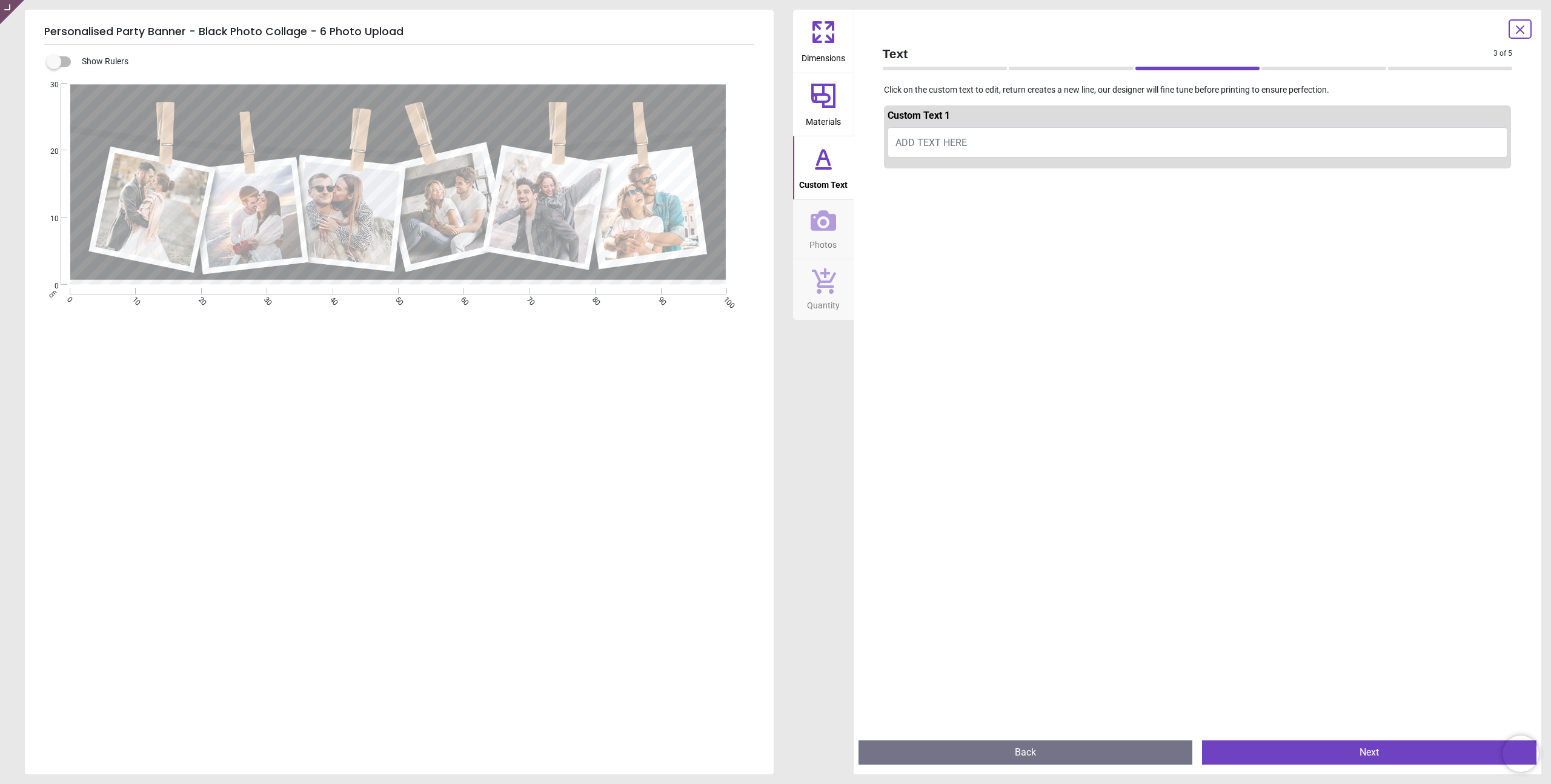
click at [974, 257] on div at bounding box center [1198, 565] width 628 height 784
click at [815, 25] on icon at bounding box center [817, 26] width 7 height 7
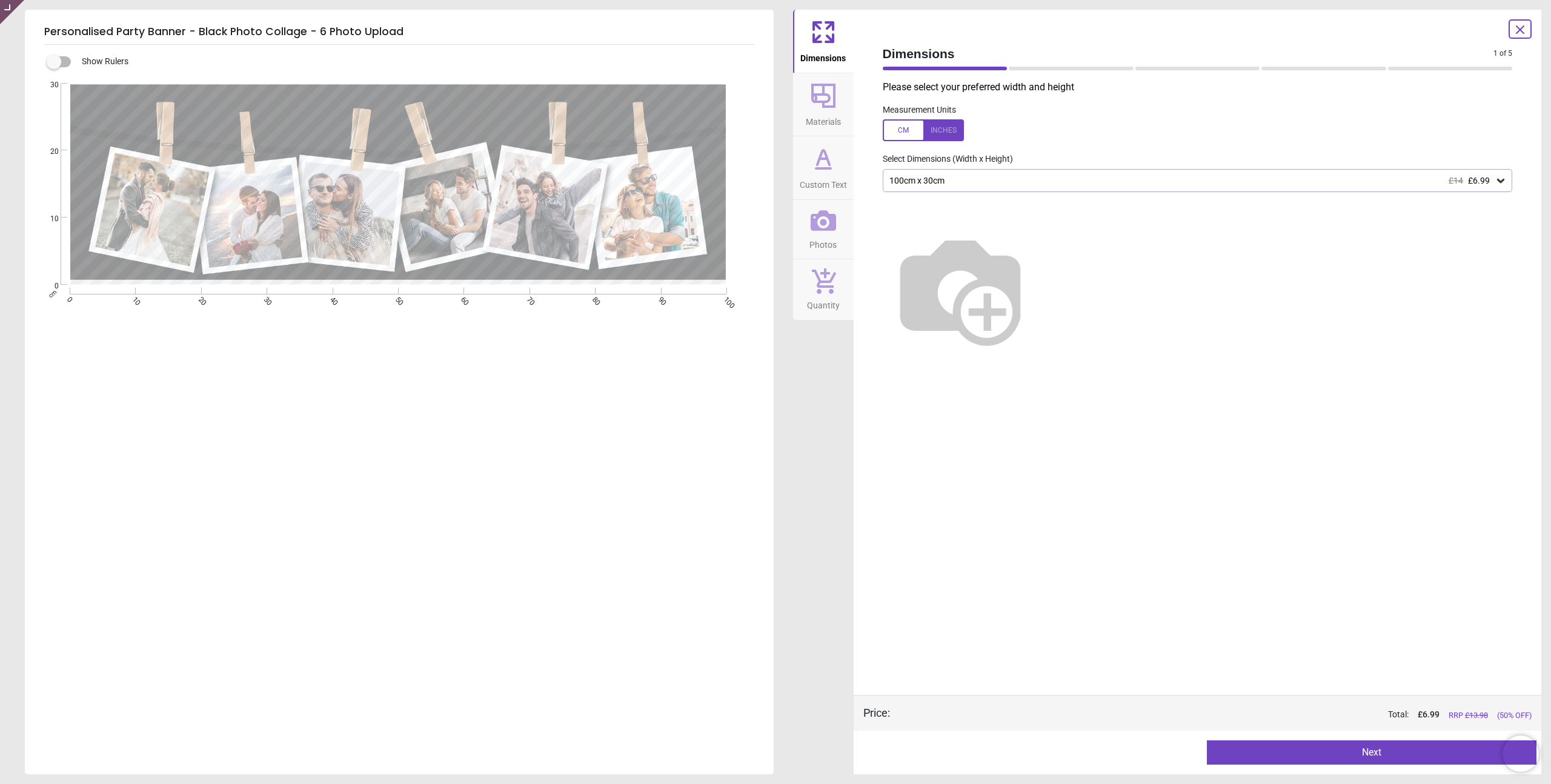
click at [815, 101] on icon at bounding box center [823, 95] width 24 height 24
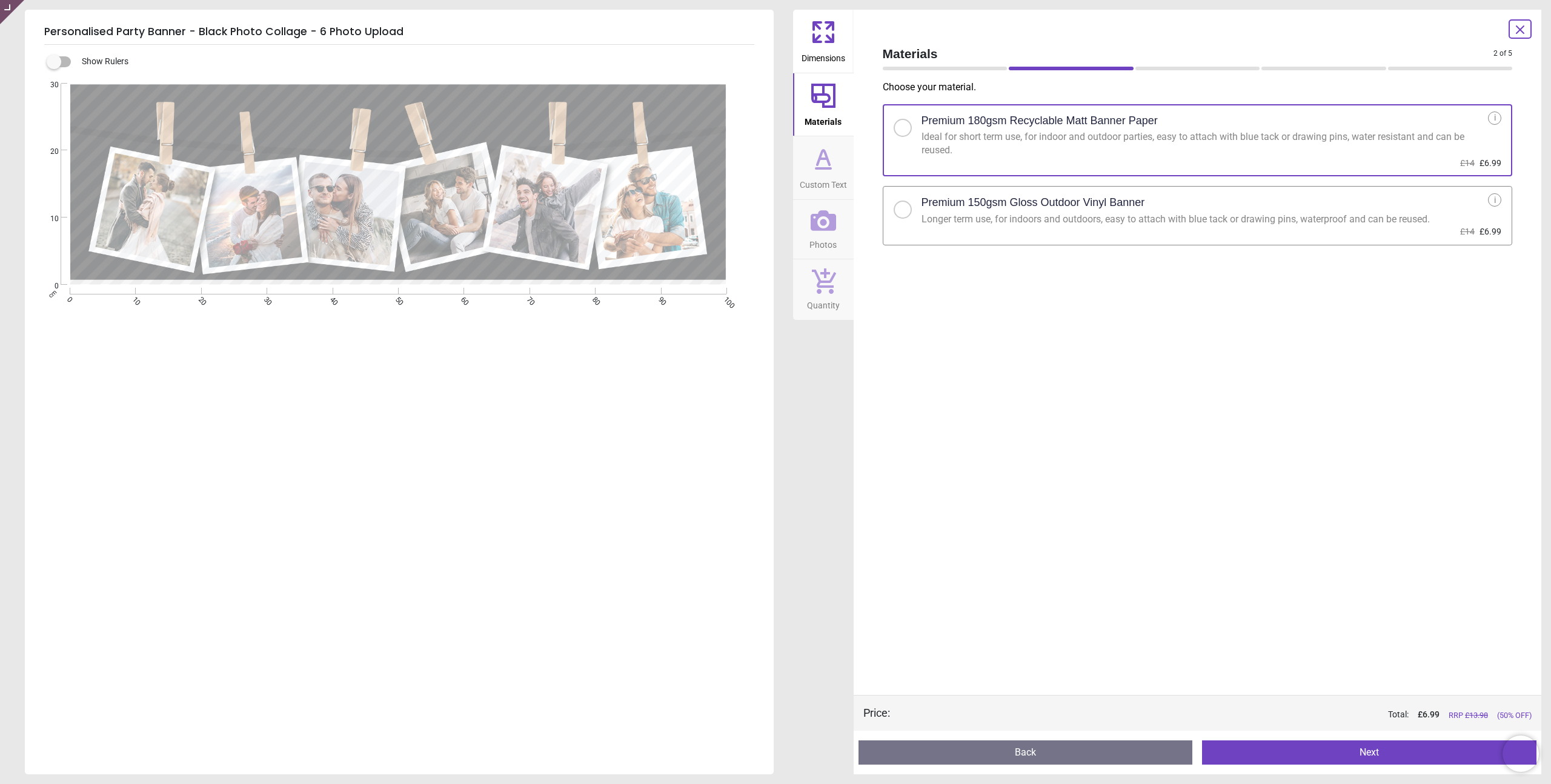
click at [822, 159] on icon at bounding box center [823, 159] width 7 height 0
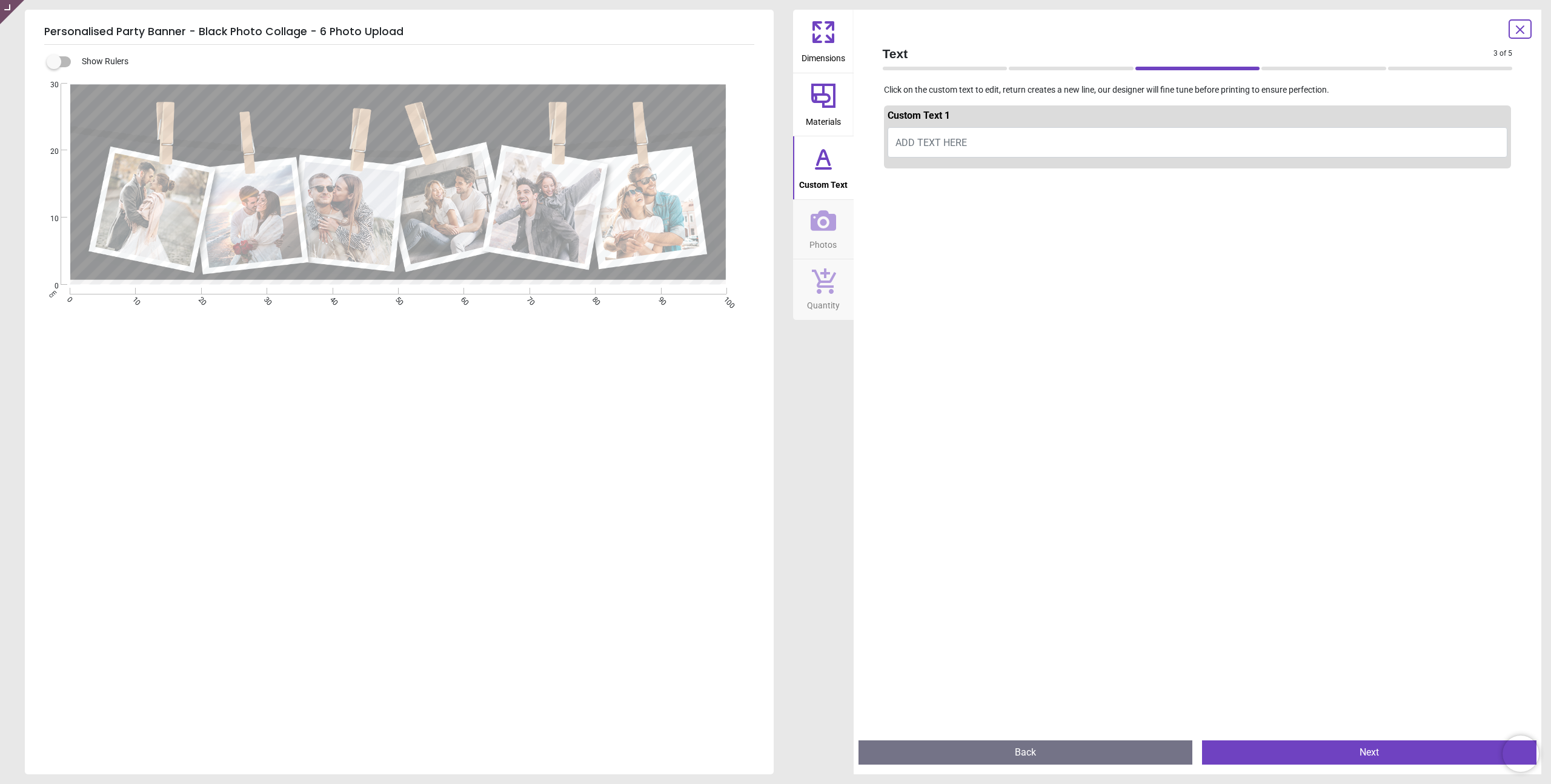
click at [967, 145] on span "ADD TEXT HERE" at bounding box center [931, 143] width 71 height 12
type textarea "*"
click at [1250, 243] on div at bounding box center [1198, 565] width 628 height 784
click at [831, 228] on icon at bounding box center [823, 221] width 25 height 21
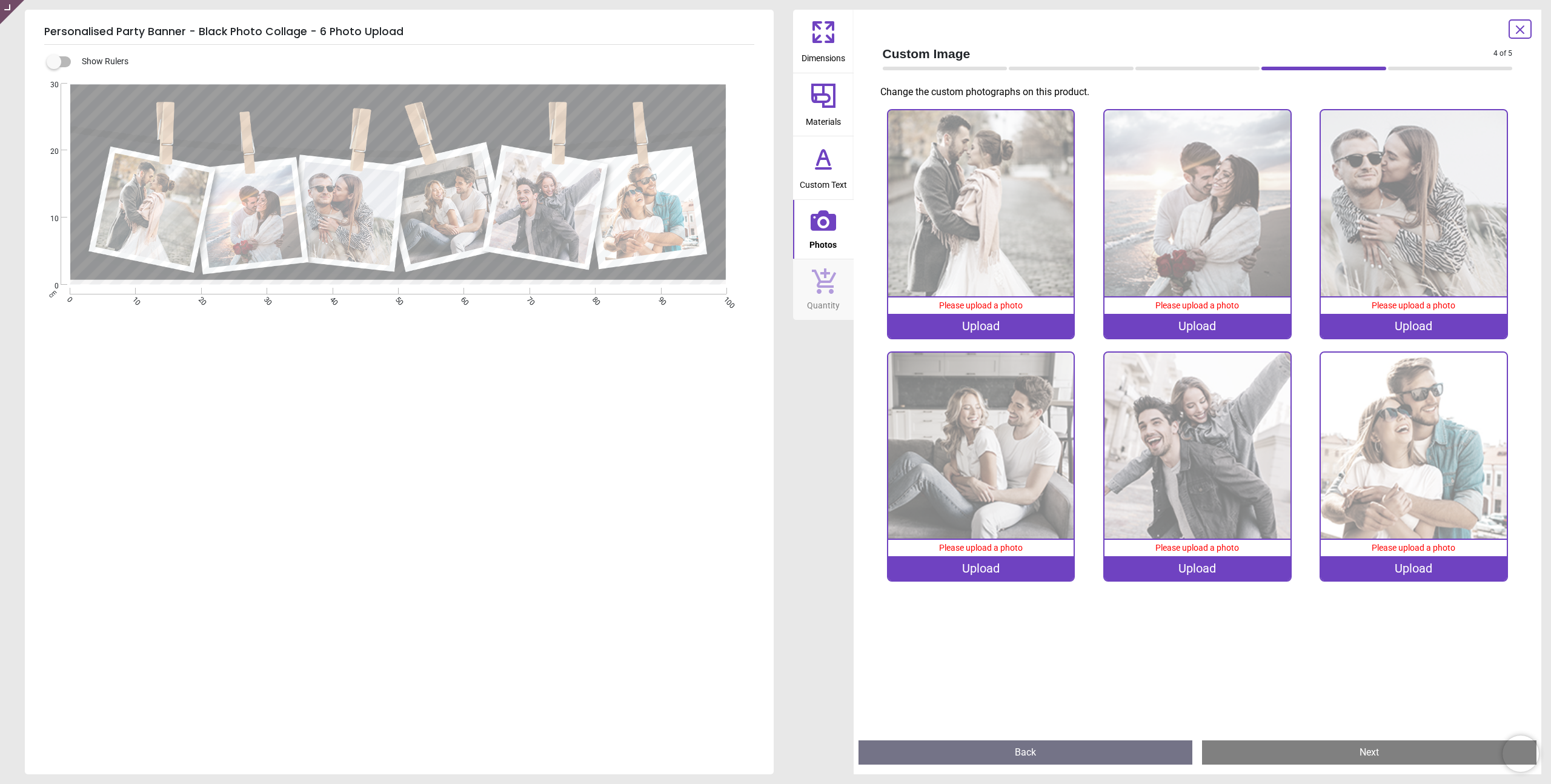
click at [848, 164] on button "Custom Text" at bounding box center [823, 167] width 60 height 63
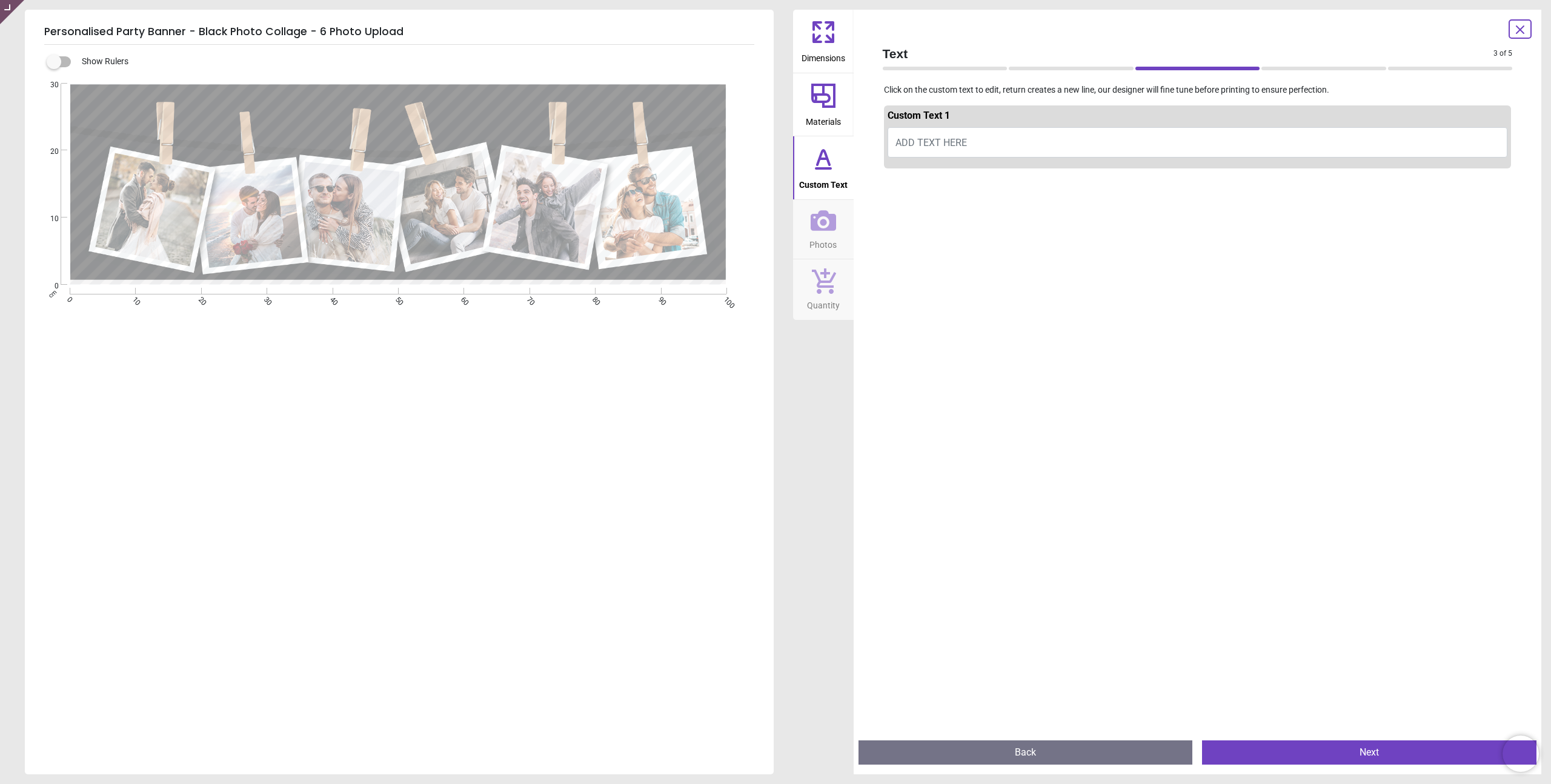
click at [832, 90] on icon at bounding box center [823, 95] width 29 height 29
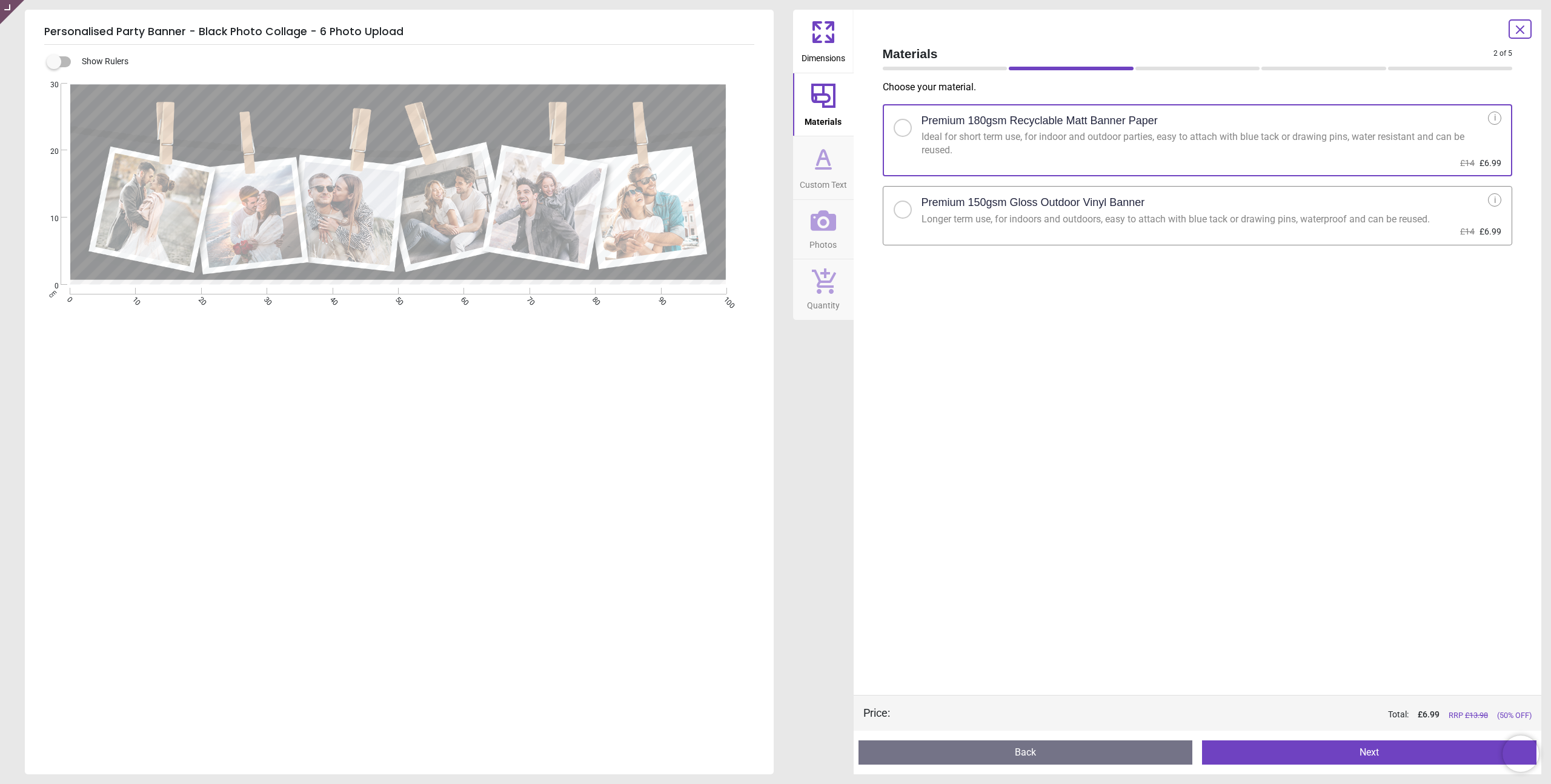
click at [834, 159] on icon at bounding box center [823, 158] width 29 height 29
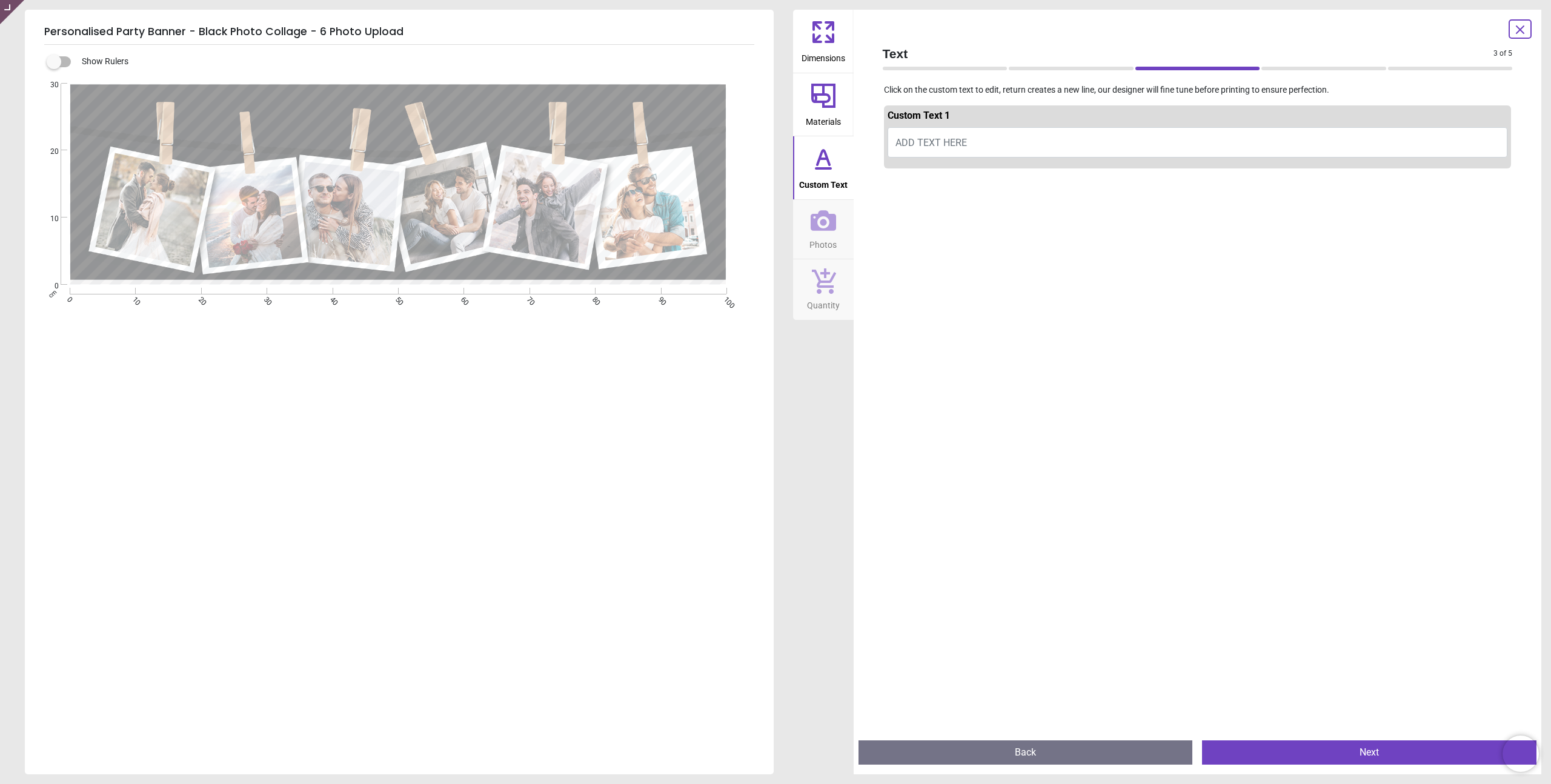
click at [958, 190] on div at bounding box center [1198, 565] width 628 height 784
click at [1349, 751] on button "Next" at bounding box center [1369, 752] width 334 height 24
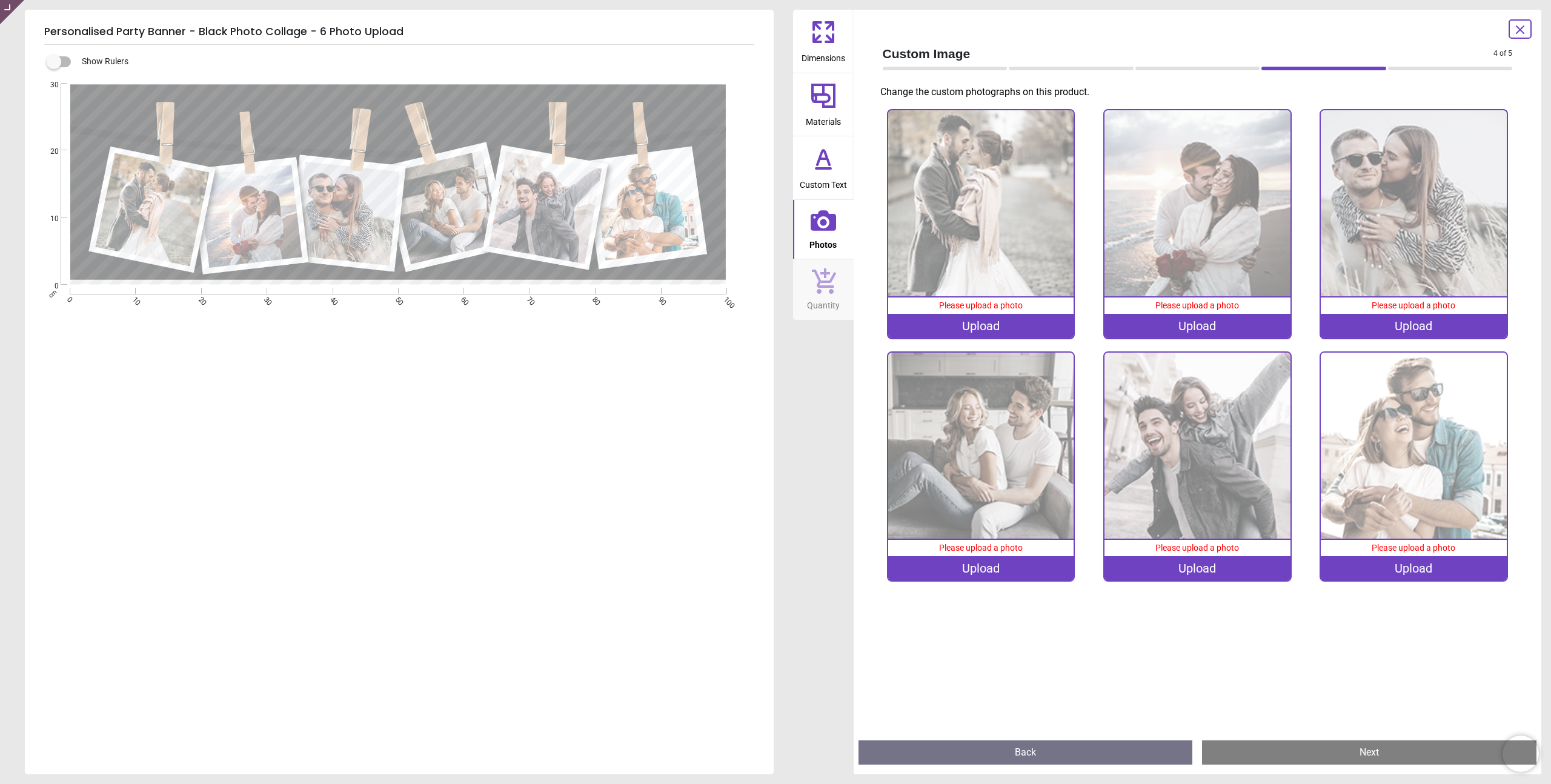
click at [820, 114] on span "Materials" at bounding box center [823, 119] width 35 height 18
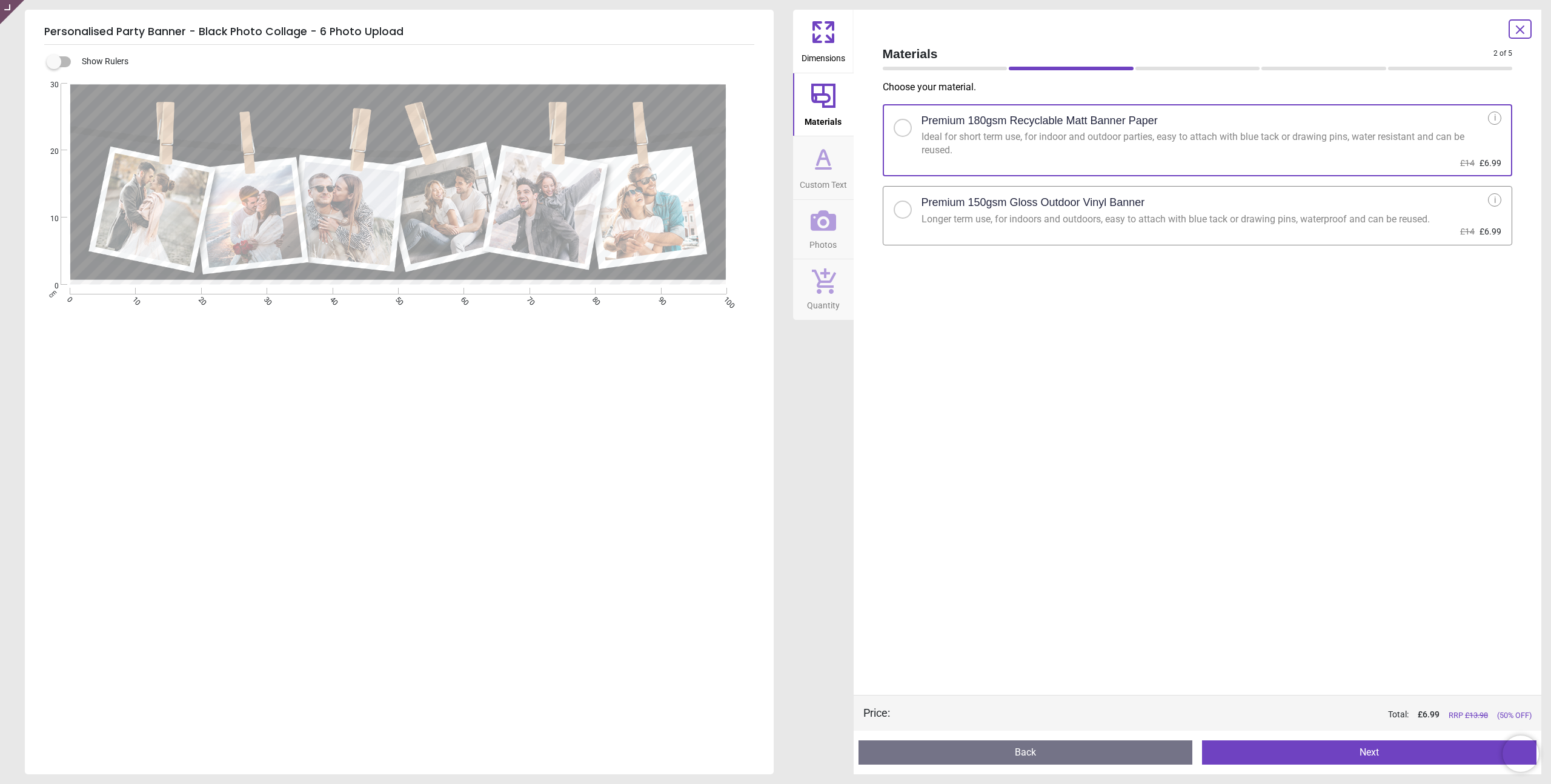
click at [823, 38] on icon at bounding box center [823, 32] width 29 height 29
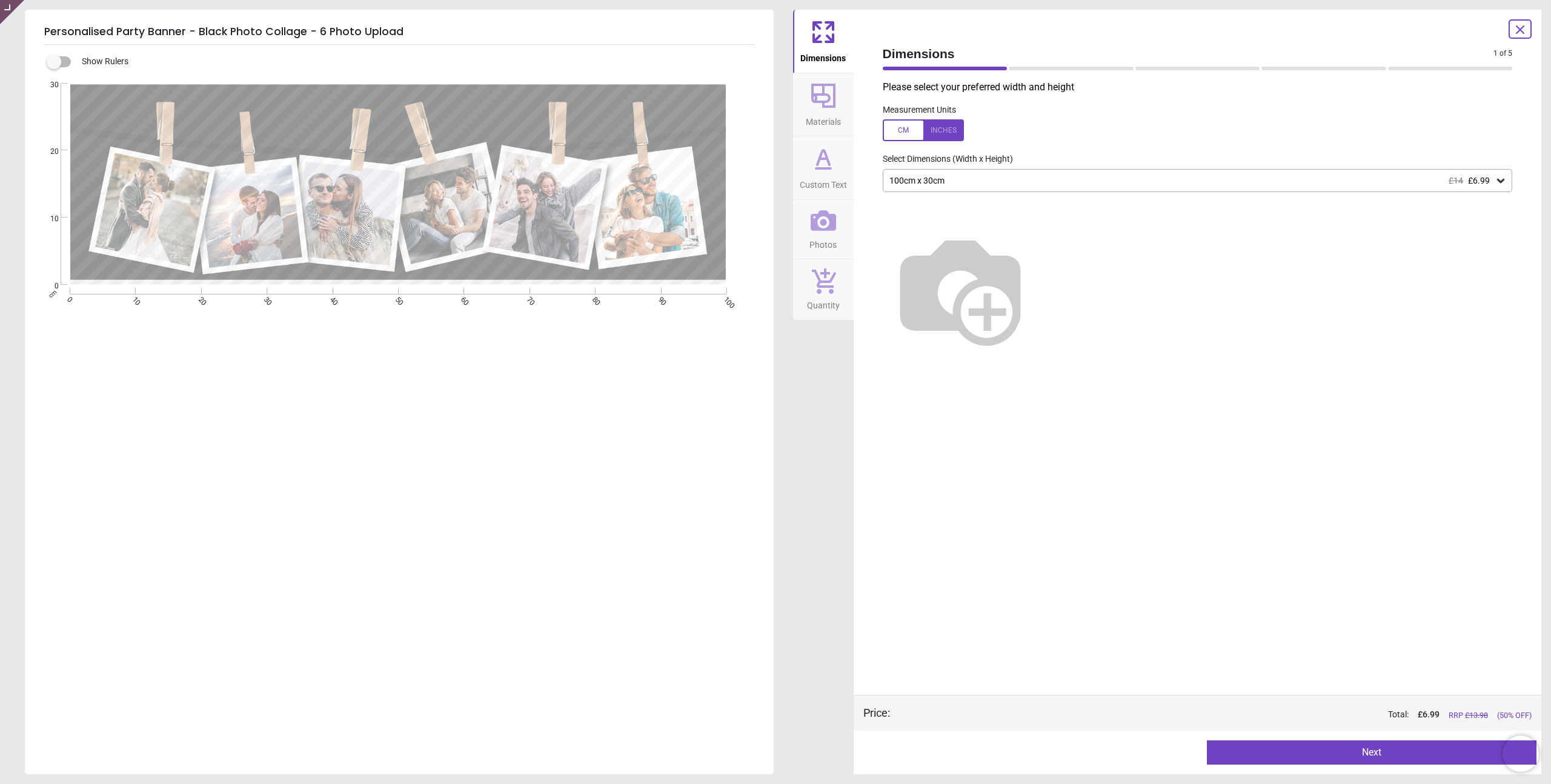
click at [835, 95] on icon at bounding box center [823, 95] width 24 height 24
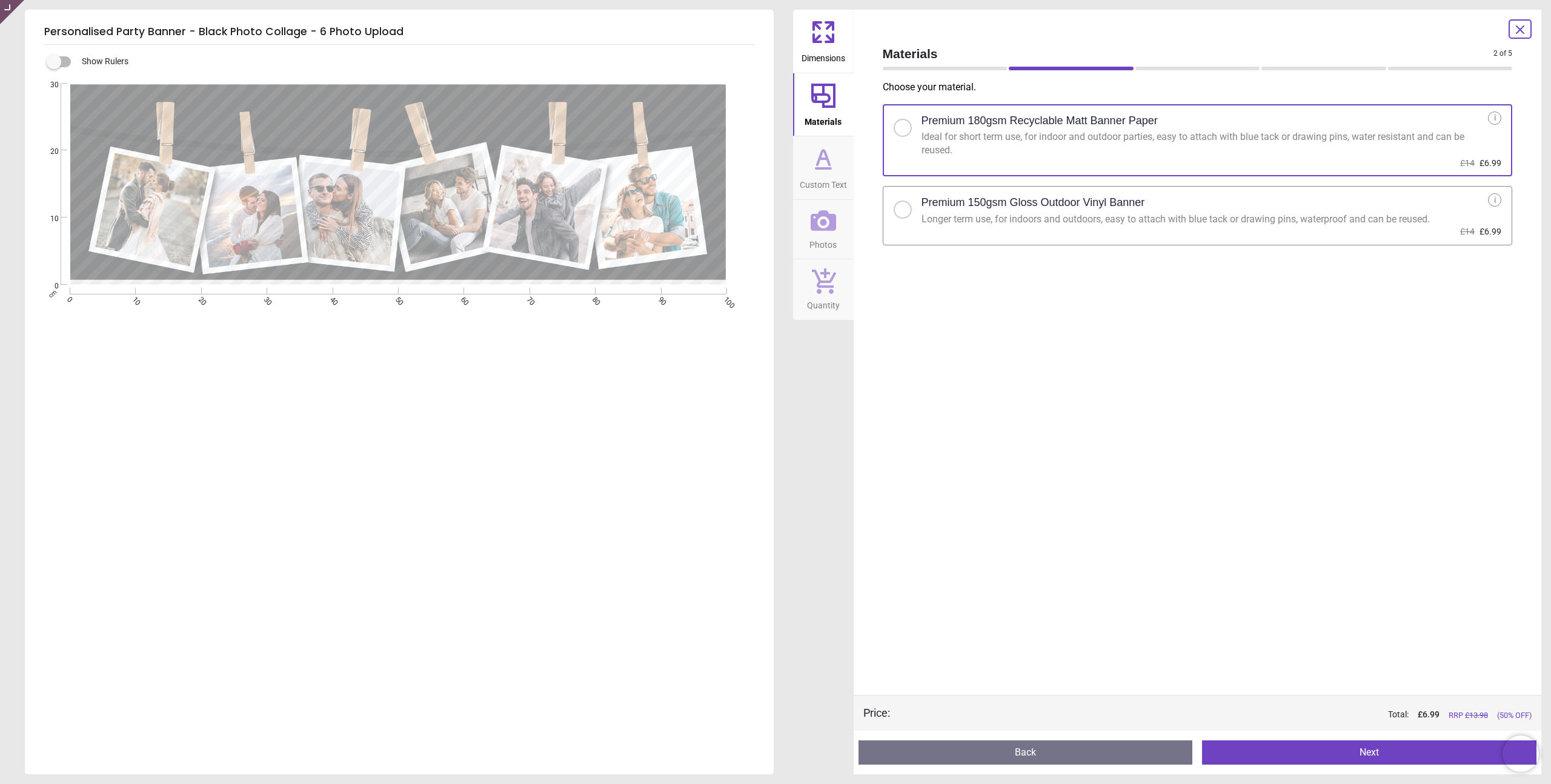
click at [804, 42] on button "Dimensions" at bounding box center [823, 41] width 60 height 63
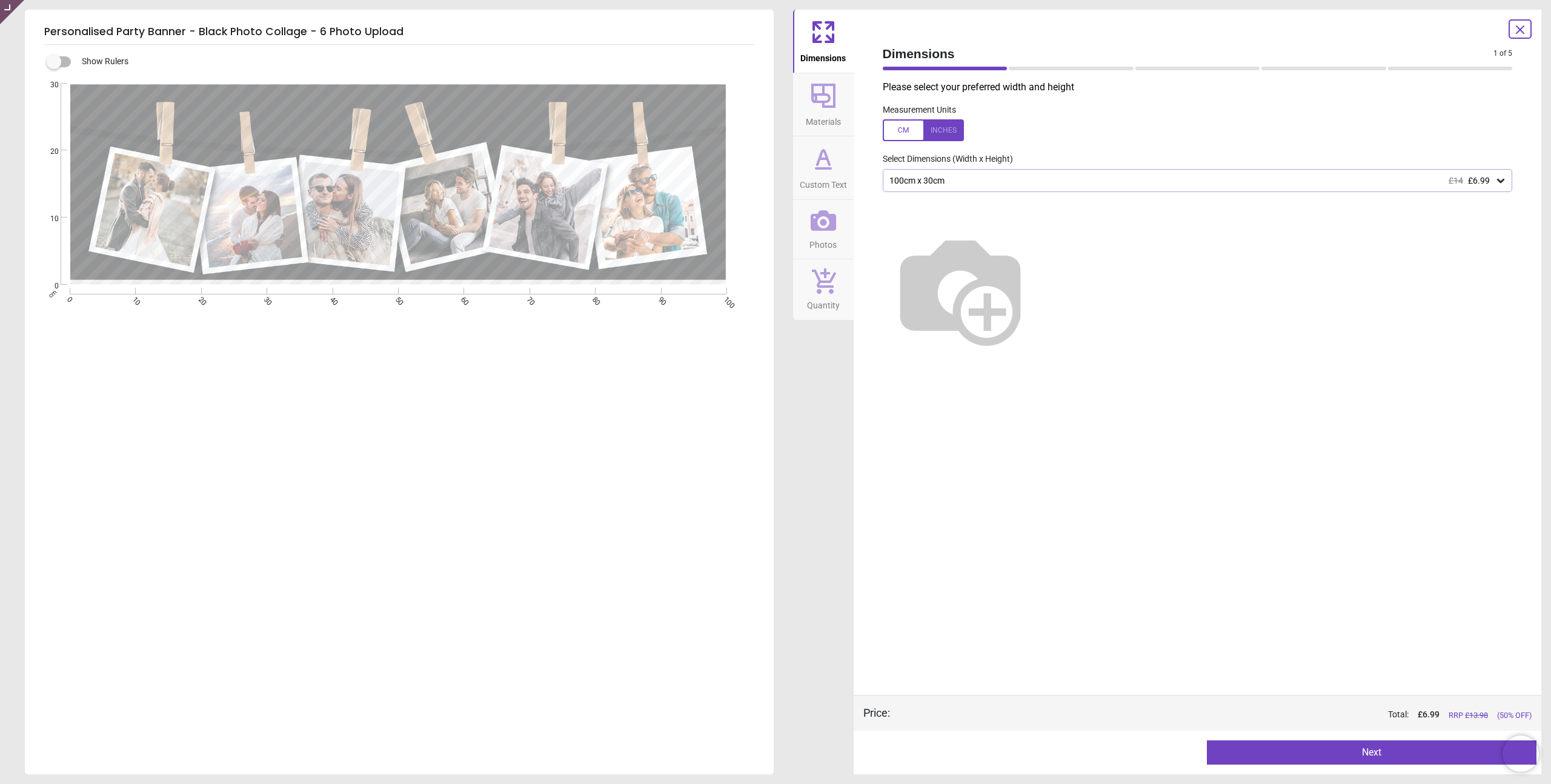
click at [819, 171] on icon at bounding box center [823, 158] width 29 height 29
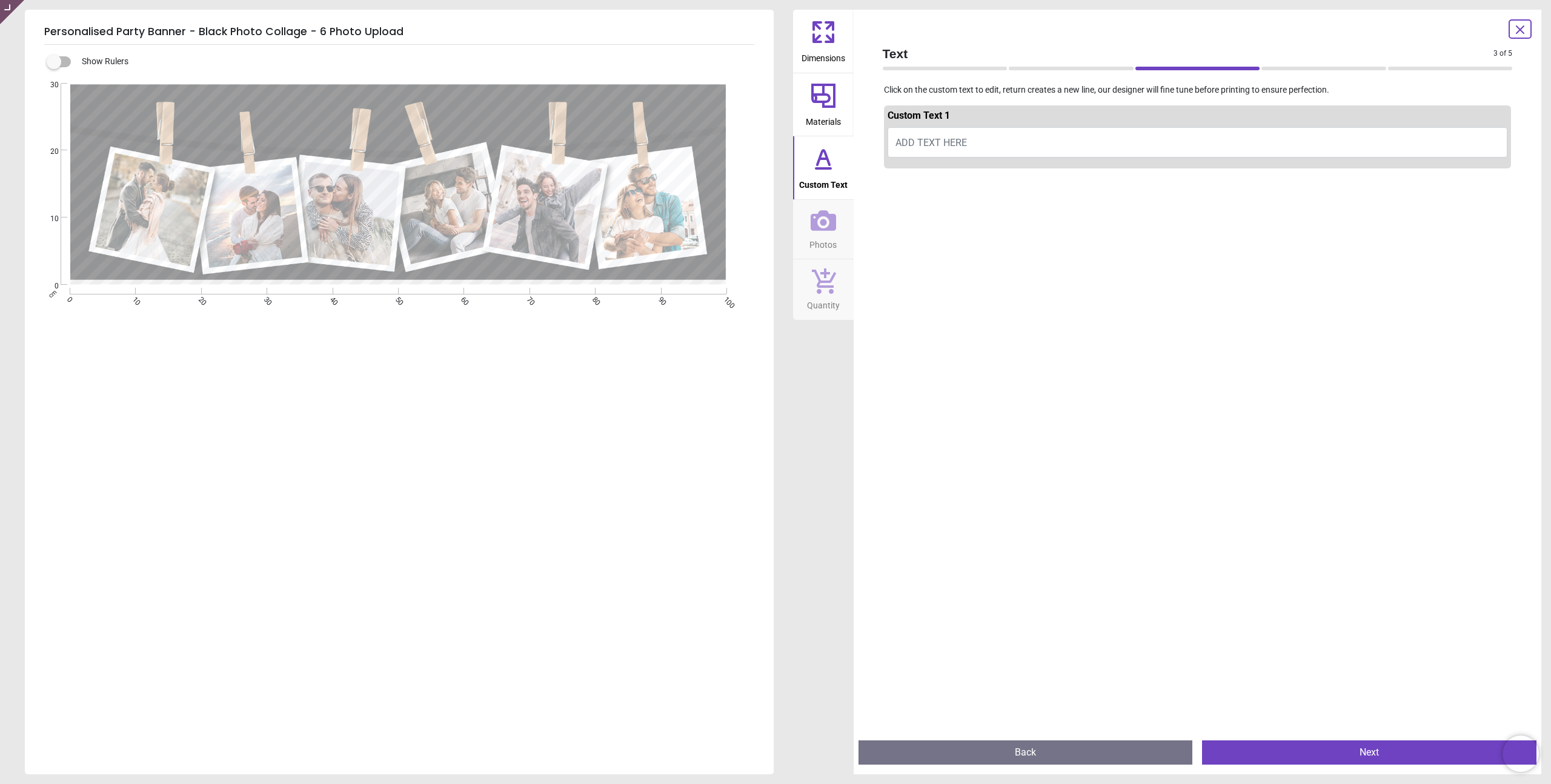
click at [986, 141] on button "ADD TEXT HERE" at bounding box center [1198, 142] width 621 height 31
click at [1201, 469] on div at bounding box center [1198, 565] width 628 height 784
click at [1358, 754] on button "Next" at bounding box center [1369, 752] width 334 height 24
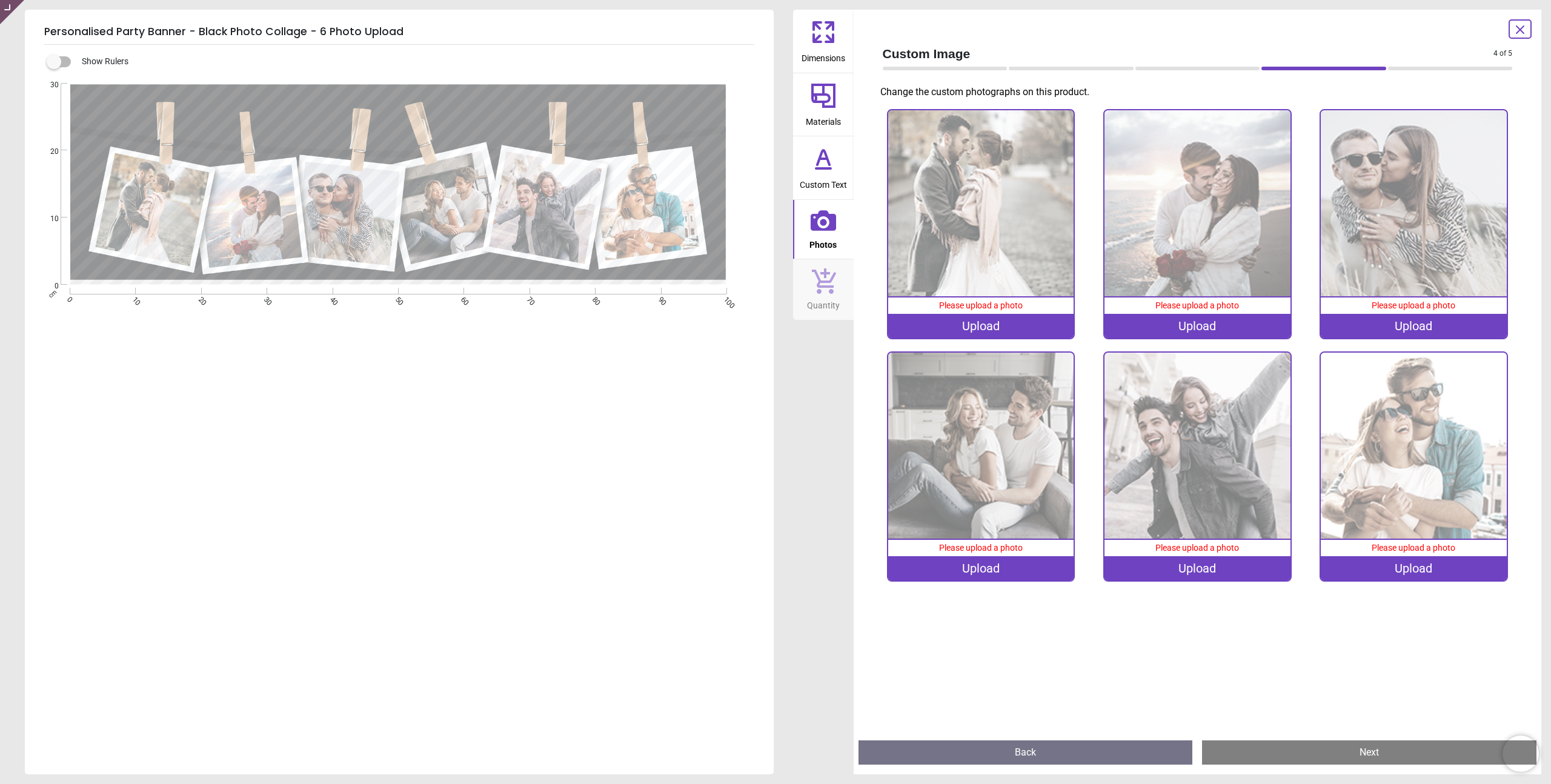
click at [815, 101] on icon at bounding box center [823, 95] width 24 height 24
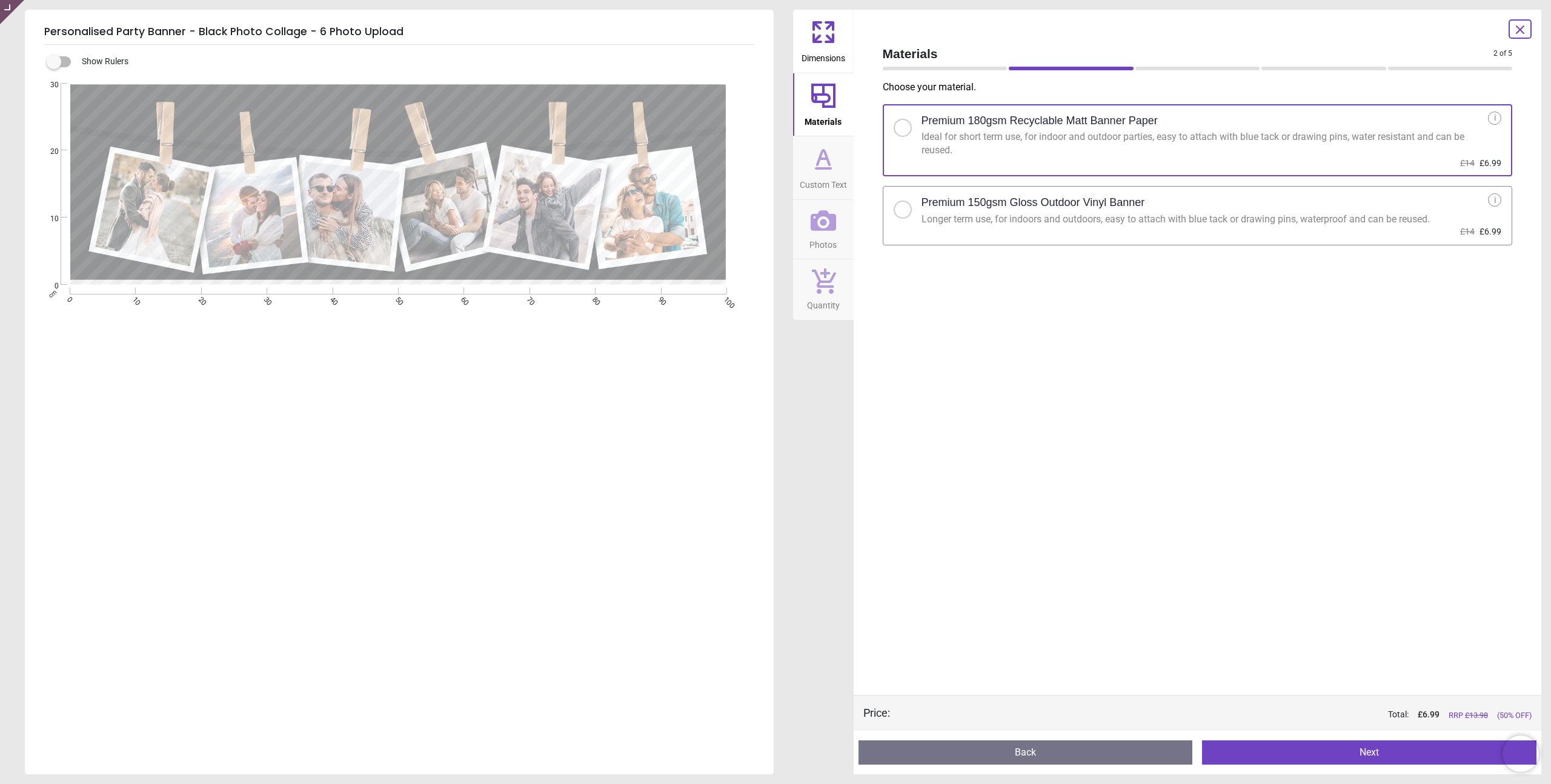
click at [822, 63] on span "Dimensions" at bounding box center [823, 56] width 43 height 18
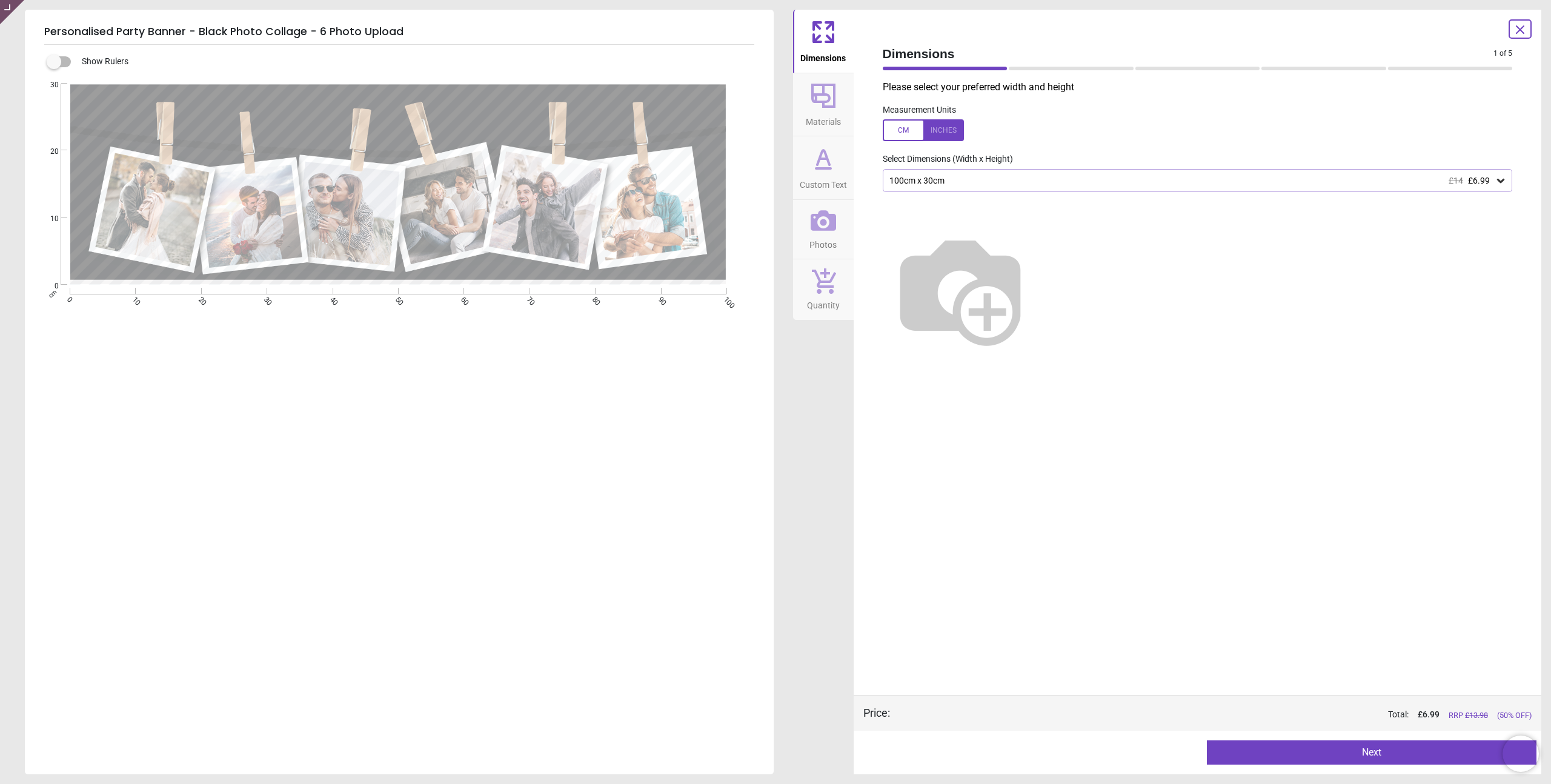
click at [820, 99] on icon at bounding box center [823, 95] width 29 height 29
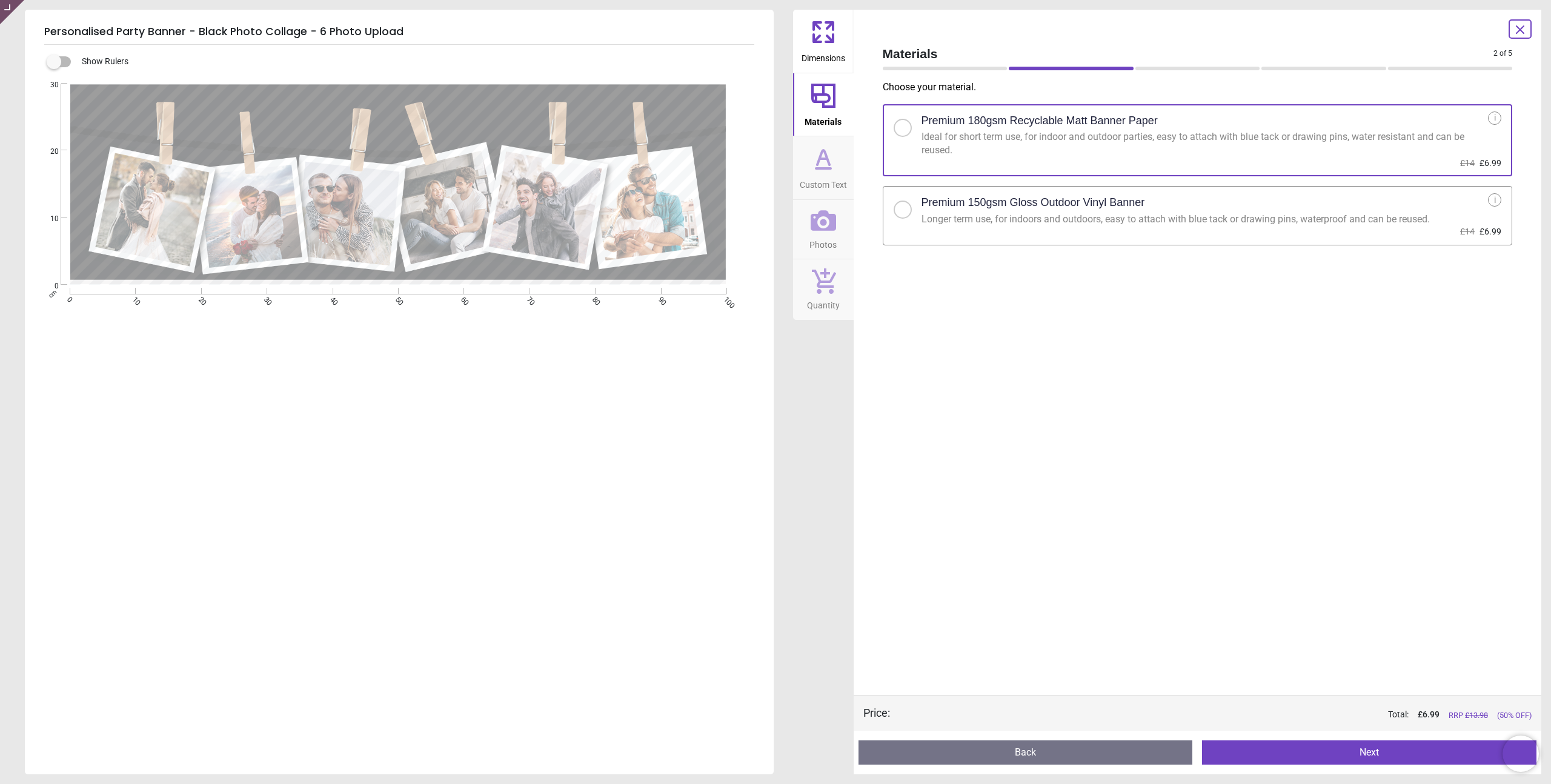
click at [829, 49] on span "Dimensions" at bounding box center [823, 56] width 43 height 18
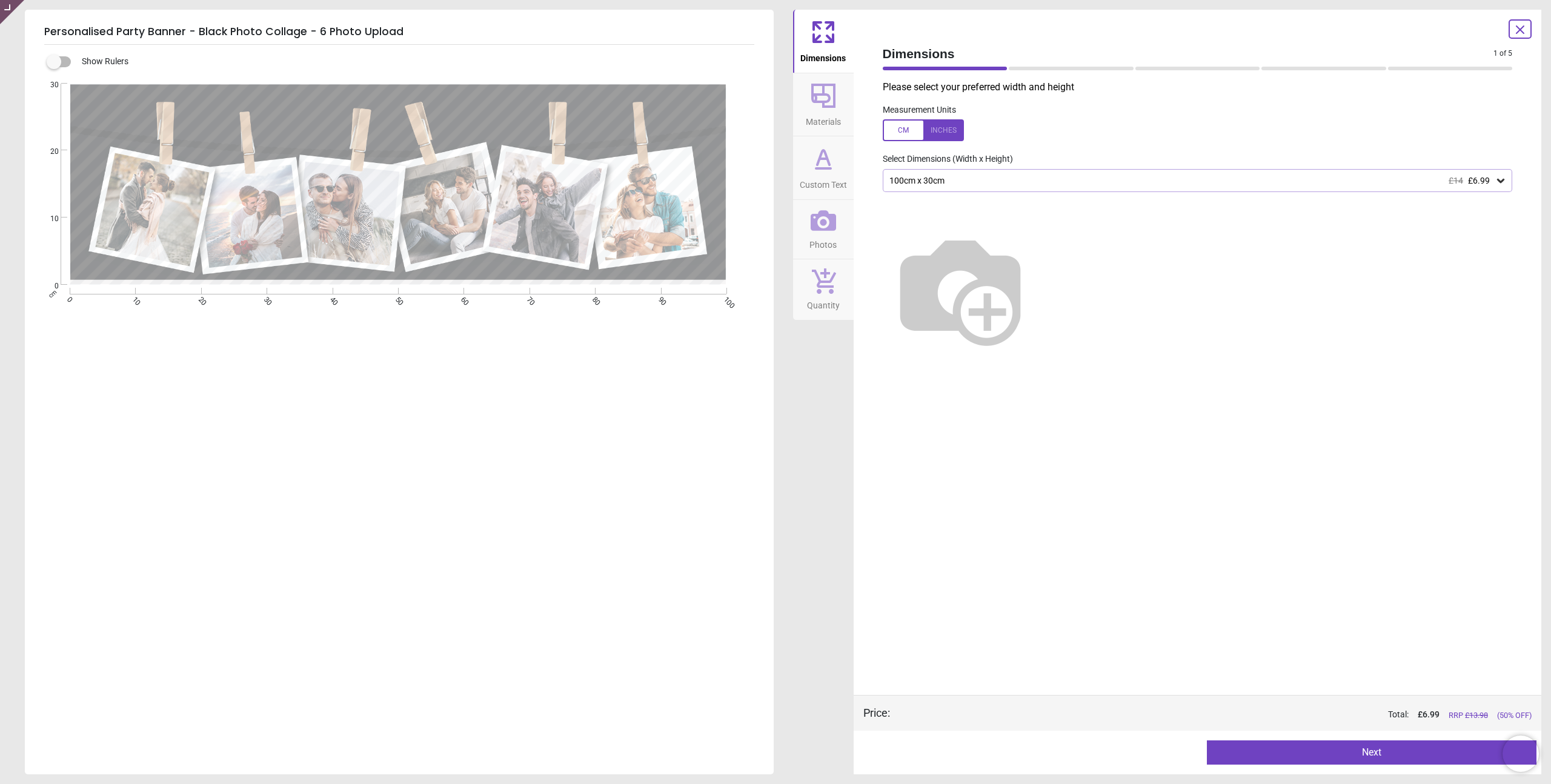
click at [819, 114] on span "Materials" at bounding box center [823, 119] width 35 height 18
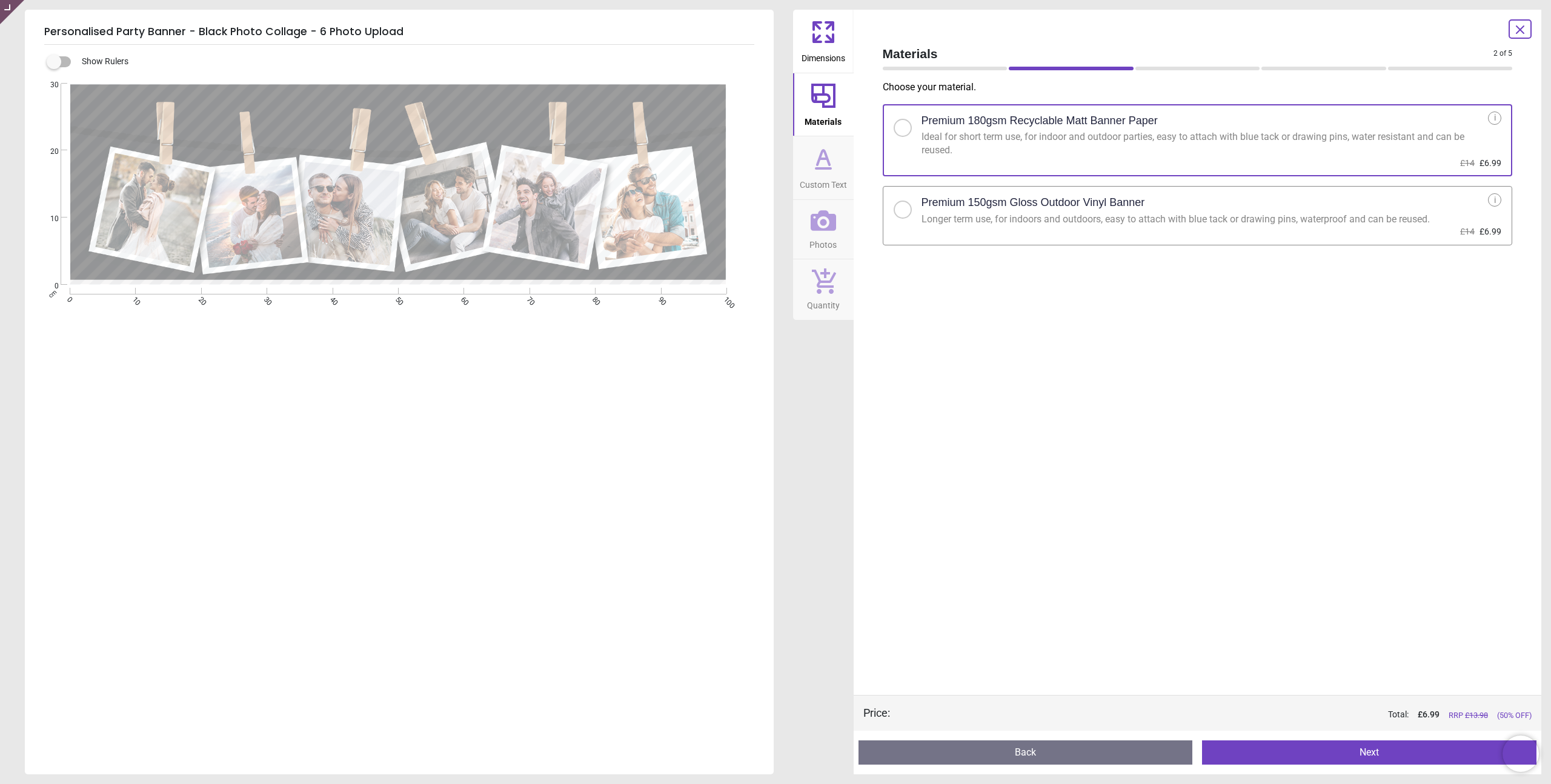
click at [828, 166] on icon at bounding box center [823, 158] width 29 height 29
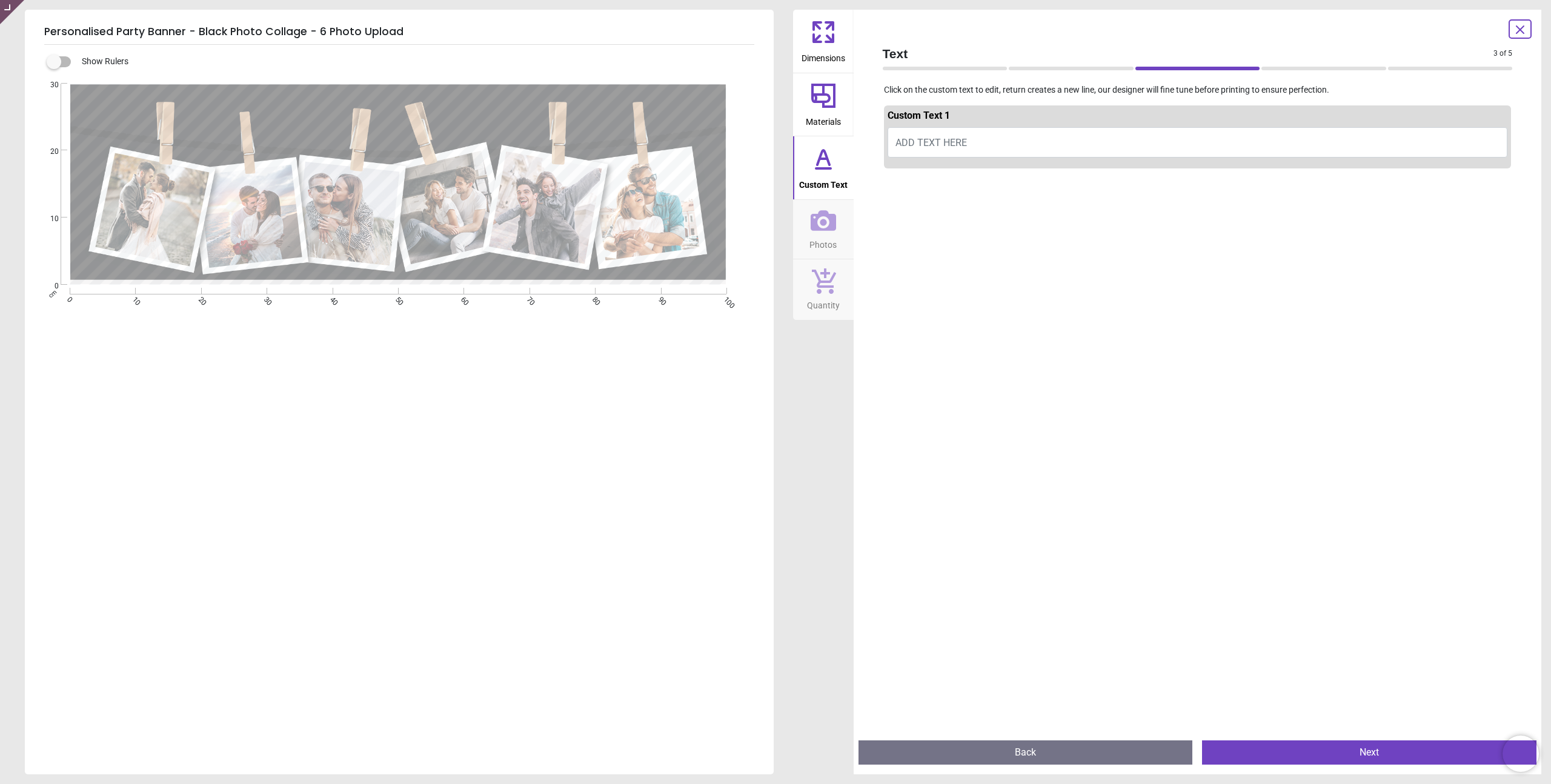
click at [984, 298] on div at bounding box center [1198, 565] width 628 height 784
click at [821, 231] on icon at bounding box center [823, 220] width 25 height 25
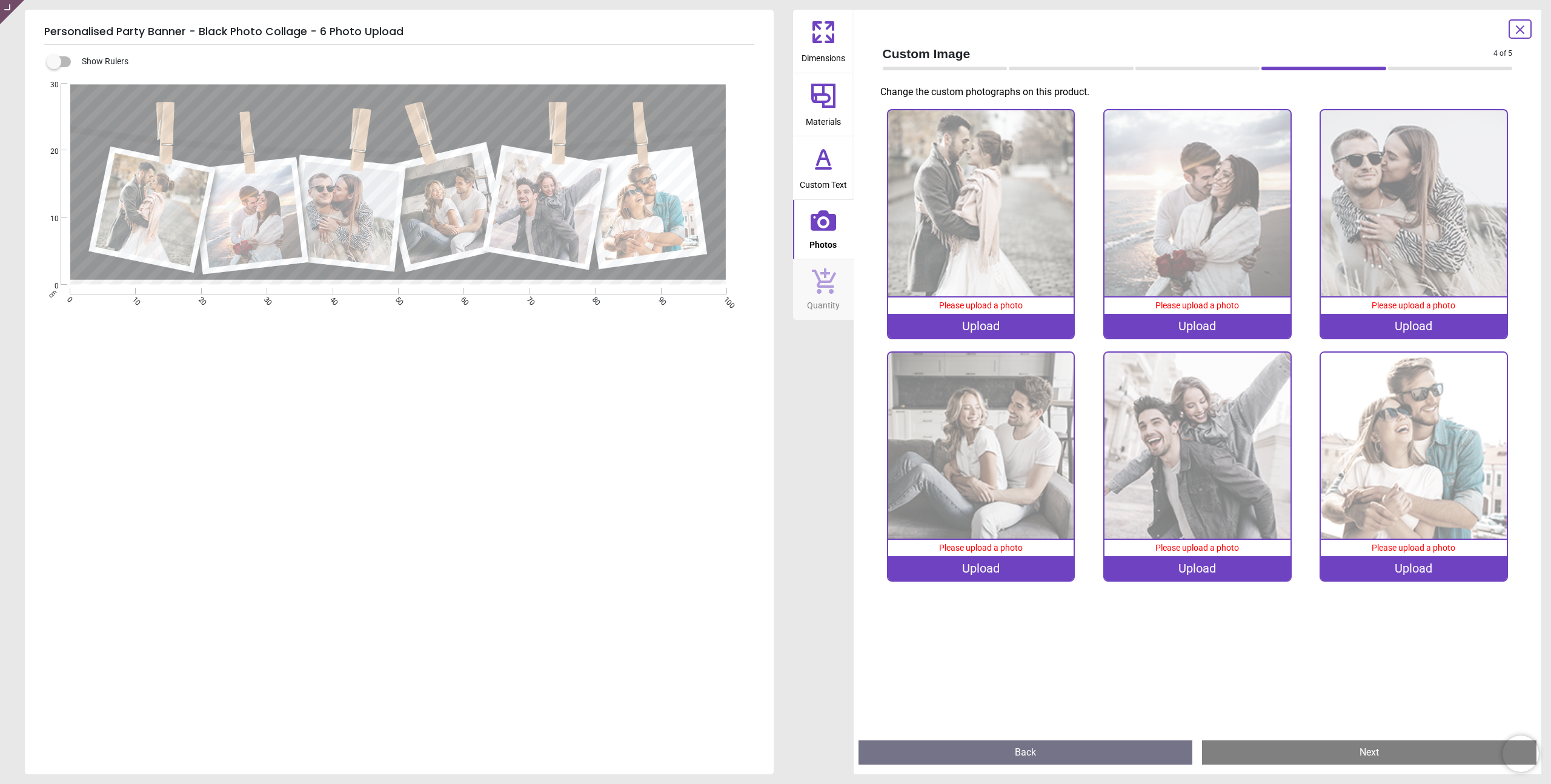
click at [830, 168] on icon at bounding box center [823, 168] width 14 height 0
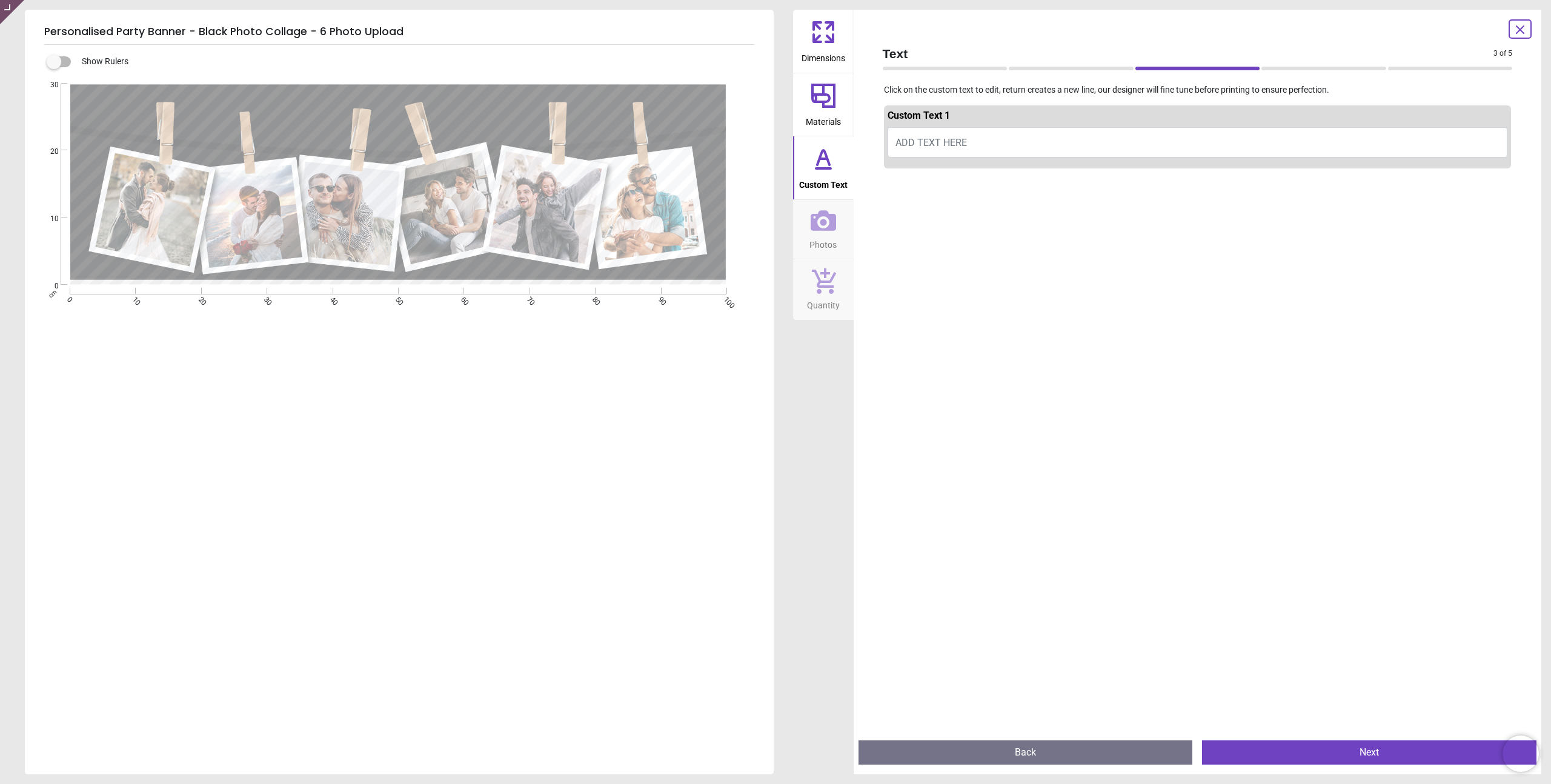
click at [825, 156] on icon at bounding box center [823, 157] width 12 height 14
click at [829, 227] on icon at bounding box center [823, 221] width 25 height 21
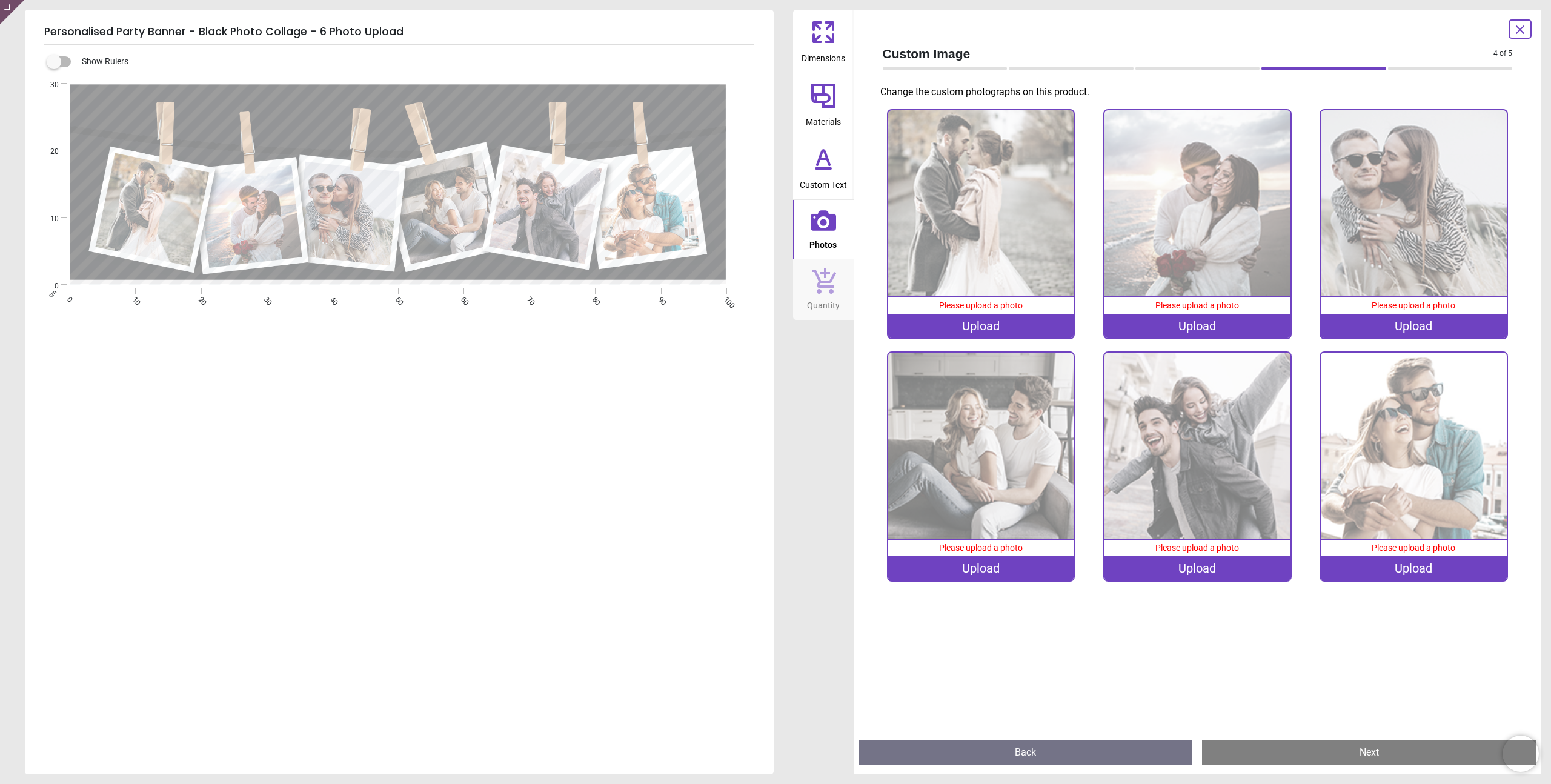
click at [827, 174] on span "Custom Text" at bounding box center [823, 182] width 47 height 18
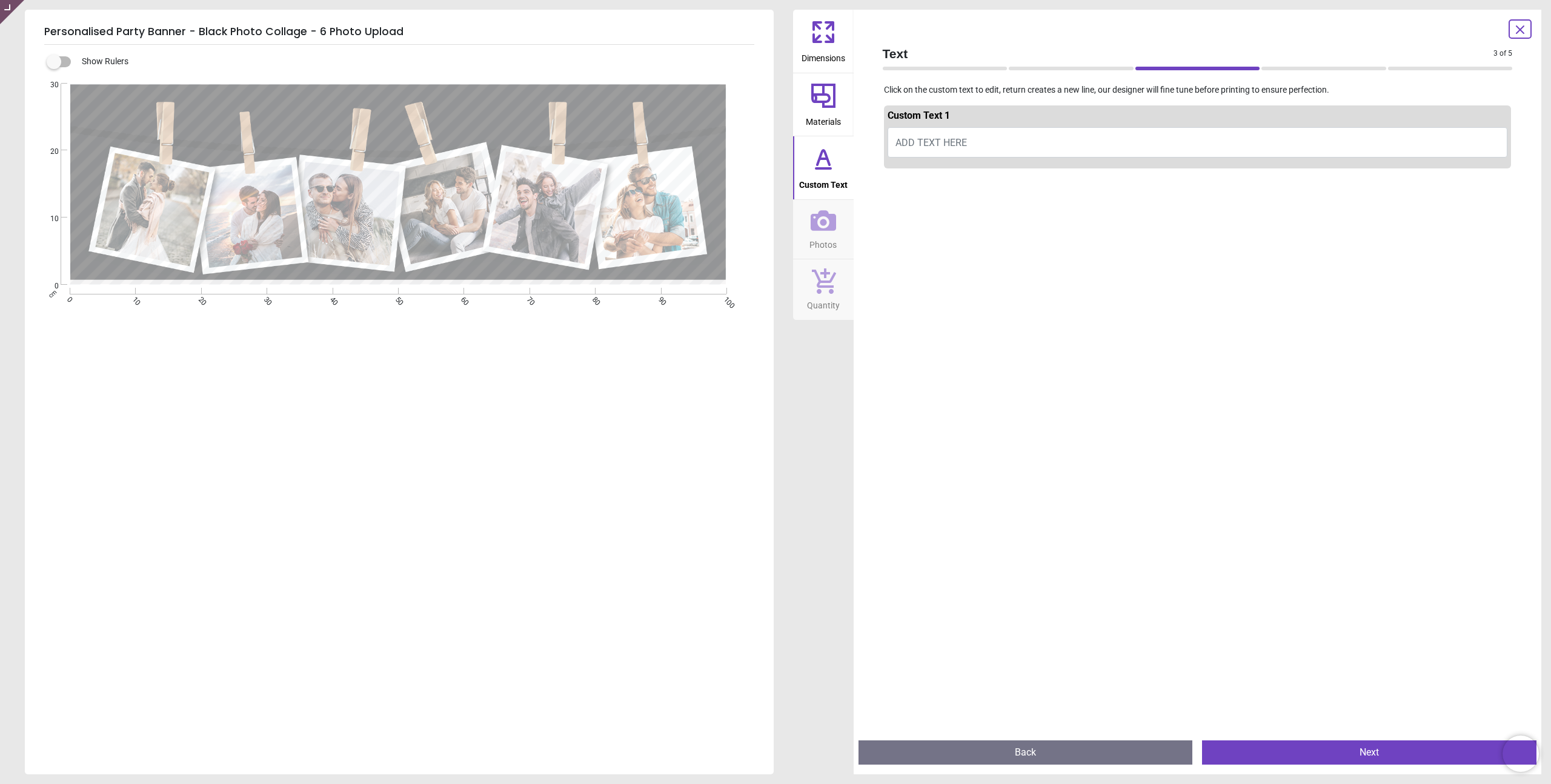
click at [827, 103] on icon at bounding box center [823, 95] width 29 height 29
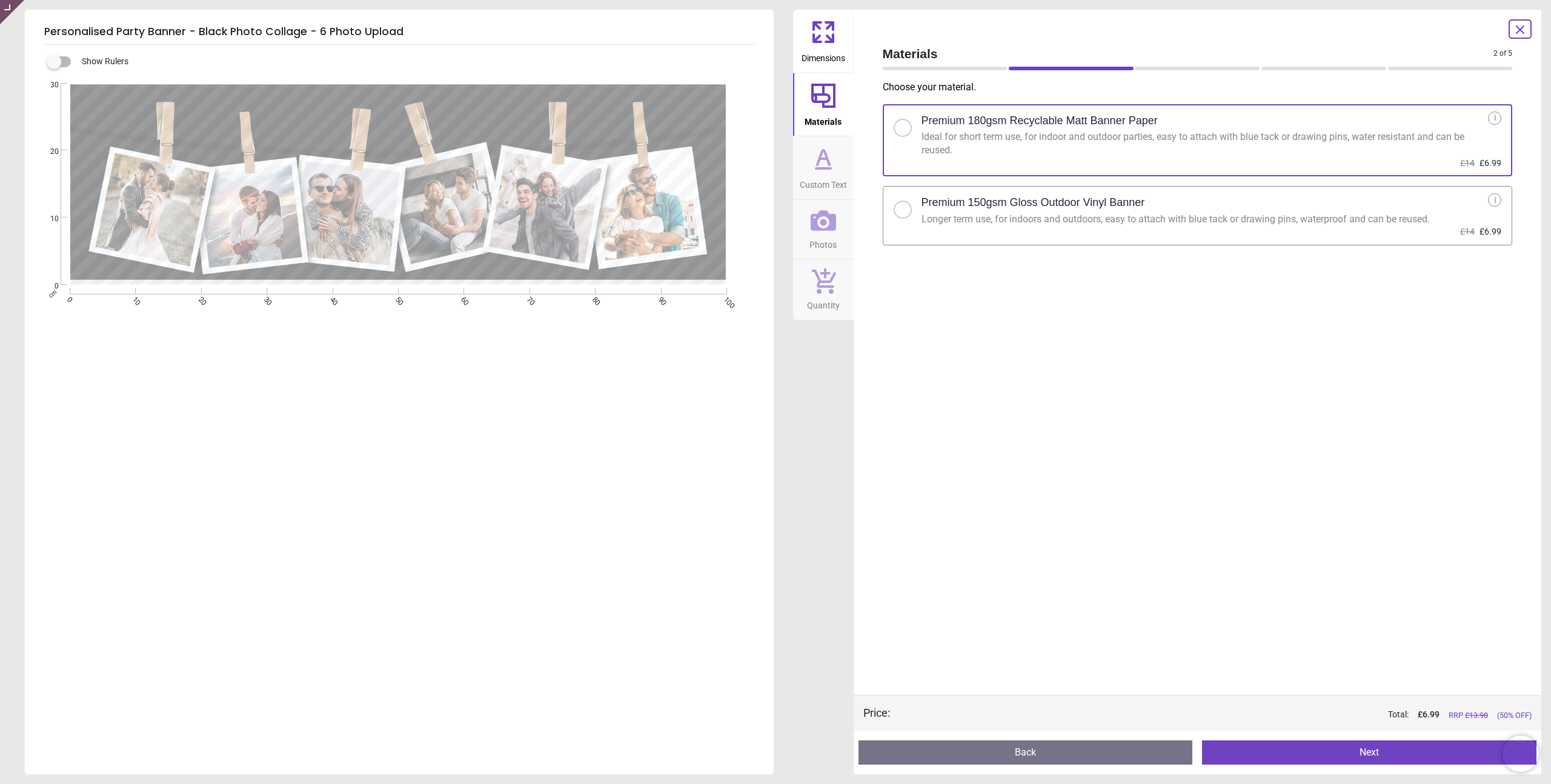
drag, startPoint x: 825, startPoint y: 49, endPoint x: 822, endPoint y: 80, distance: 31.1
click at [825, 48] on span "Dimensions" at bounding box center [823, 56] width 43 height 18
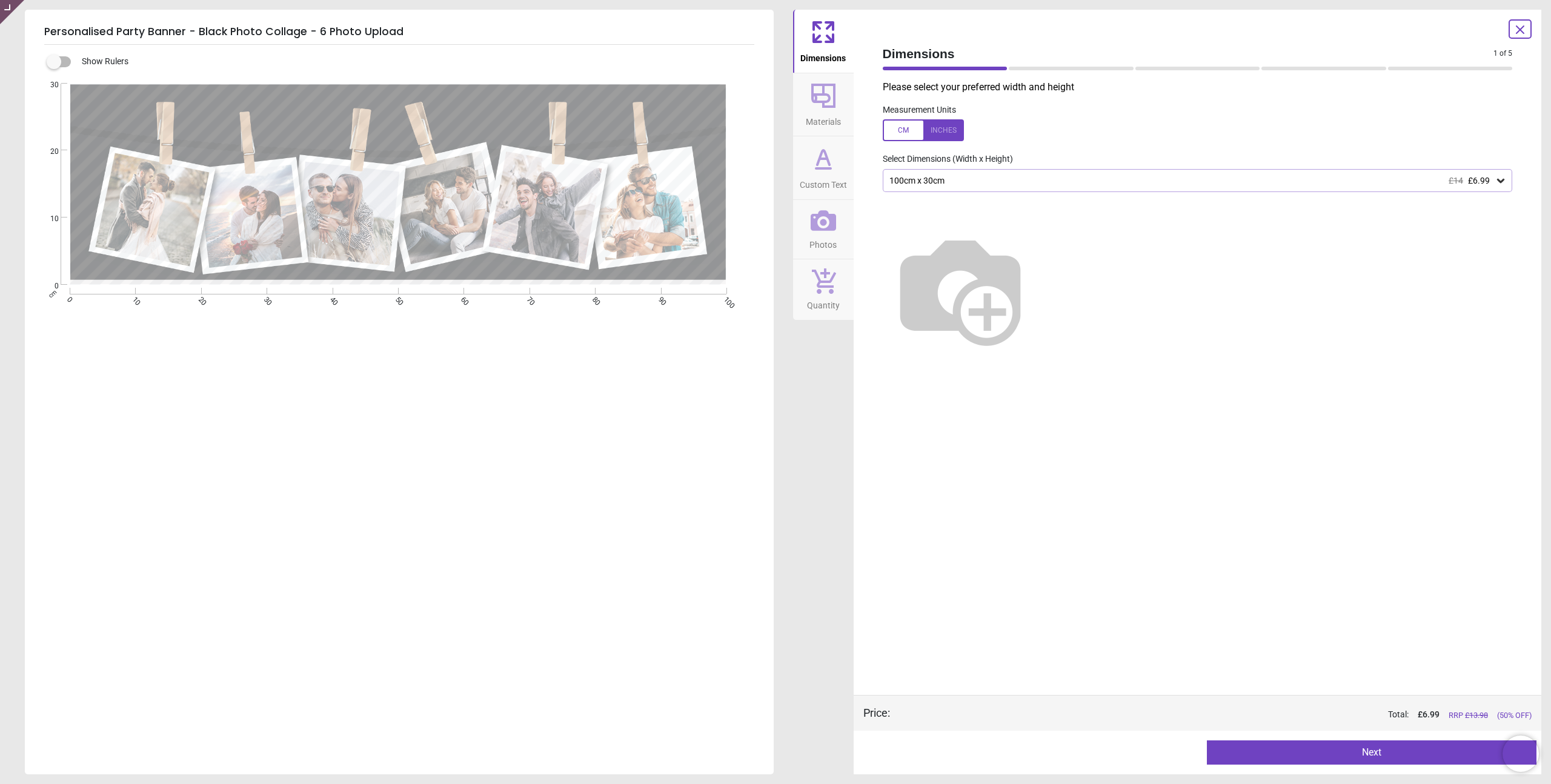
click at [819, 100] on icon at bounding box center [823, 95] width 29 height 29
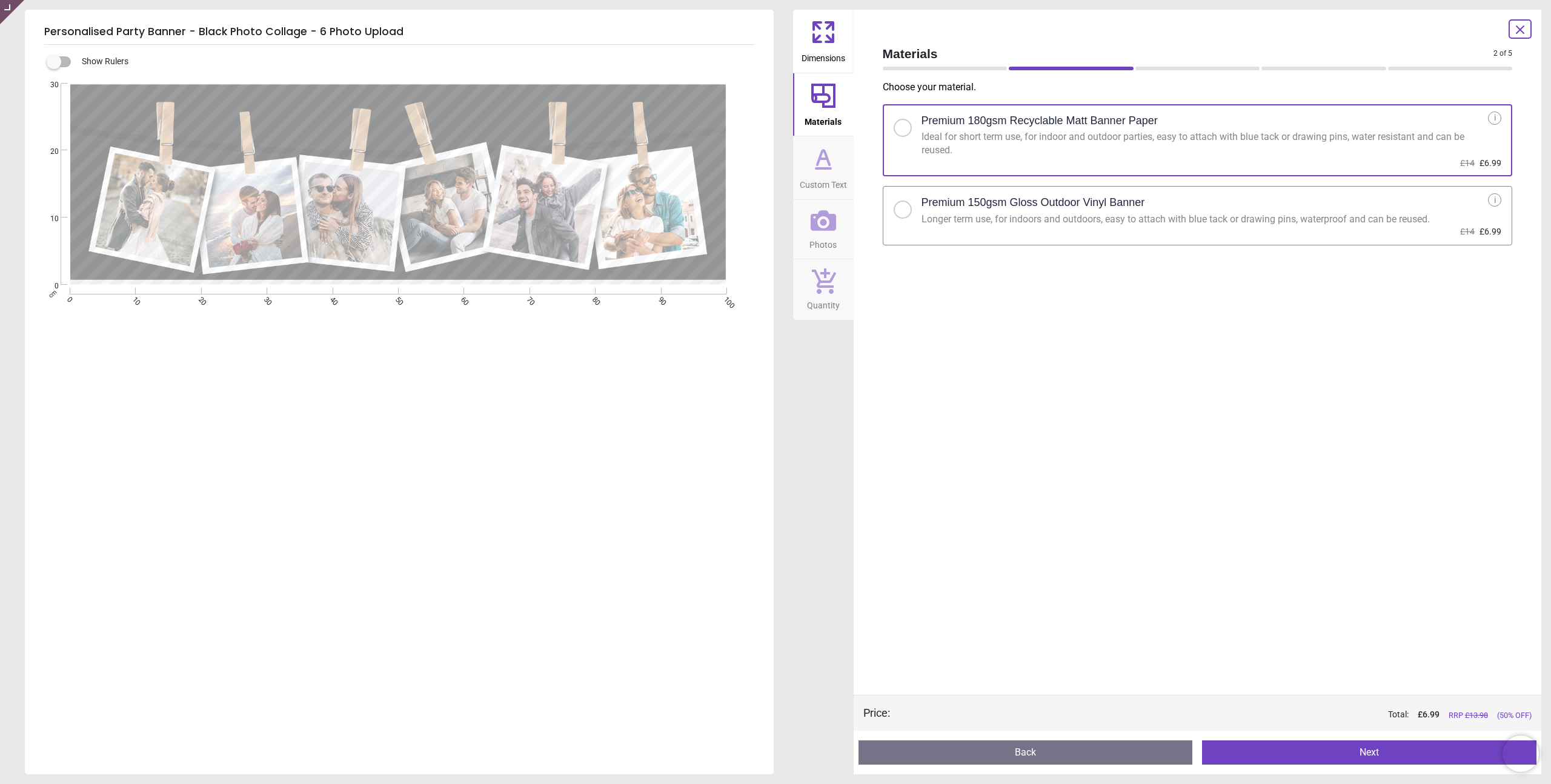
click at [818, 159] on icon at bounding box center [823, 157] width 12 height 14
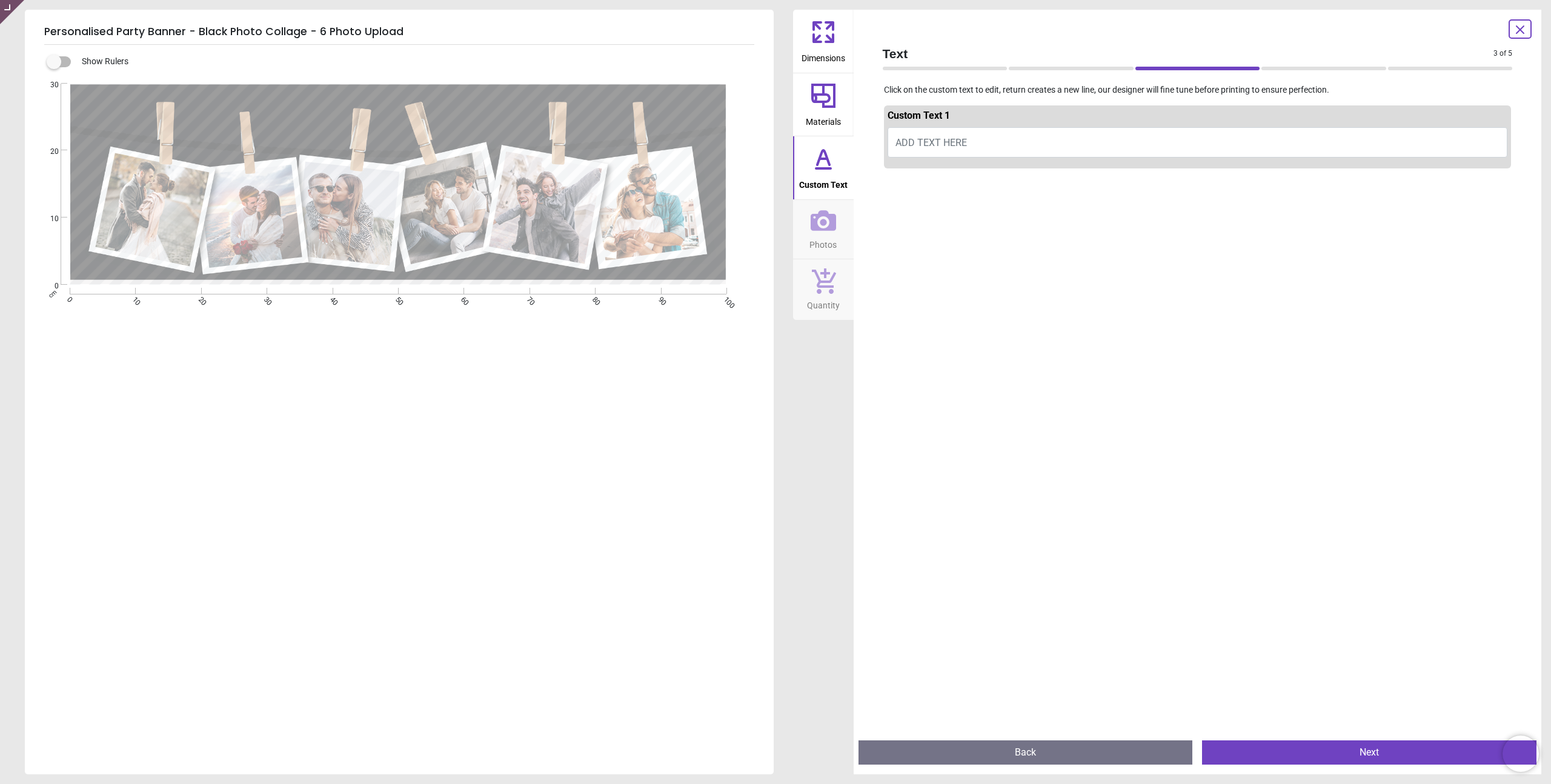
click at [946, 216] on div at bounding box center [1198, 565] width 628 height 784
click at [826, 229] on icon at bounding box center [823, 221] width 25 height 21
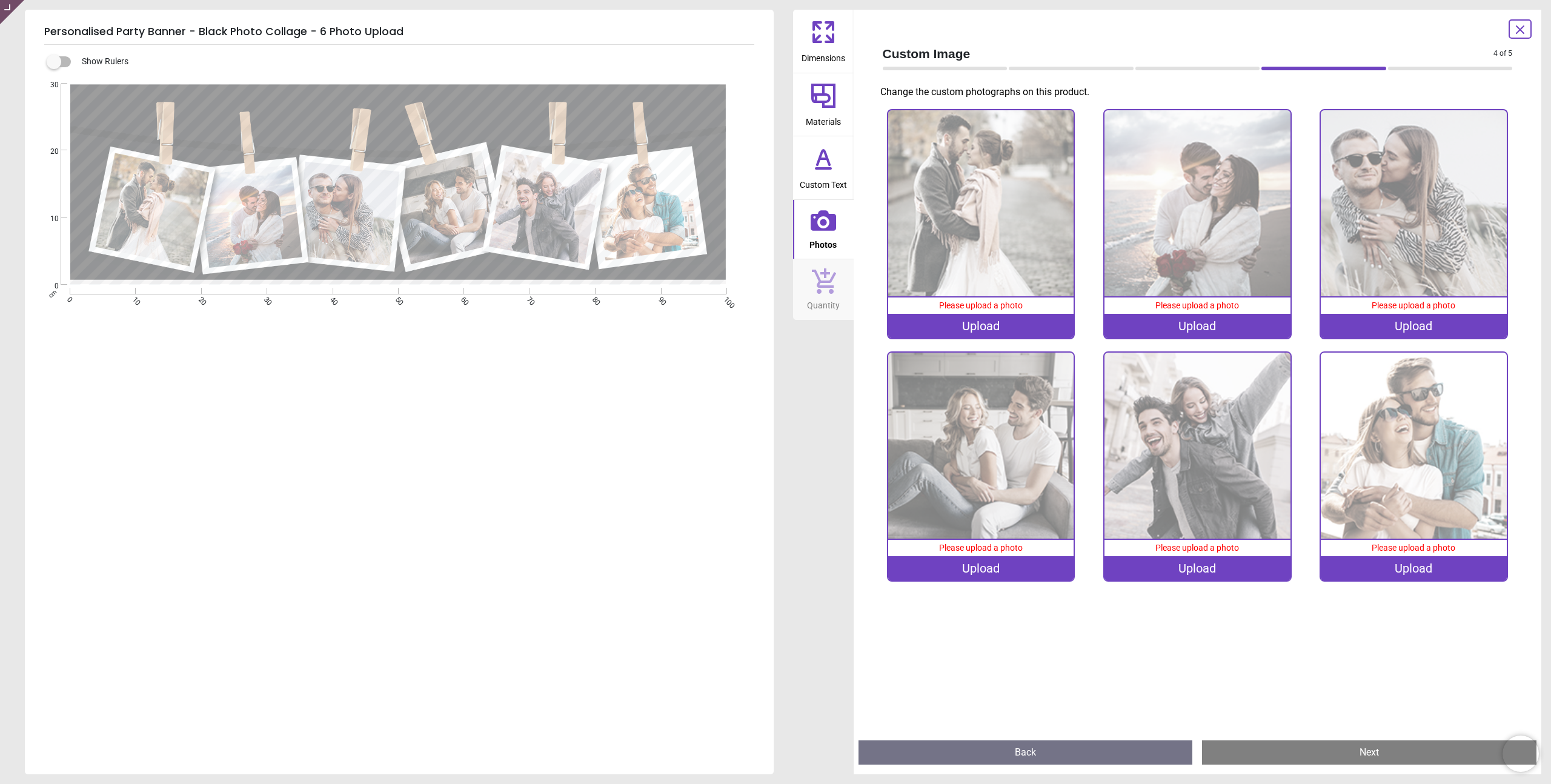
click at [833, 164] on icon at bounding box center [823, 158] width 29 height 29
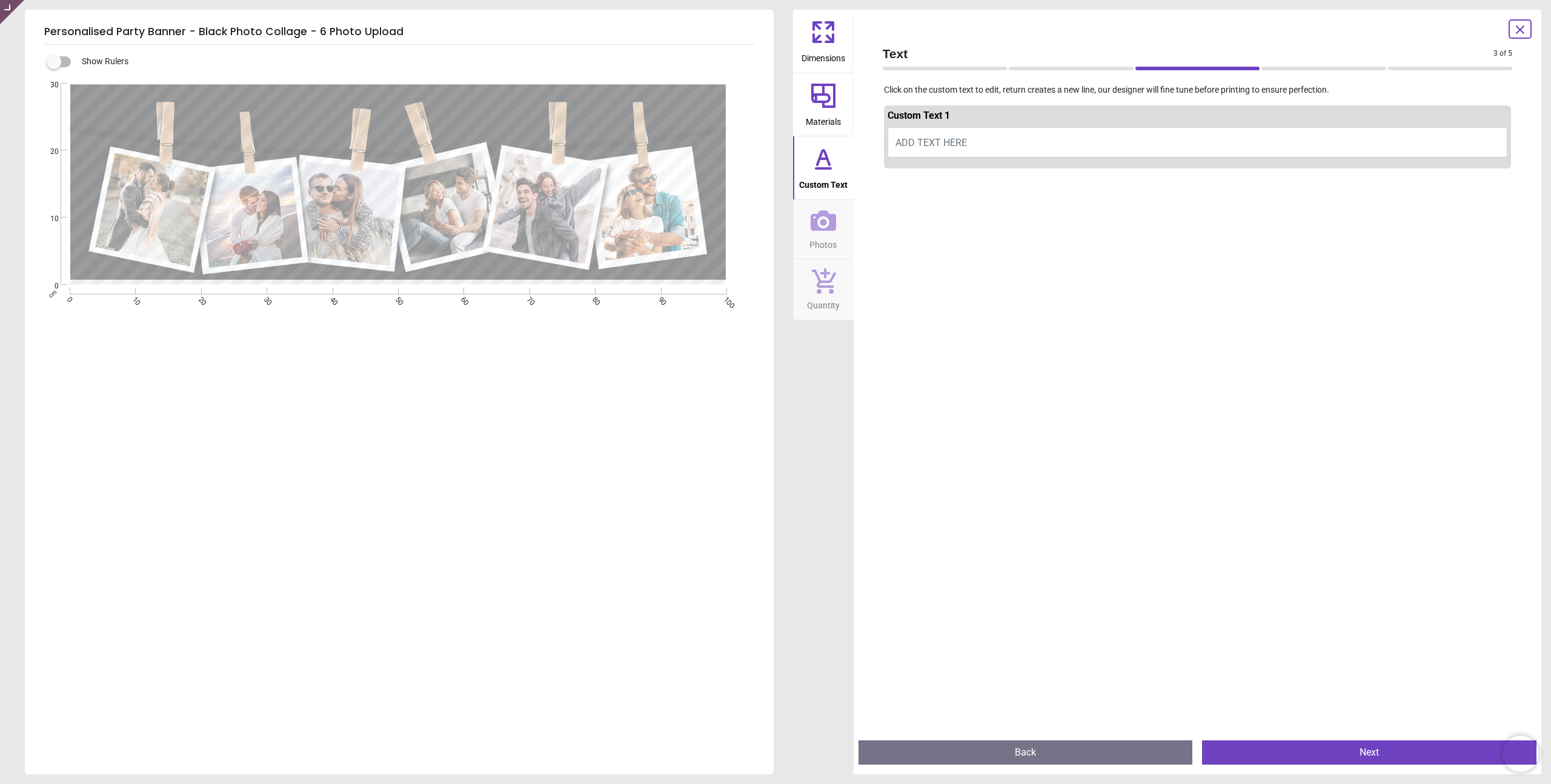
click at [818, 101] on icon at bounding box center [823, 95] width 24 height 24
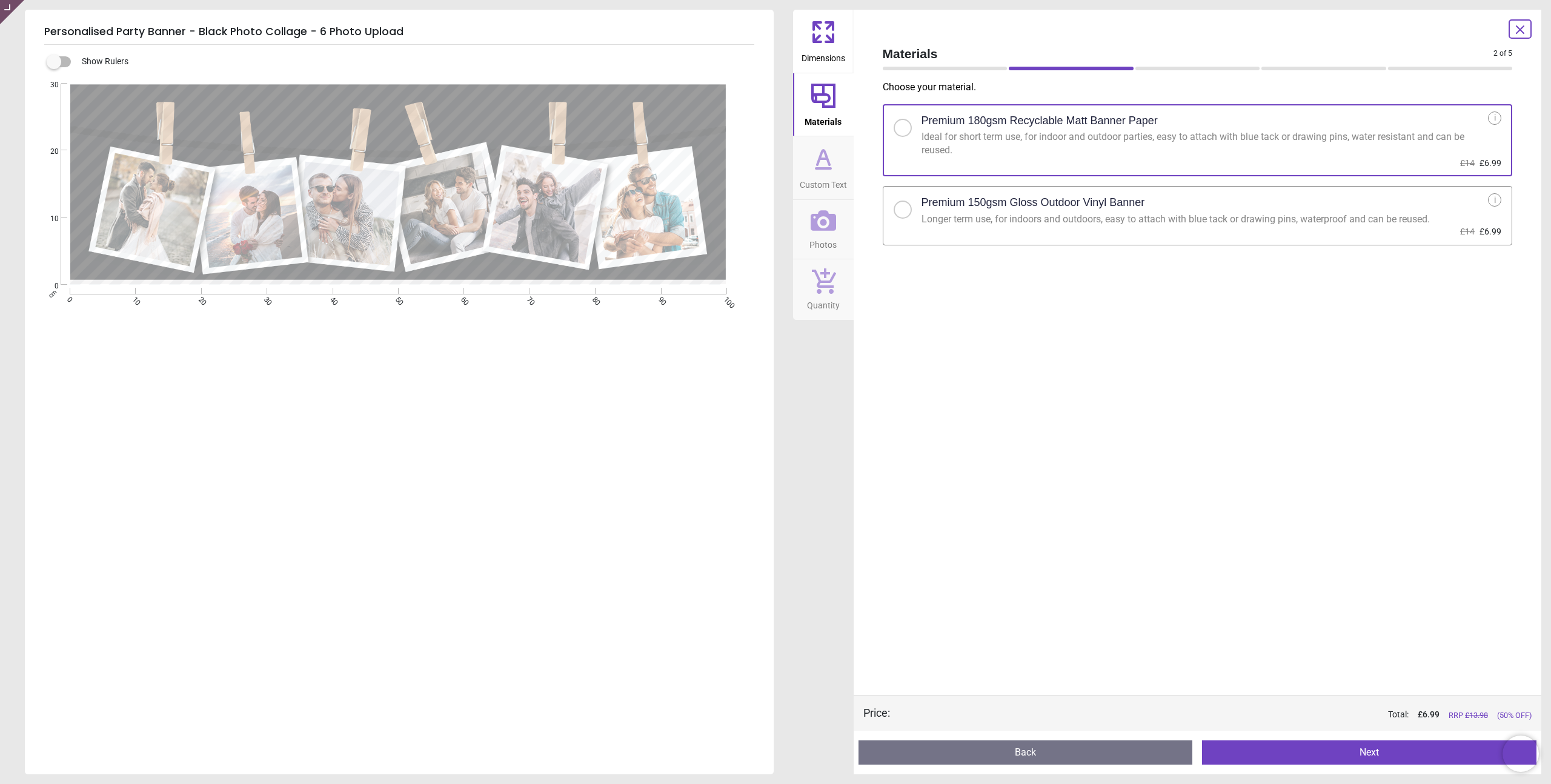
click at [822, 55] on span "Dimensions" at bounding box center [823, 56] width 43 height 18
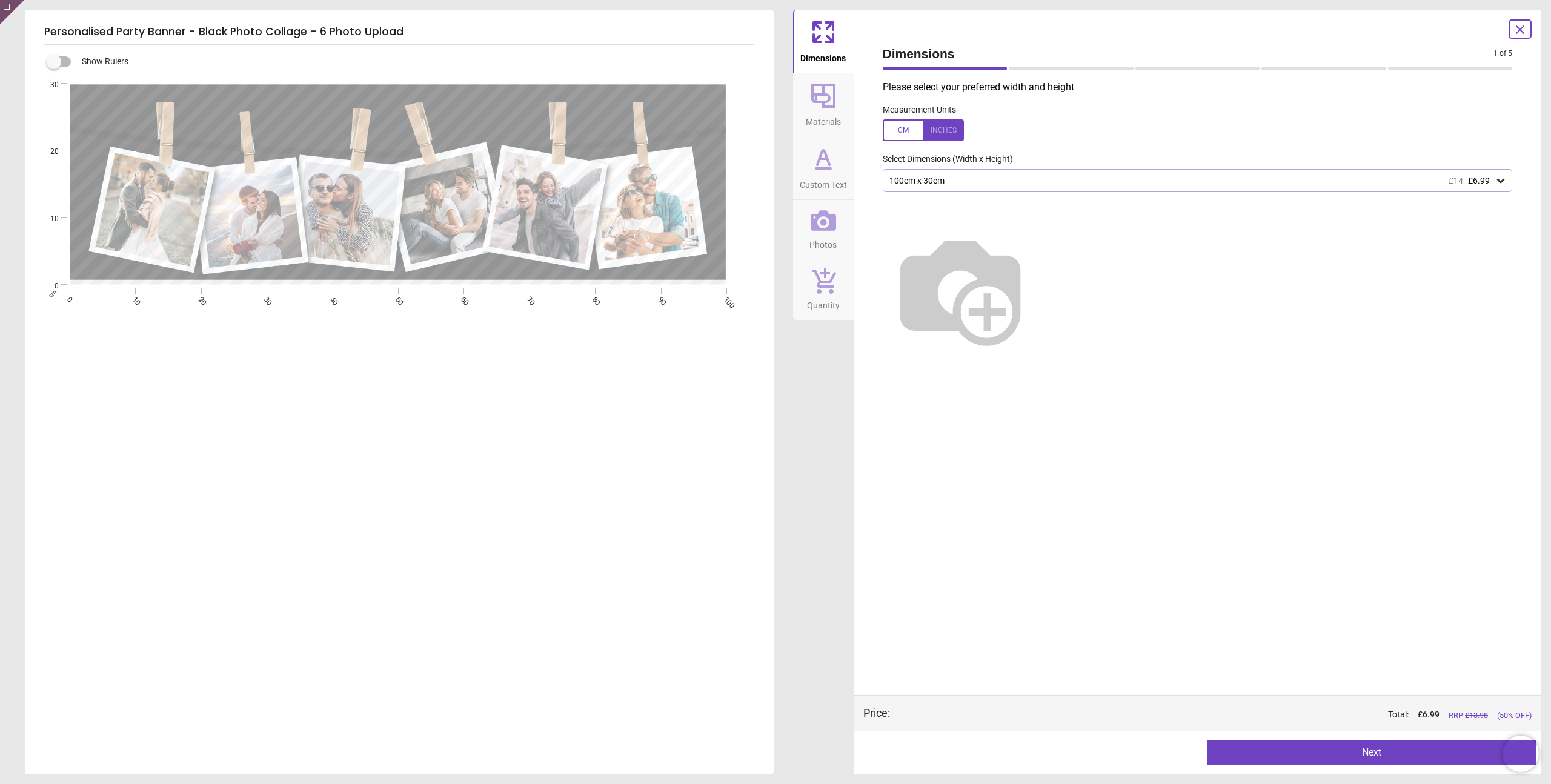
click at [823, 132] on button "Materials" at bounding box center [823, 104] width 60 height 63
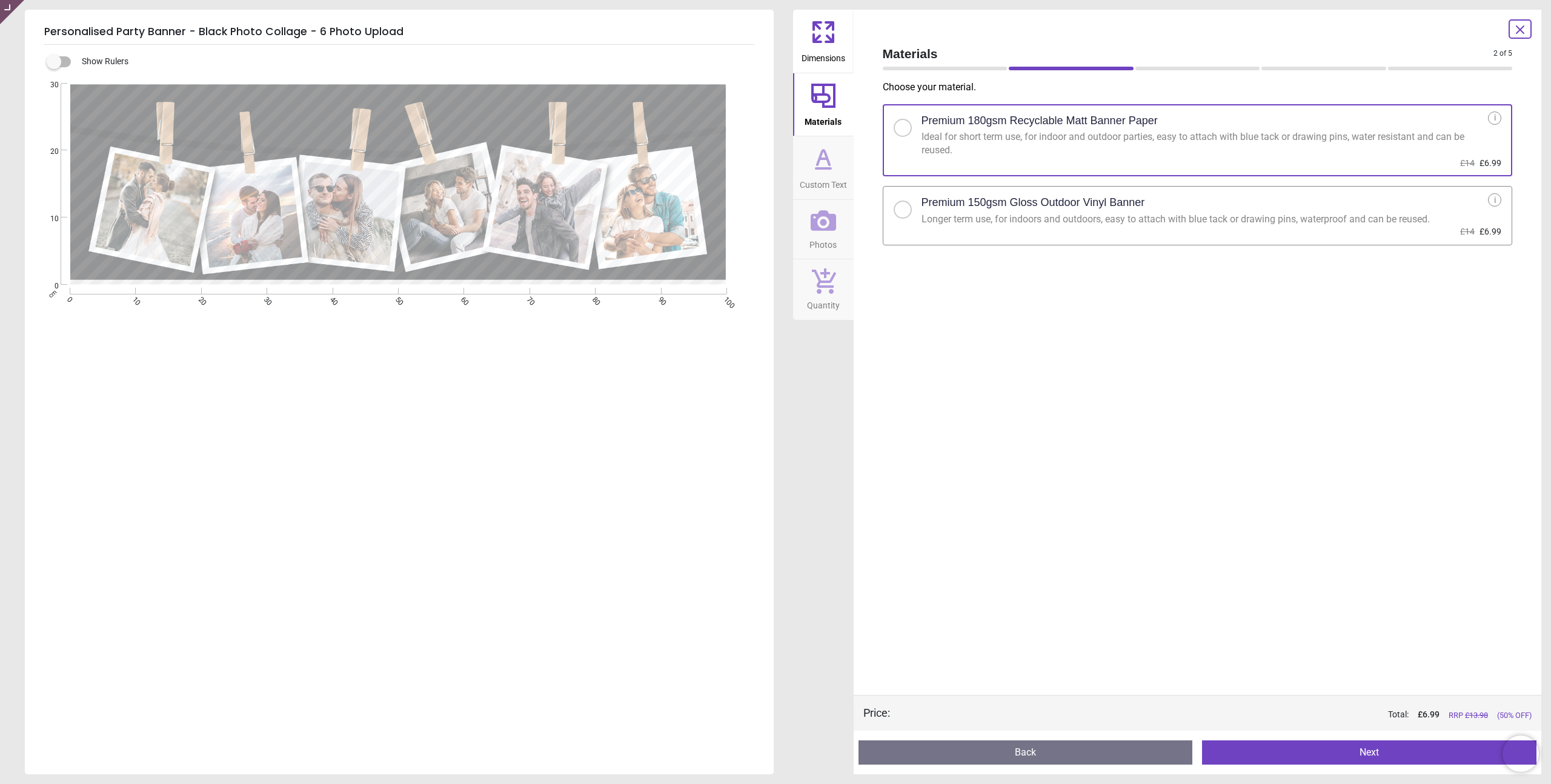
click at [822, 168] on icon at bounding box center [823, 168] width 14 height 0
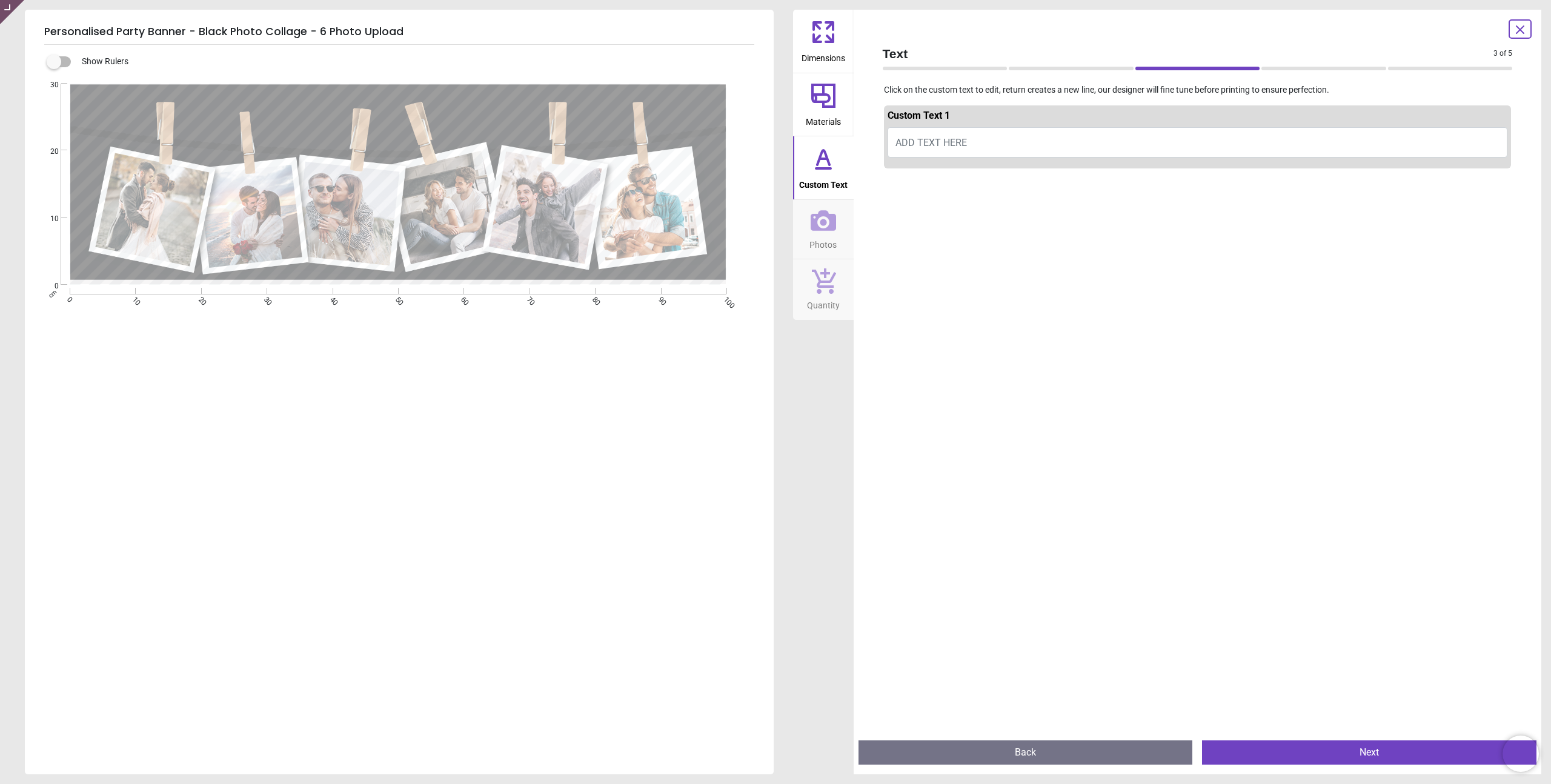
click at [813, 103] on icon at bounding box center [823, 95] width 29 height 29
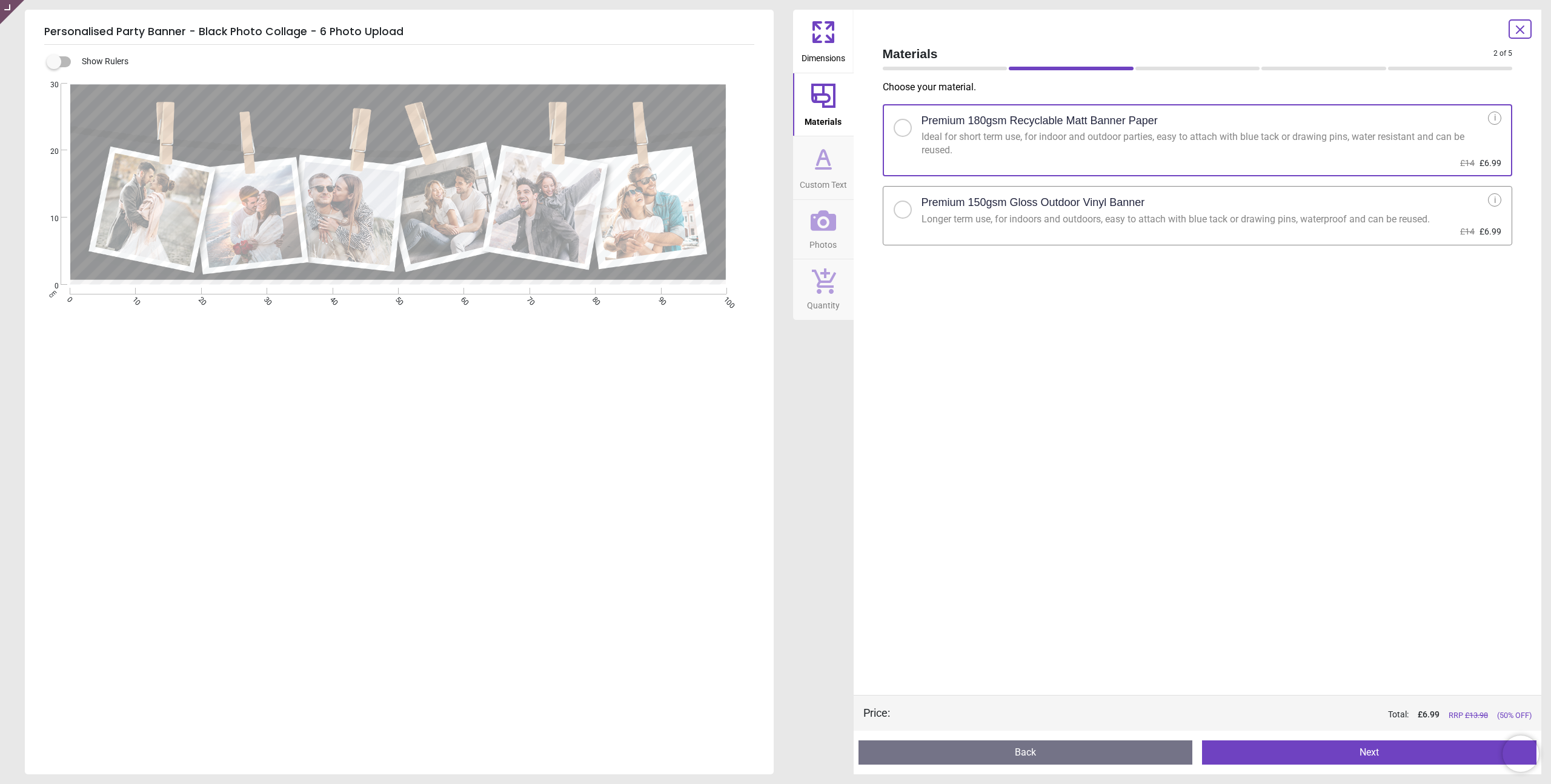
click at [813, 44] on icon at bounding box center [823, 32] width 29 height 29
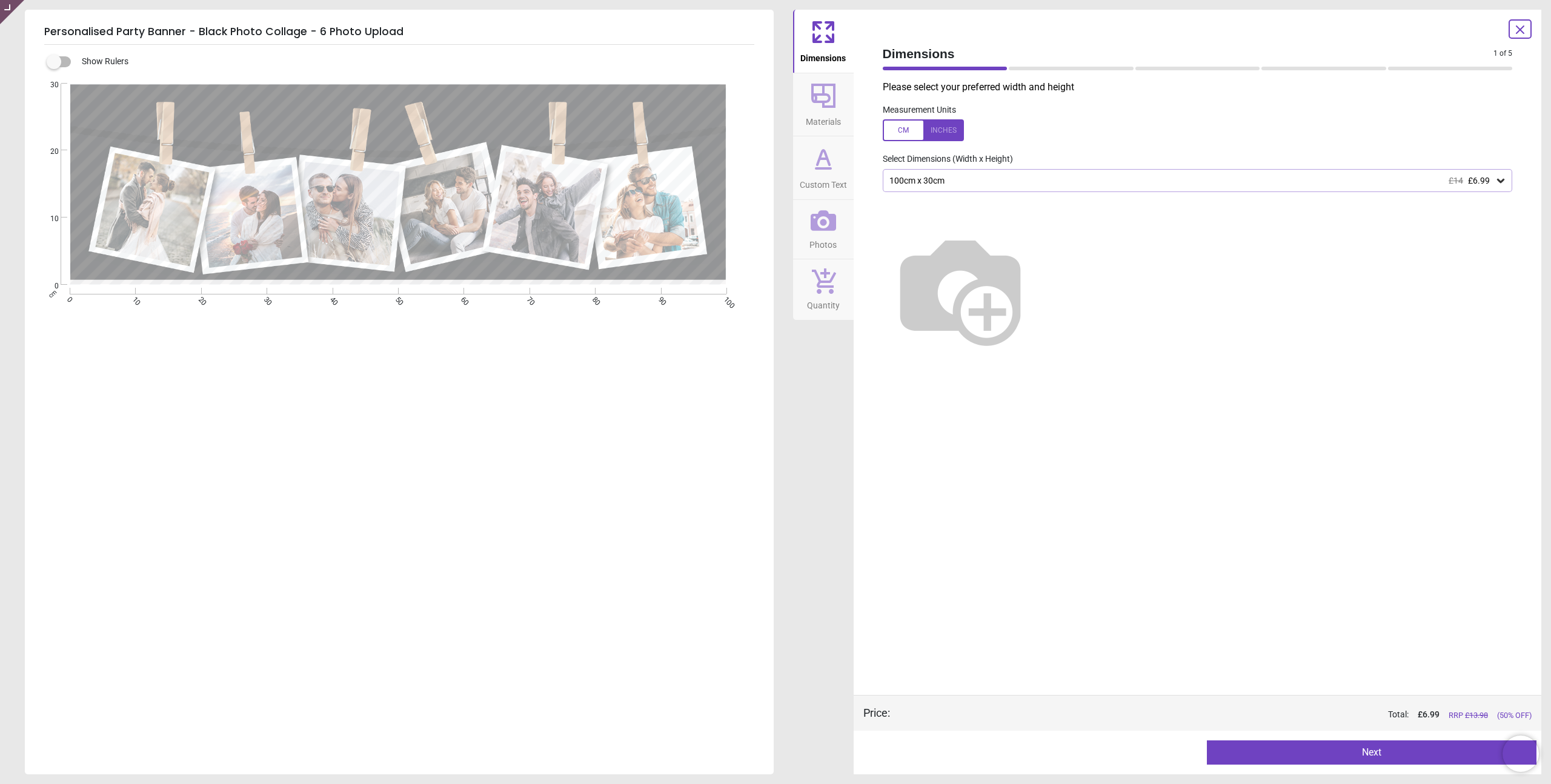
click at [821, 116] on span "Materials" at bounding box center [823, 119] width 35 height 18
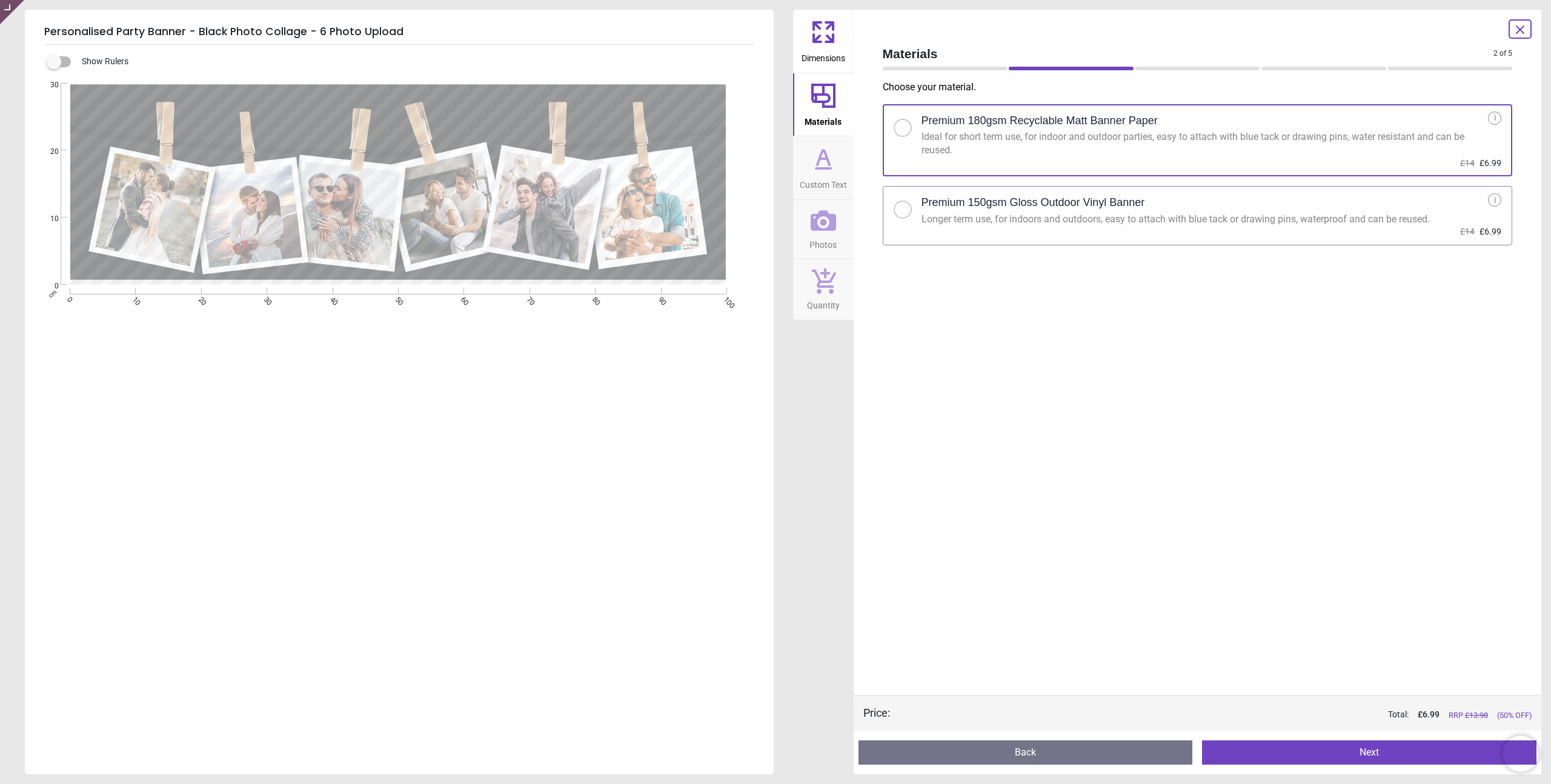
click at [832, 177] on span "Custom Text" at bounding box center [823, 182] width 47 height 18
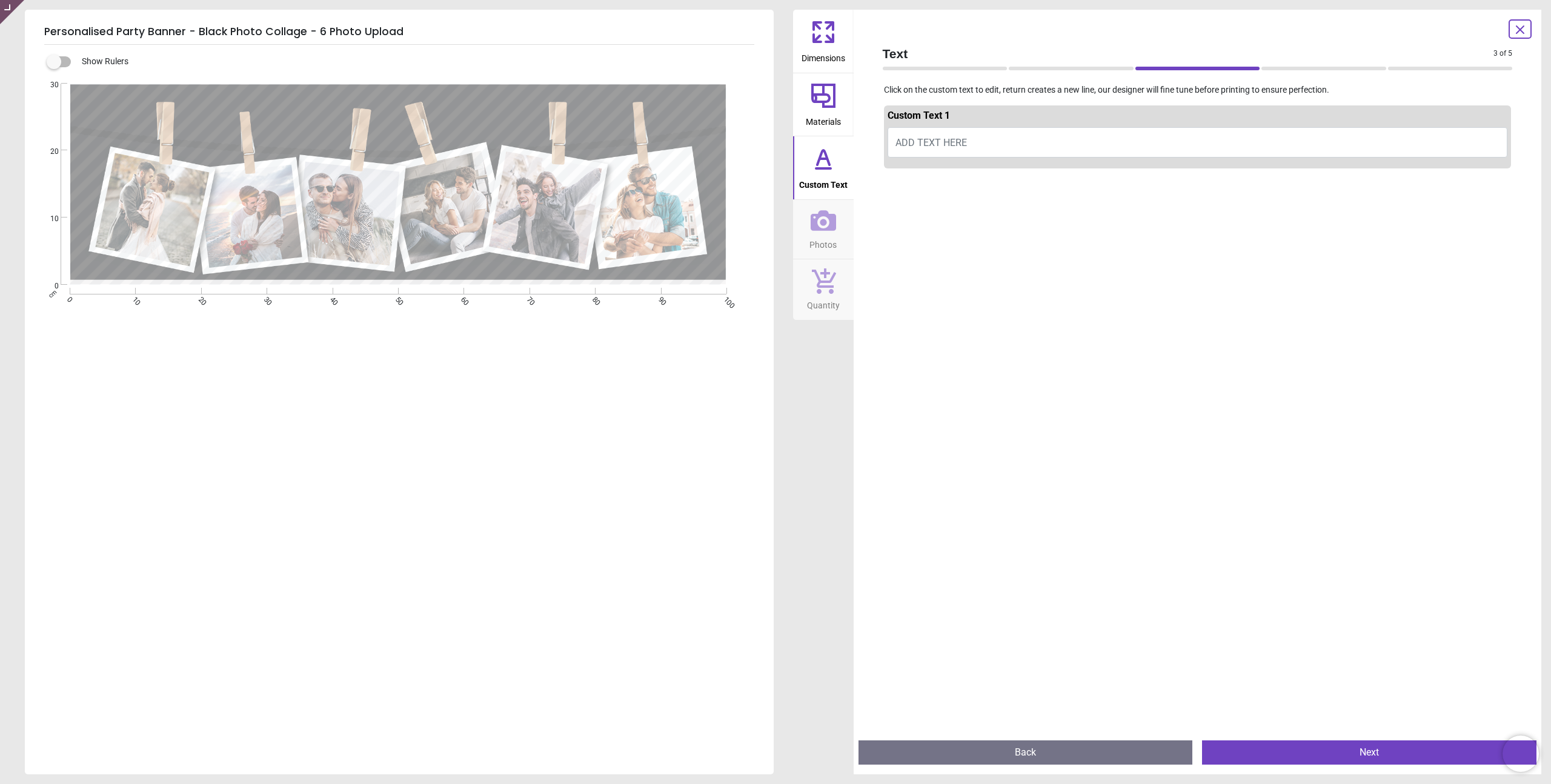
click at [828, 132] on button "Materials" at bounding box center [823, 104] width 60 height 63
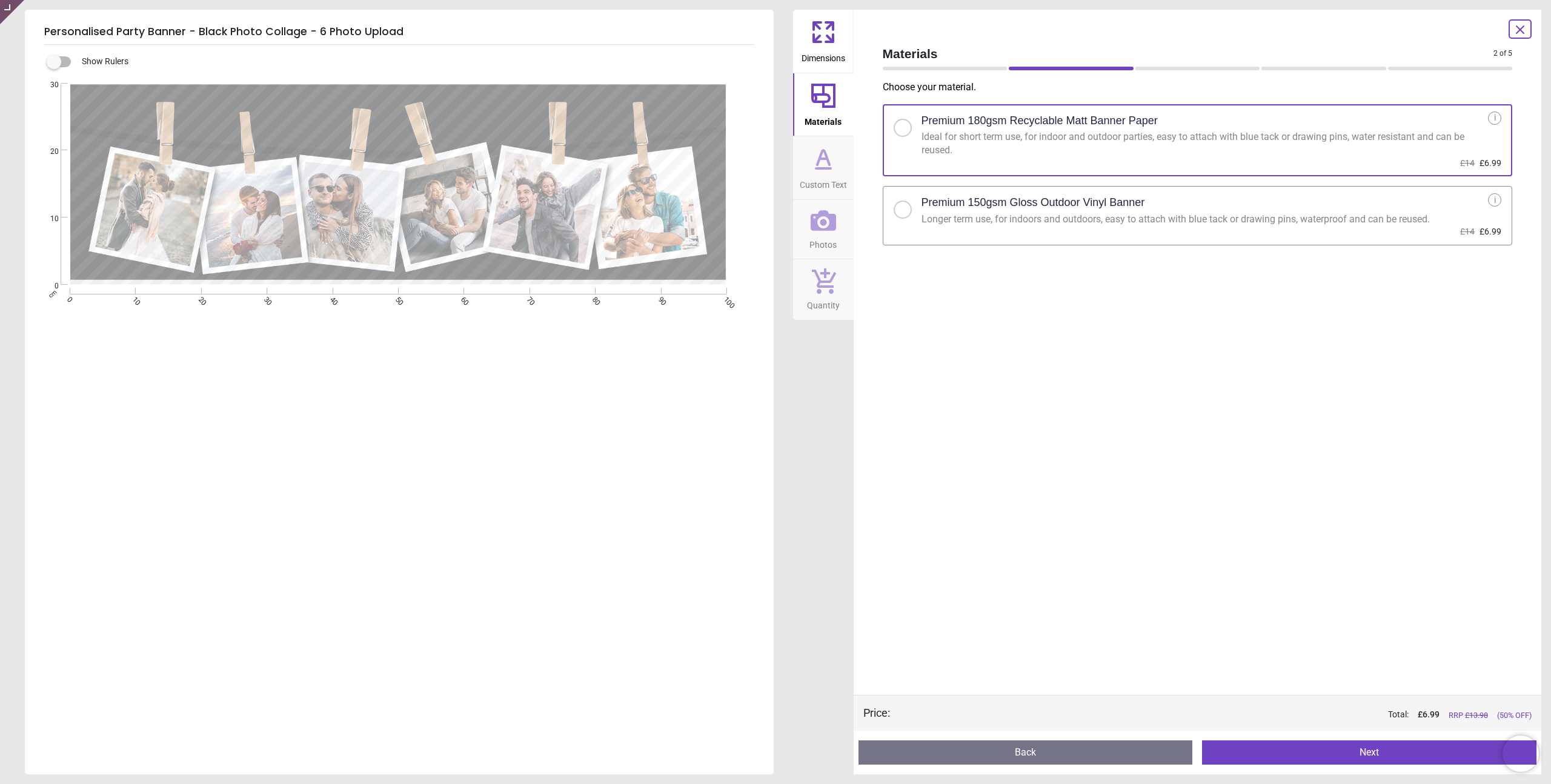
click at [803, 35] on button "Dimensions" at bounding box center [823, 41] width 60 height 63
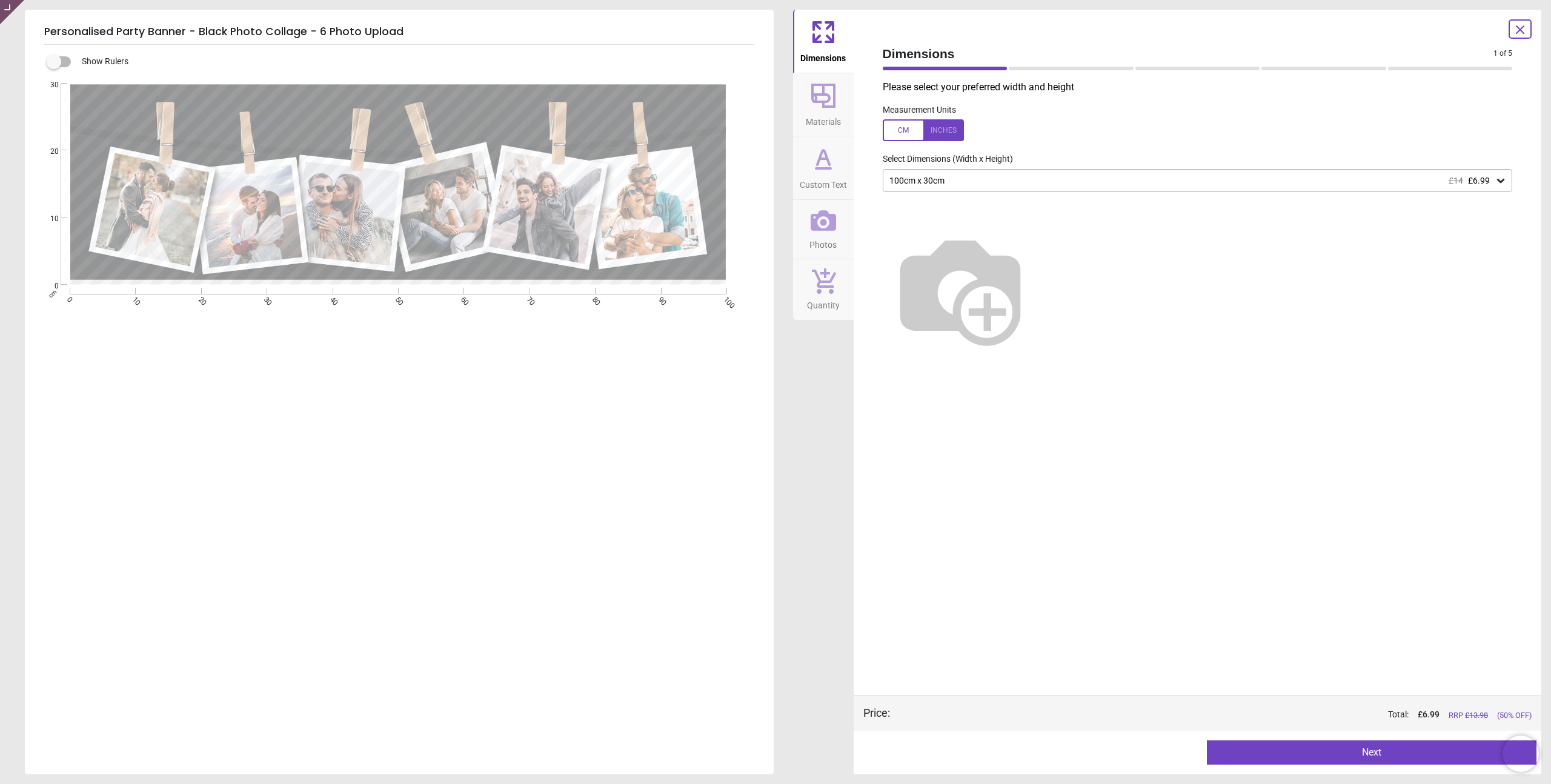
click at [1512, 32] on div at bounding box center [1520, 29] width 23 height 19
